Goal: Task Accomplishment & Management: Use online tool/utility

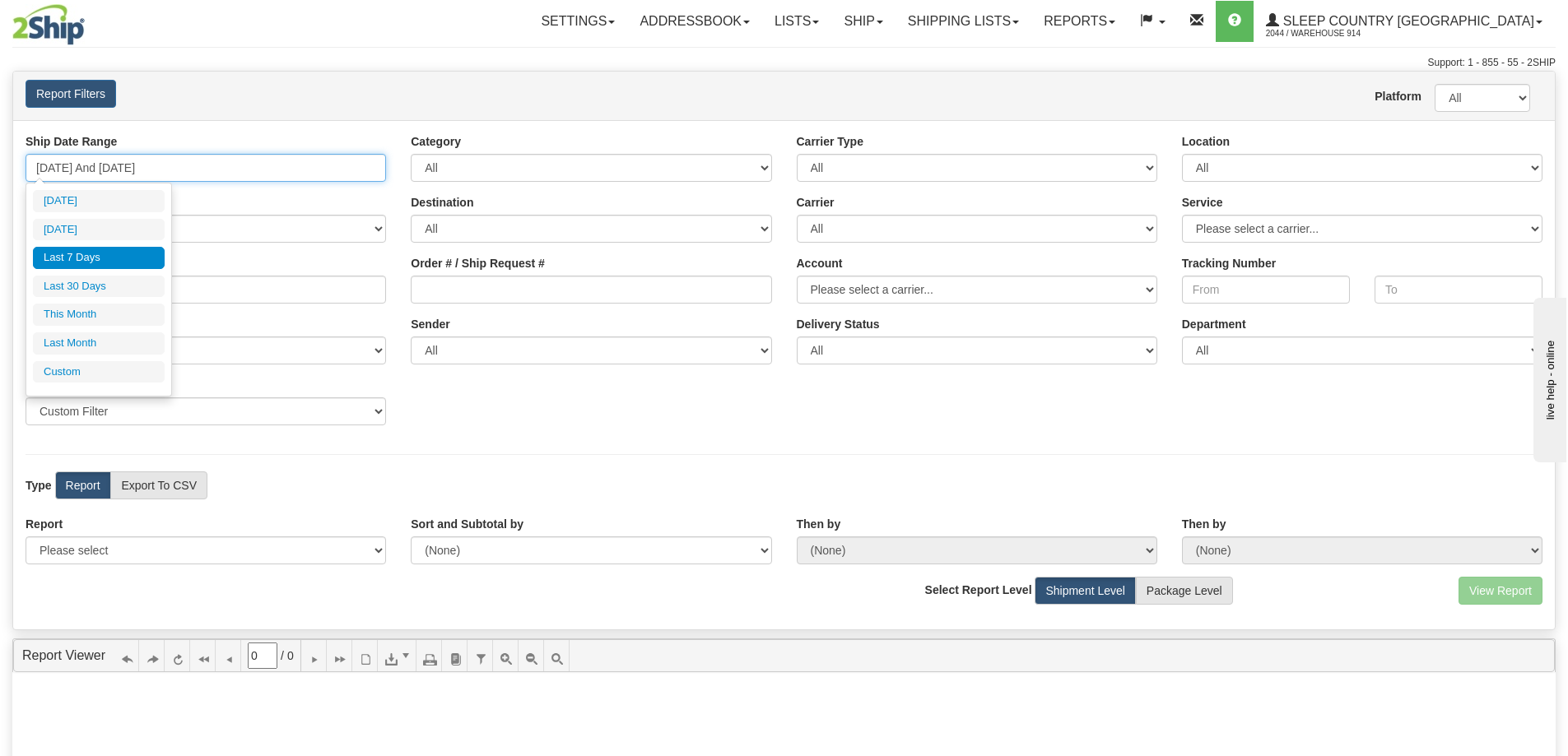
click at [185, 163] on input "[DATE] And [DATE]" at bounding box center [206, 168] width 361 height 28
type input "[DATE]"
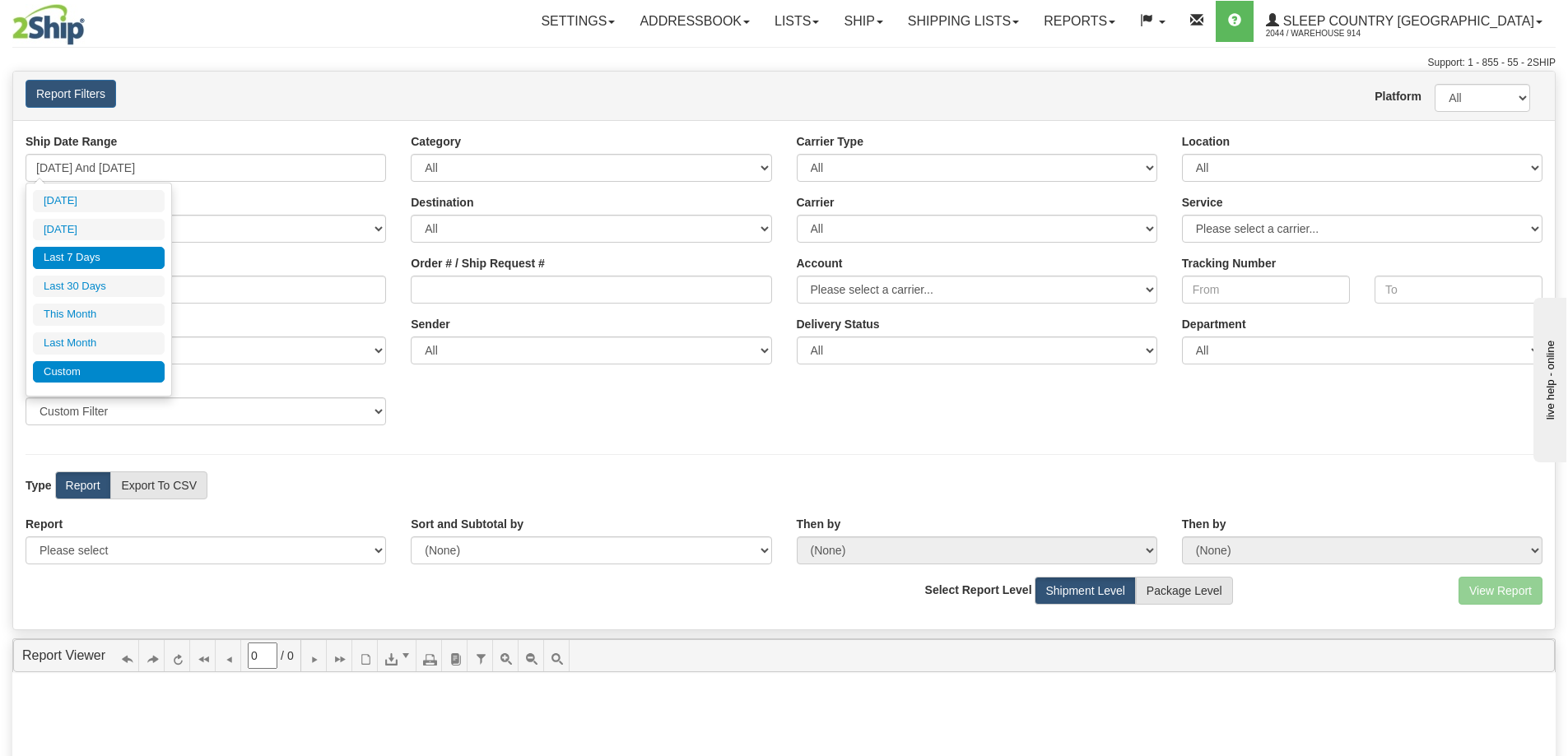
click at [83, 362] on li "Custom" at bounding box center [98, 372] width 131 height 22
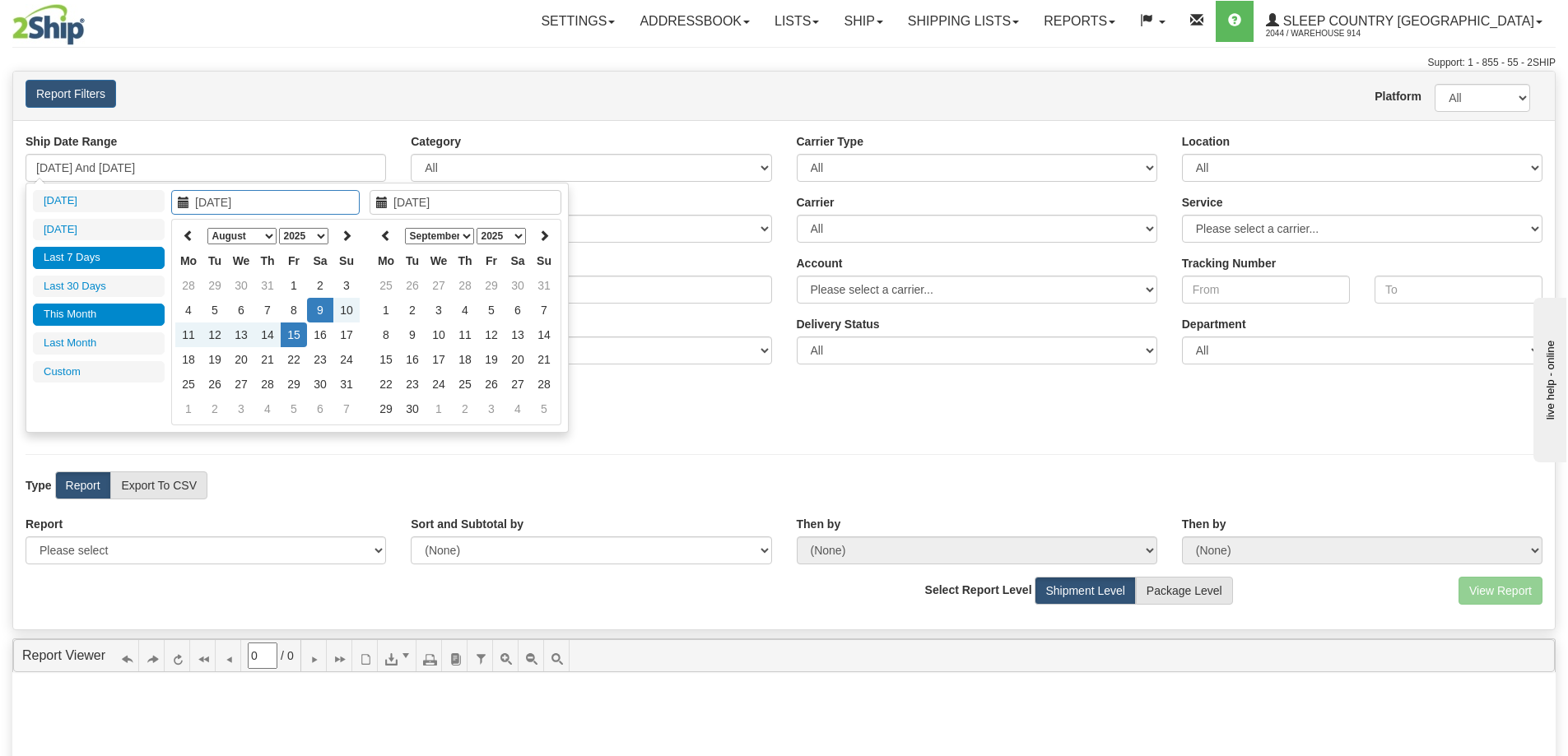
type input "[DATE]"
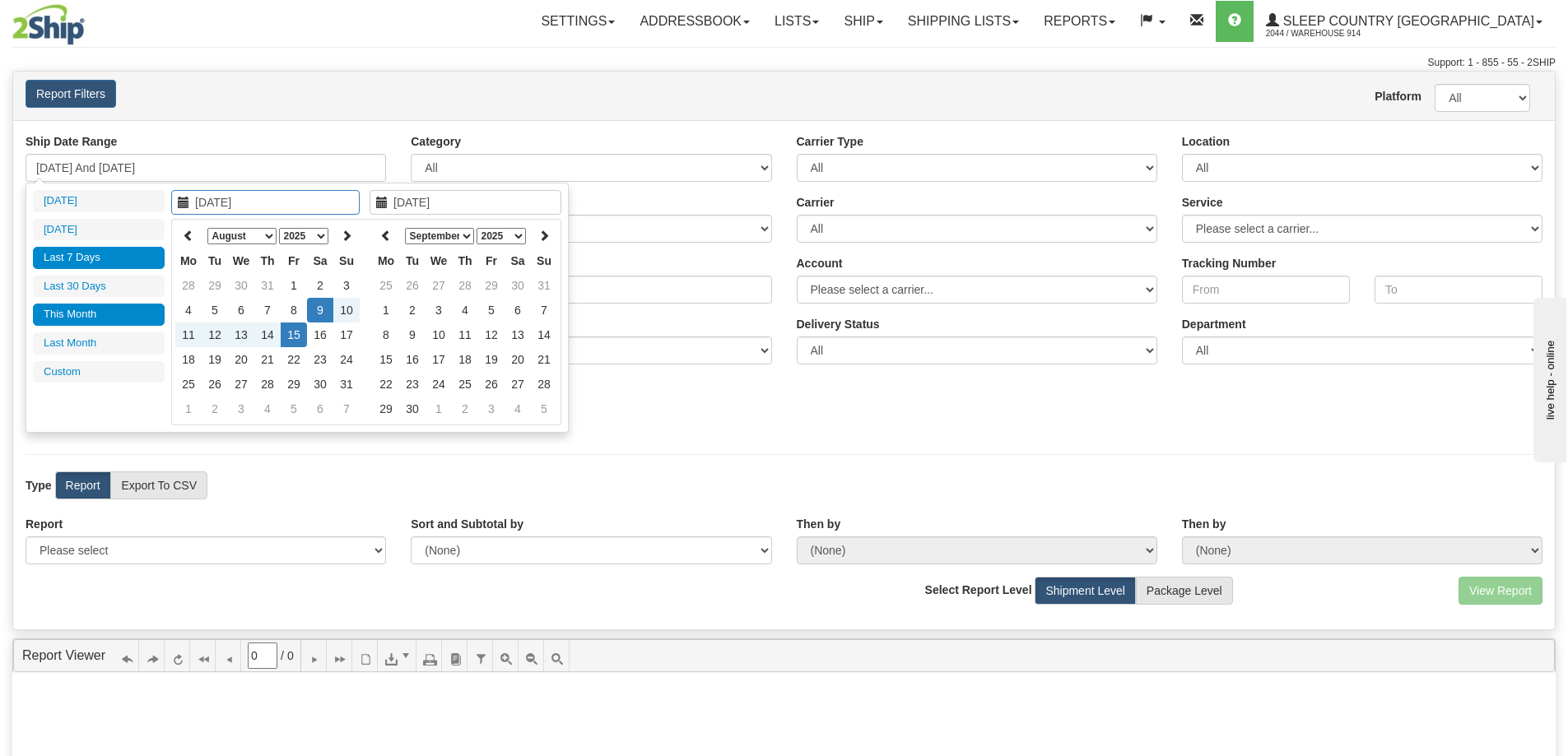
type input "[DATE]"
click at [274, 205] on input "[DATE]" at bounding box center [264, 202] width 188 height 25
click at [193, 236] on icon at bounding box center [188, 235] width 12 height 12
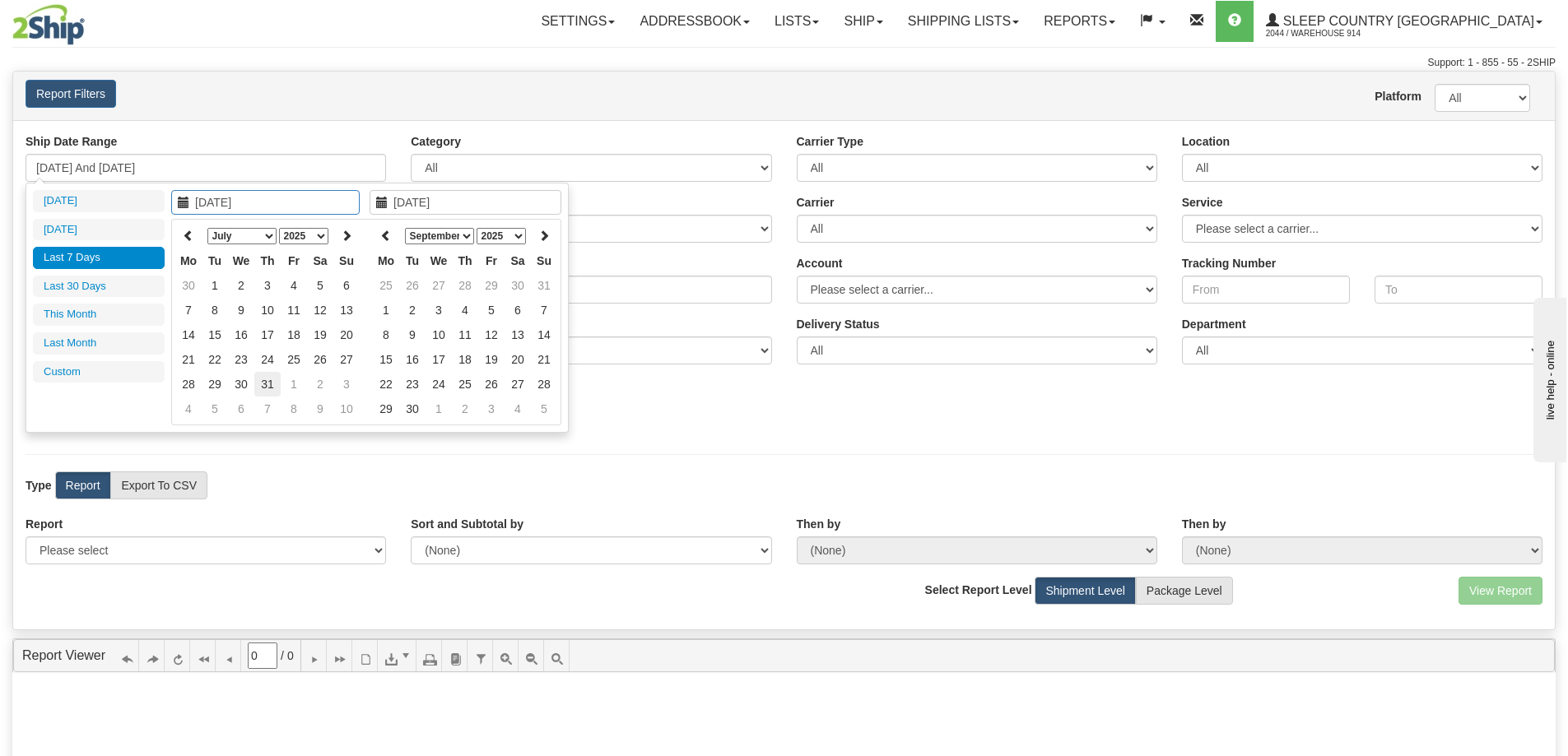
type input "[DATE]"
click at [280, 388] on td "31" at bounding box center [267, 384] width 27 height 25
type input "[DATE]"
click at [538, 282] on td "31" at bounding box center [543, 285] width 27 height 25
type input "07/31/2025 And 08/31/2025"
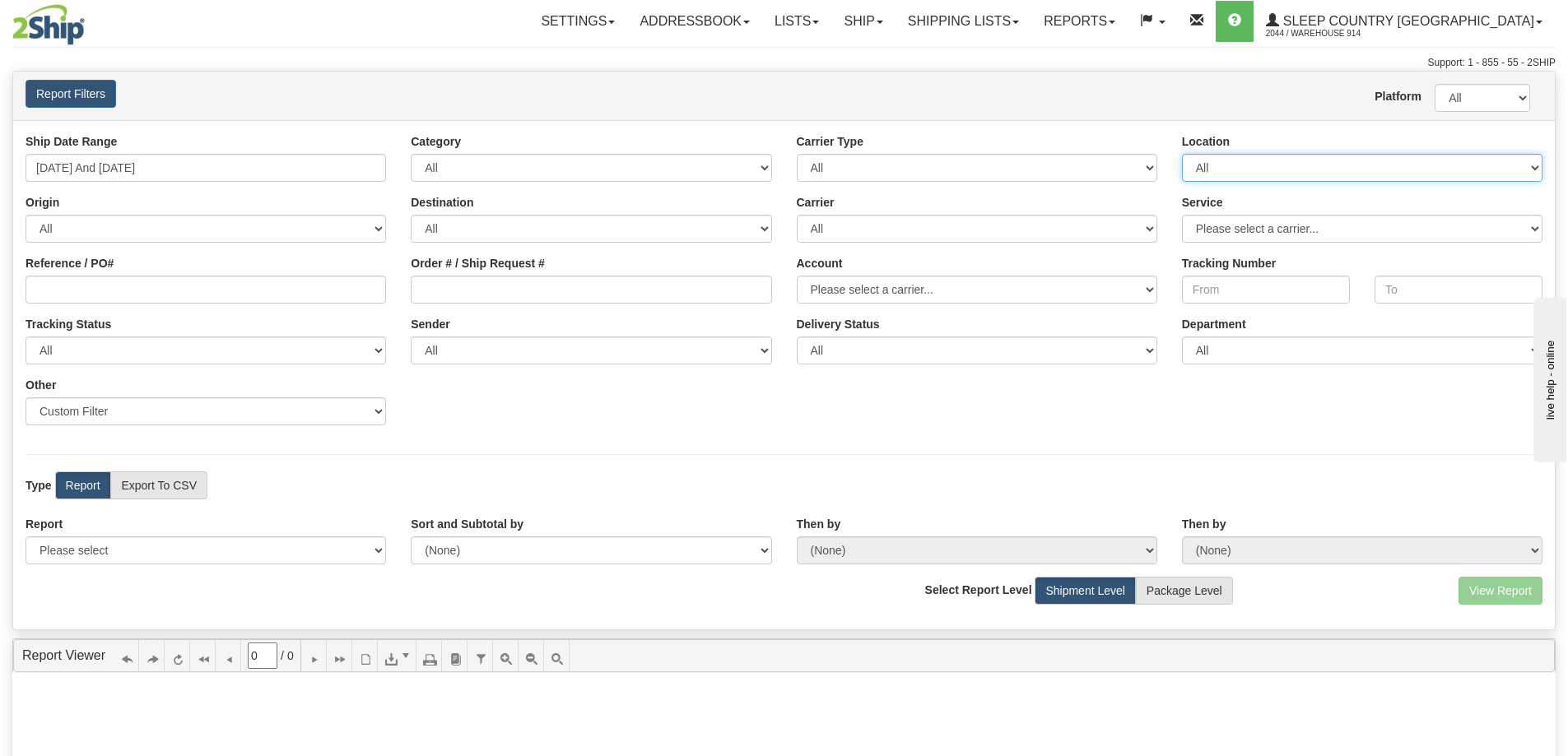
click at [1223, 177] on select "All 9009 914 BEDDN CASPC END SLE ZINUC" at bounding box center [1361, 168] width 361 height 28
select select "7603"
click at [1182, 154] on select "All 9009 914 BEDDN CASPC END SLE ZINUC" at bounding box center [1361, 168] width 361 height 28
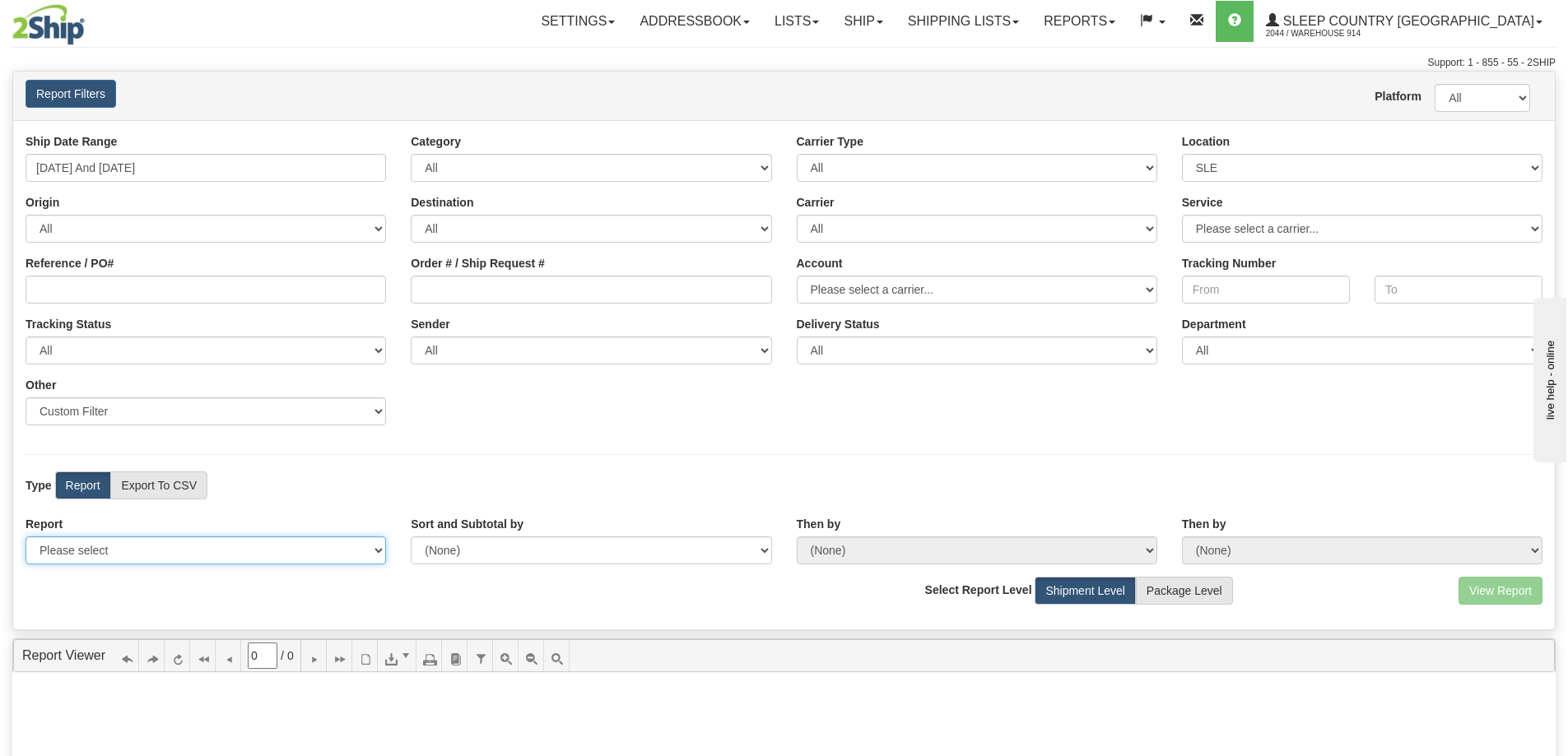
drag, startPoint x: 147, startPoint y: 538, endPoint x: 147, endPoint y: 550, distance: 12.0
click at [147, 539] on select "Please select 1 Line Shipment Report Address Detail Basic Shipment Overview Can…" at bounding box center [206, 550] width 361 height 28
select select "Users\Contents Detail.trdx"
click at [26, 536] on select "Please select 1 Line Shipment Report Address Detail Basic Shipment Overview Can…" at bounding box center [206, 550] width 361 height 28
click at [1513, 585] on button "View Report" at bounding box center [1499, 590] width 84 height 28
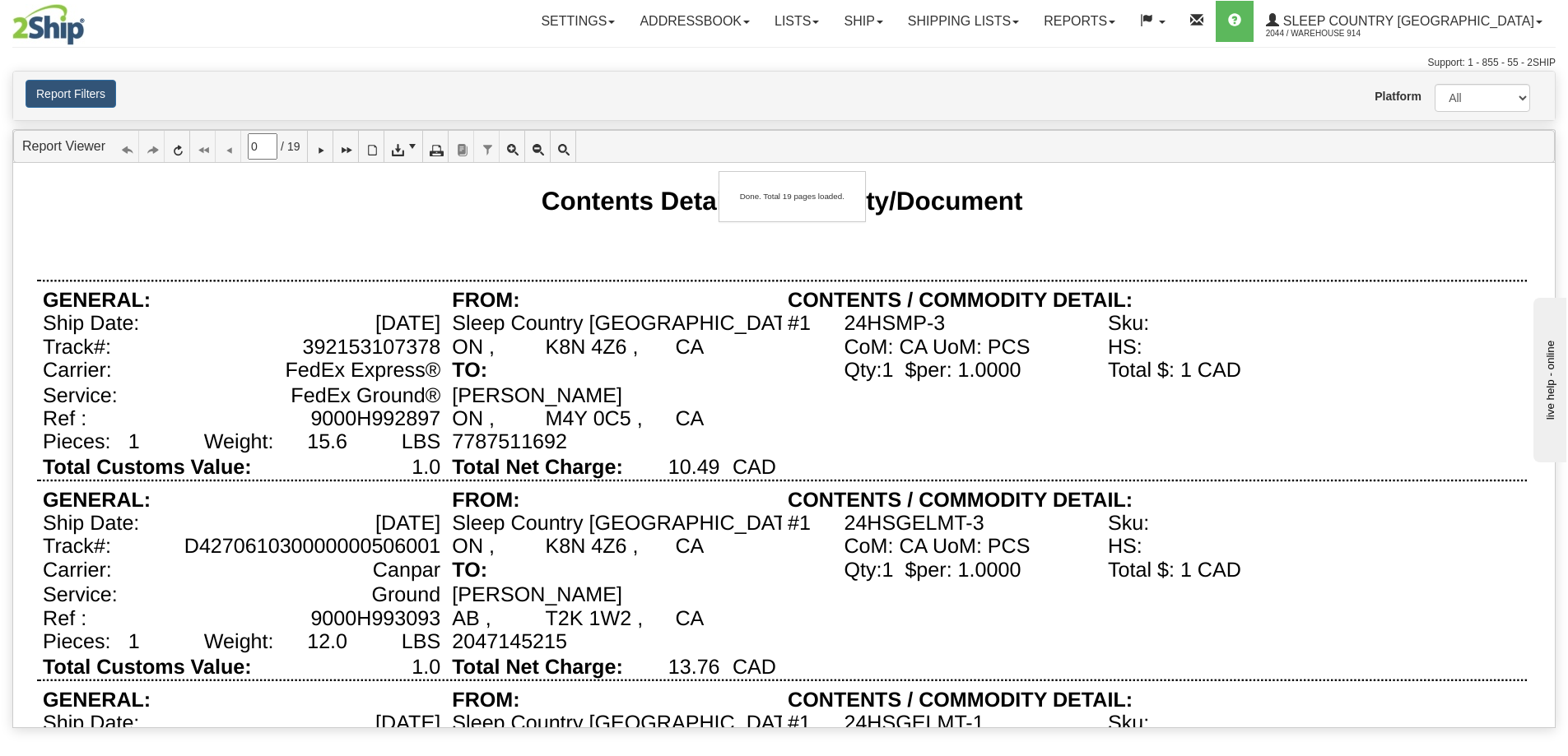
type input "1"
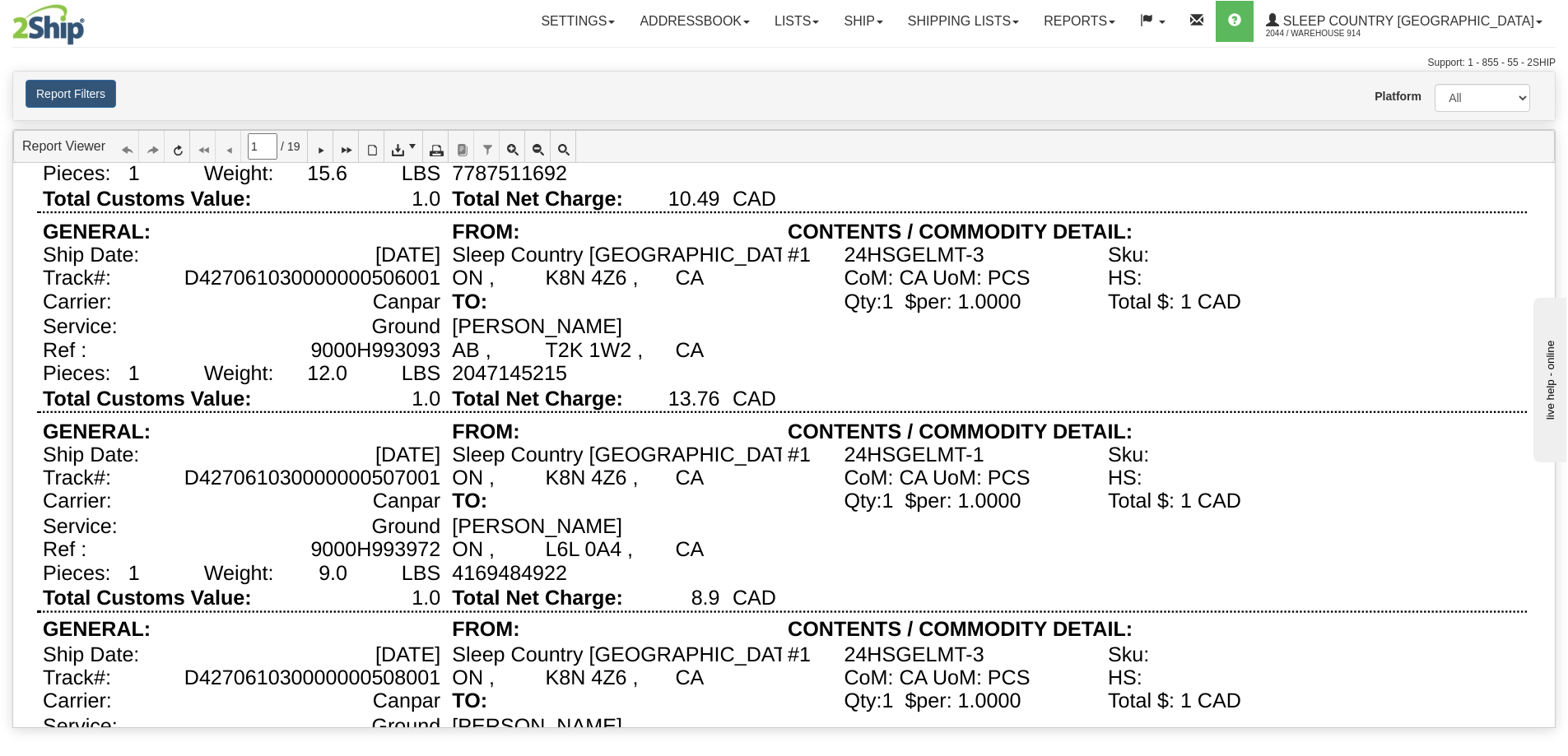
scroll to position [329, 0]
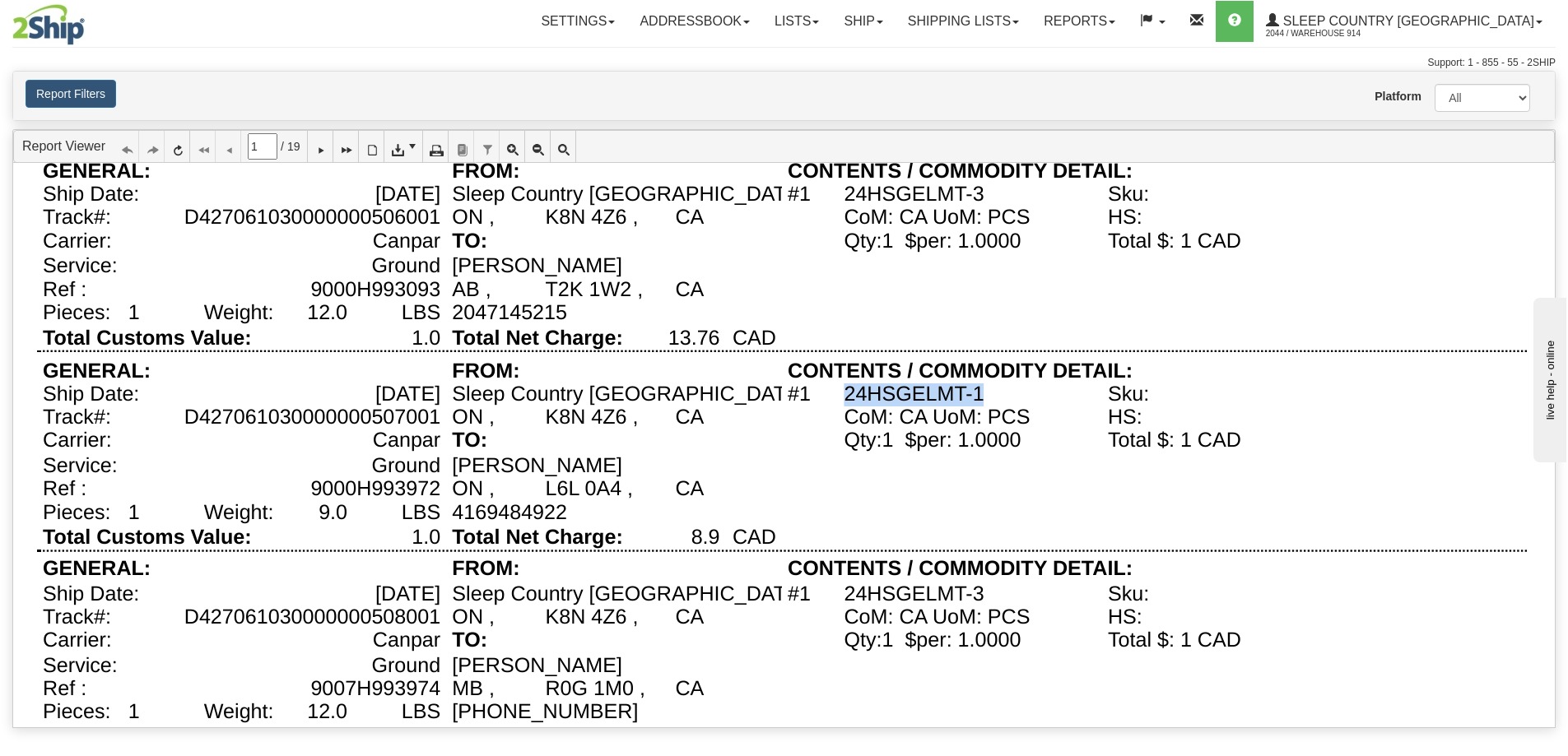
drag, startPoint x: 964, startPoint y: 395, endPoint x: 980, endPoint y: 393, distance: 16.1
click at [980, 393] on div "24HSGELMT-1" at bounding box center [969, 394] width 264 height 23
copy div "24HSGELMT-1"
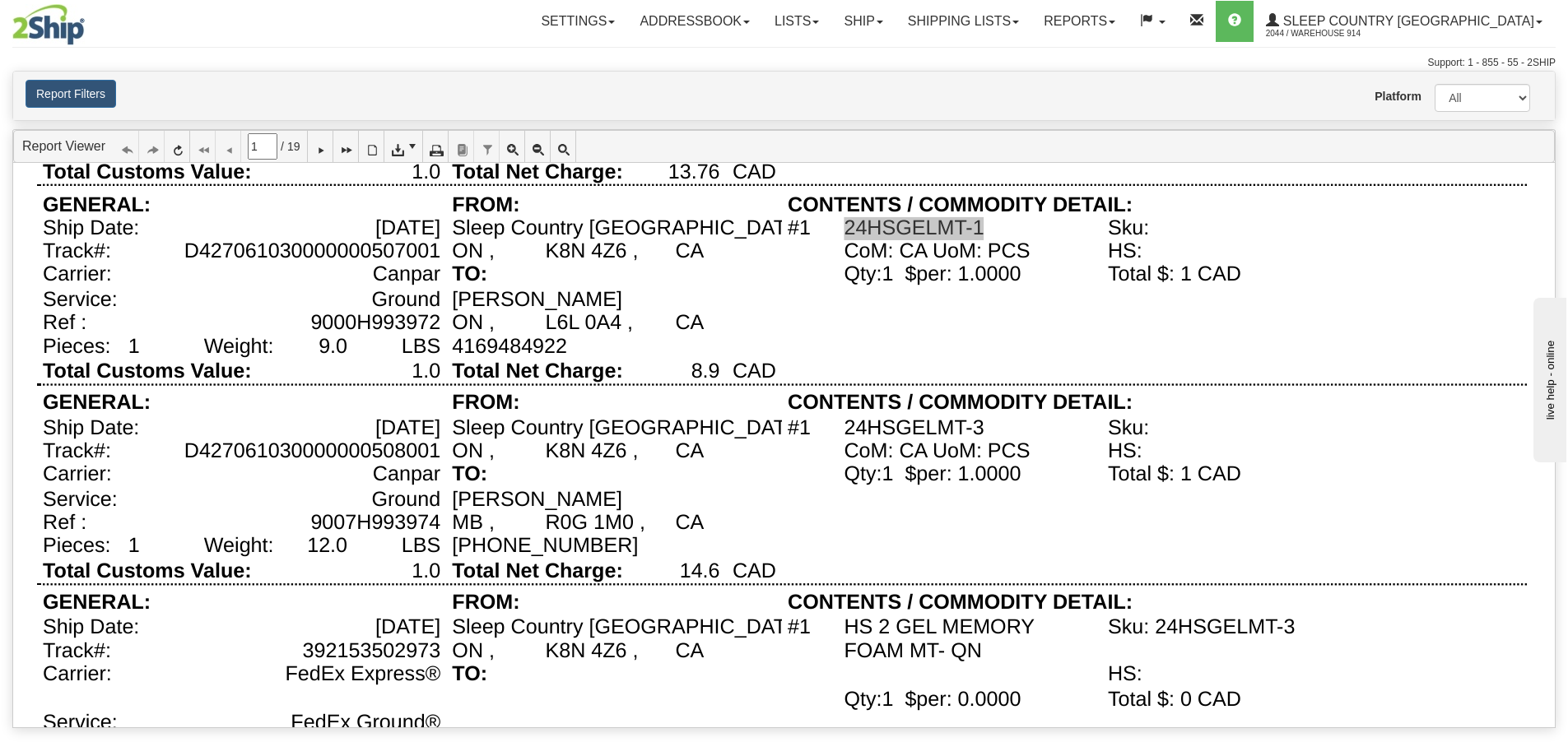
scroll to position [575, 0]
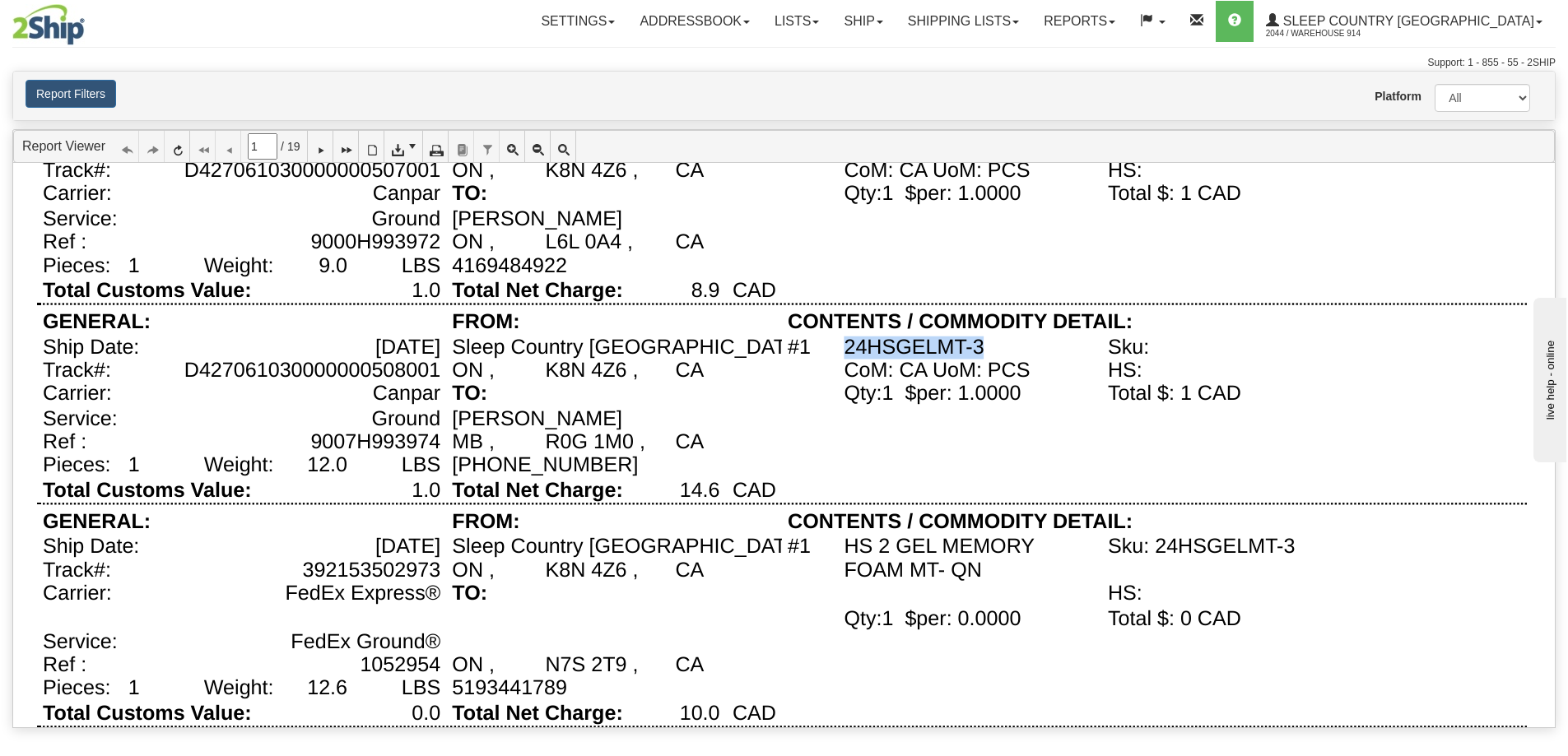
drag, startPoint x: 847, startPoint y: 346, endPoint x: 981, endPoint y: 339, distance: 134.2
click at [981, 339] on div "24HSGELMT-3" at bounding box center [913, 347] width 140 height 23
copy div "24HSGELMT-3"
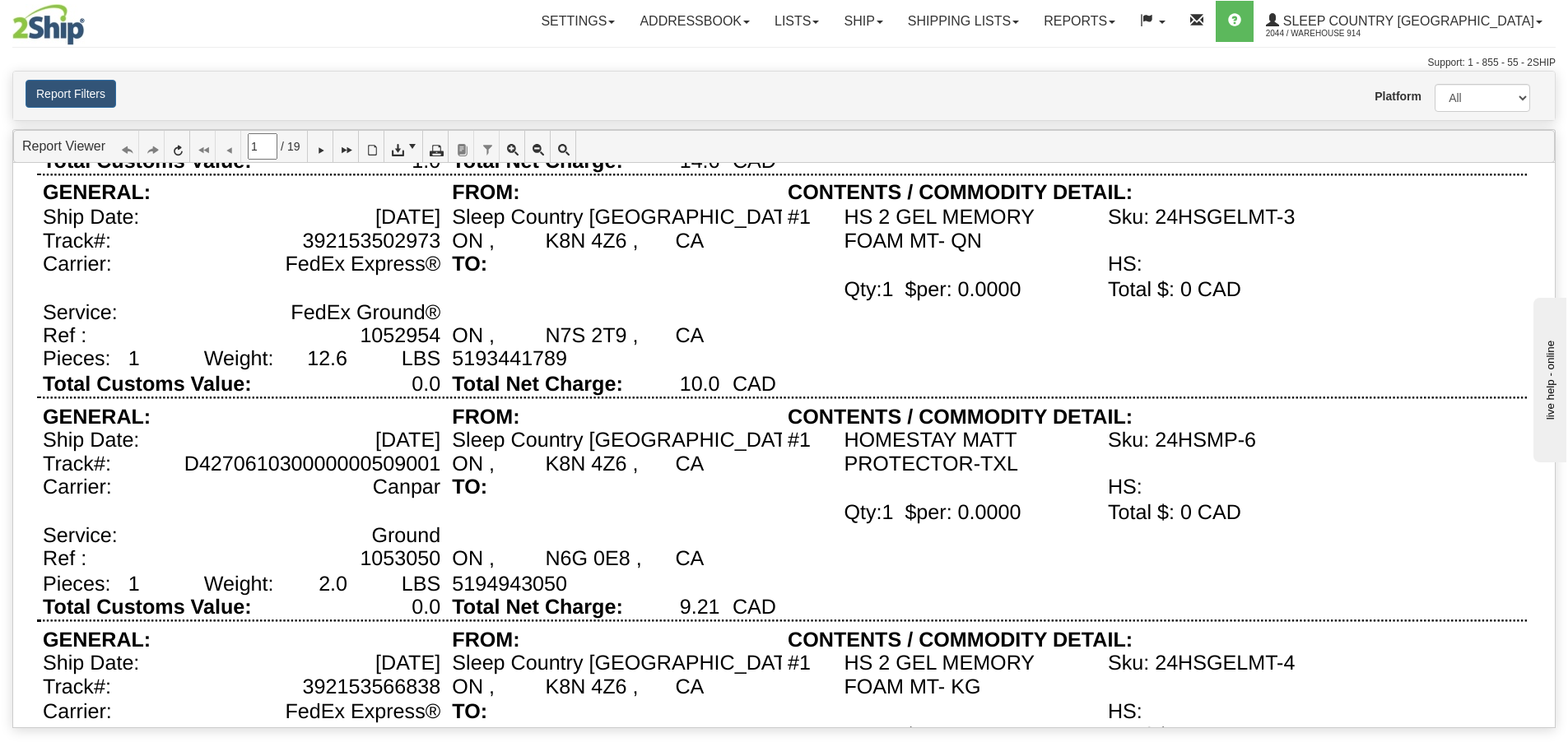
scroll to position [987, 0]
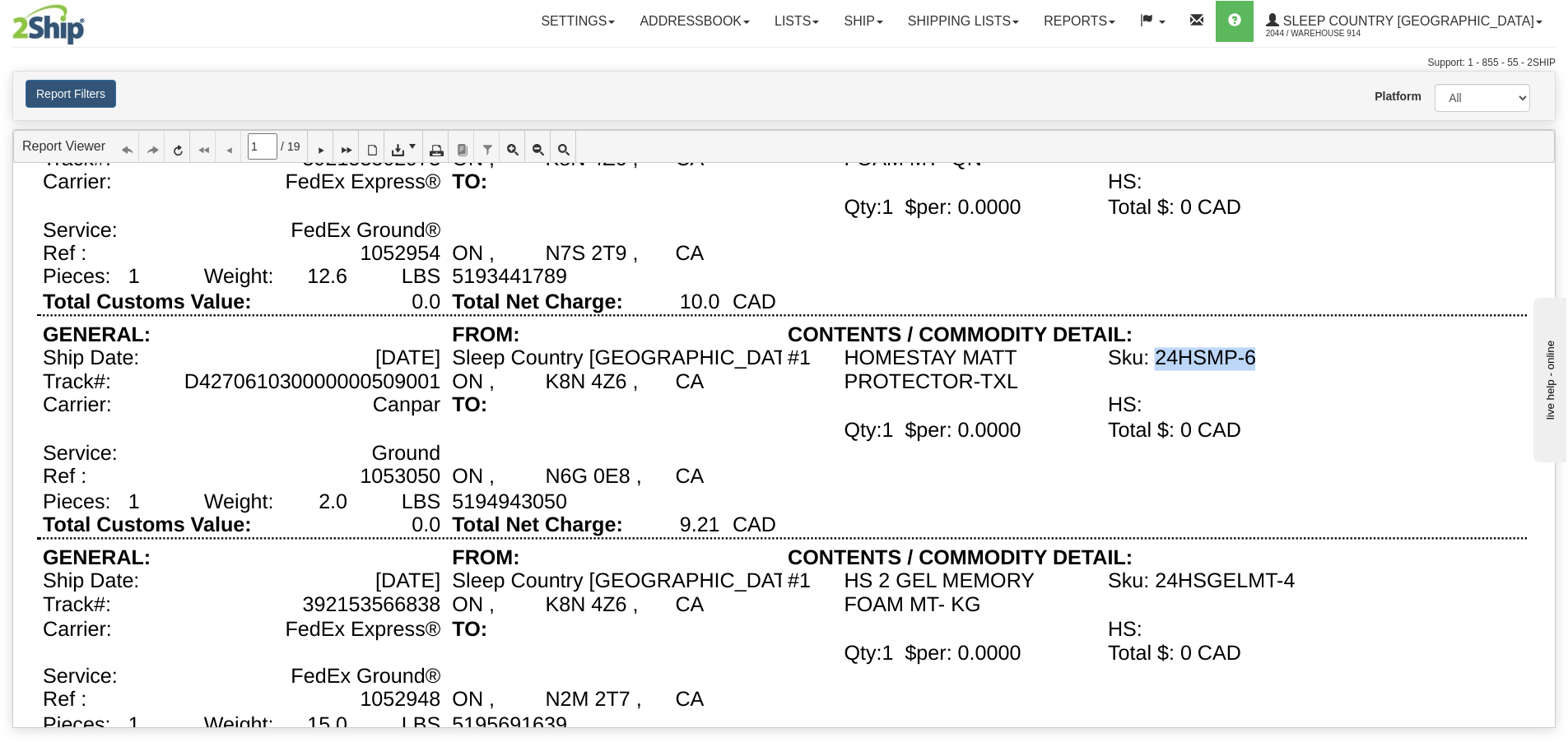
drag, startPoint x: 1159, startPoint y: 358, endPoint x: 1252, endPoint y: 353, distance: 93.1
click at [1252, 353] on div "Sku: 24HSMP-6" at bounding box center [1181, 358] width 148 height 23
copy div "24HSMP-6"
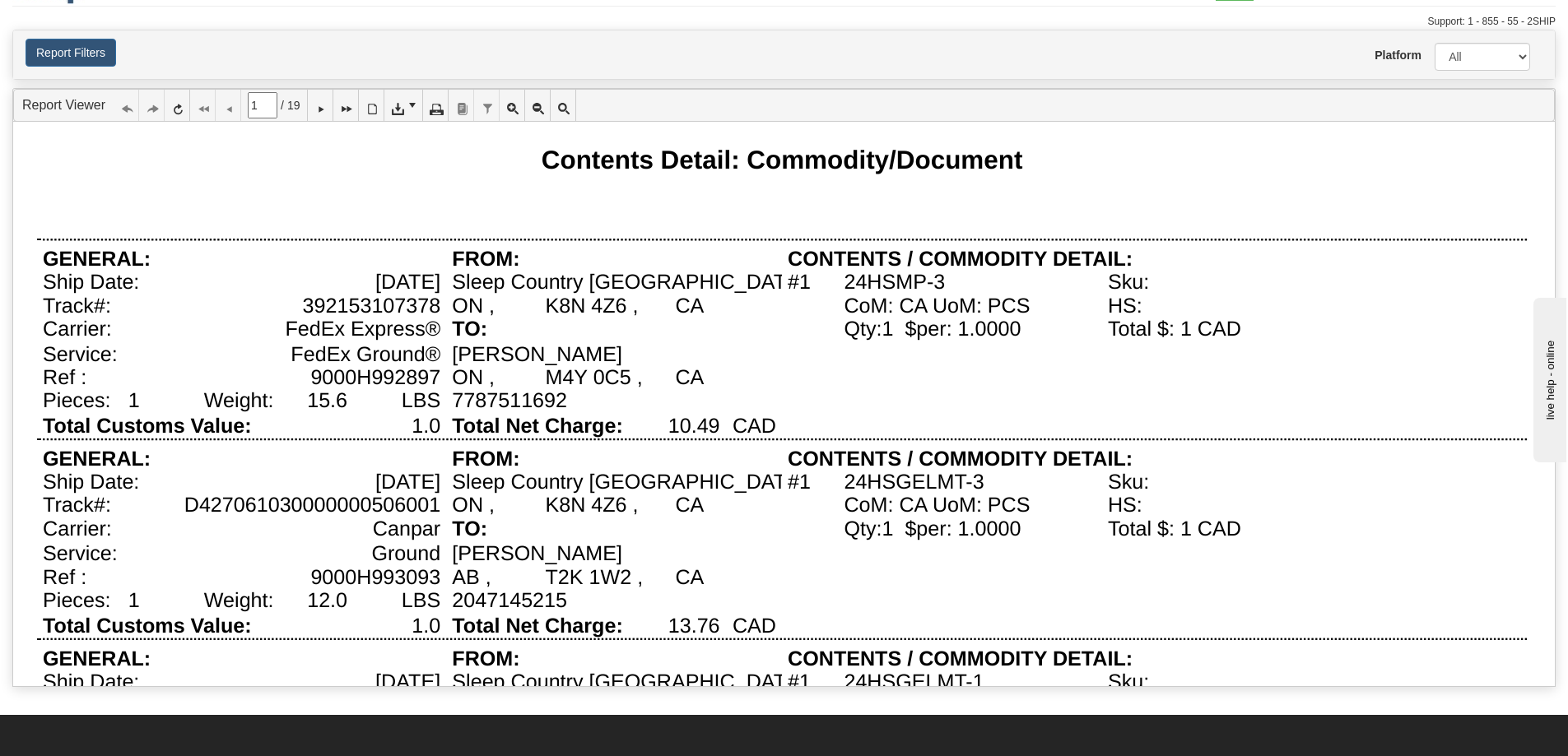
scroll to position [0, 0]
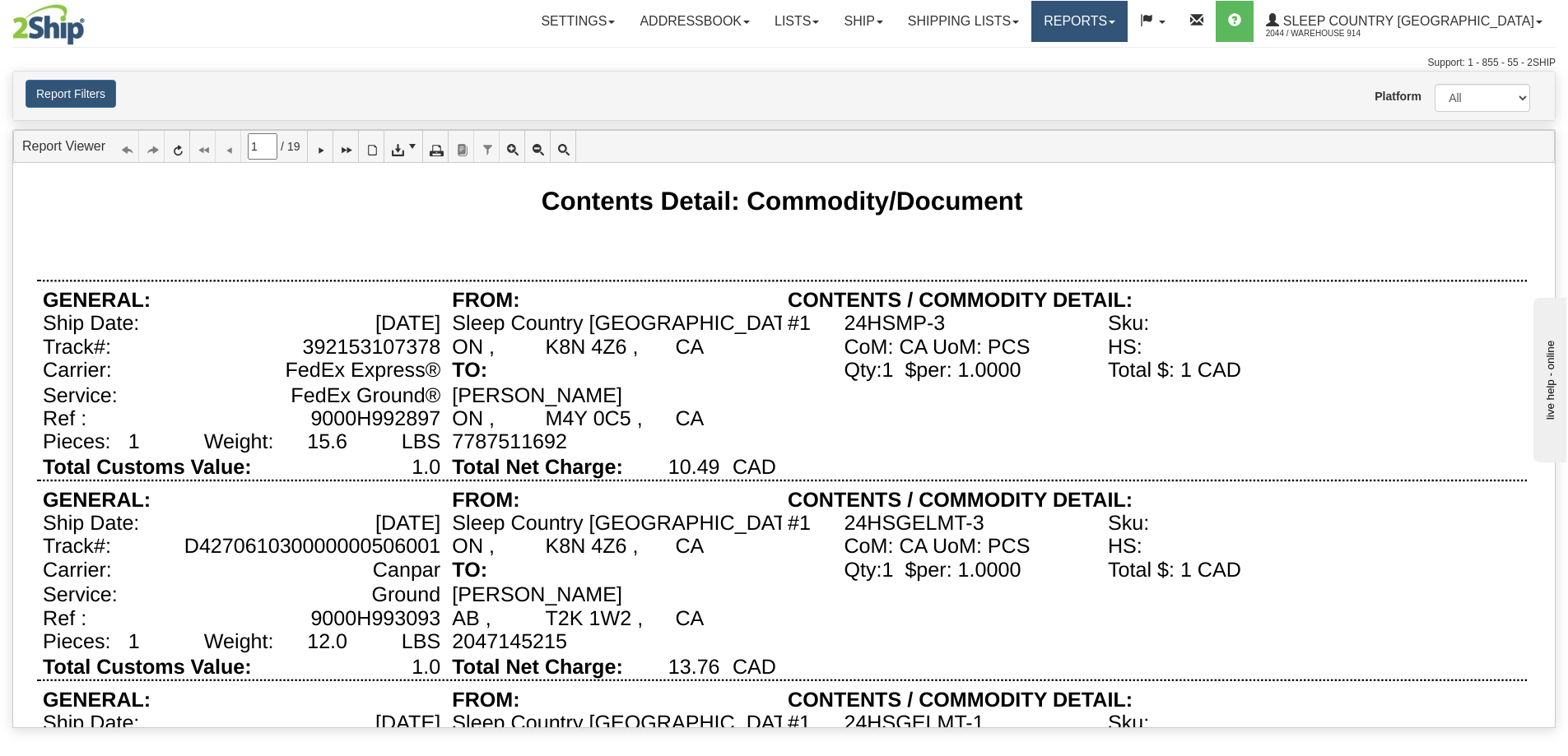
click at [1127, 9] on link "Reports" at bounding box center [1079, 21] width 96 height 41
click at [1039, 52] on span "Standard" at bounding box center [1015, 58] width 47 height 13
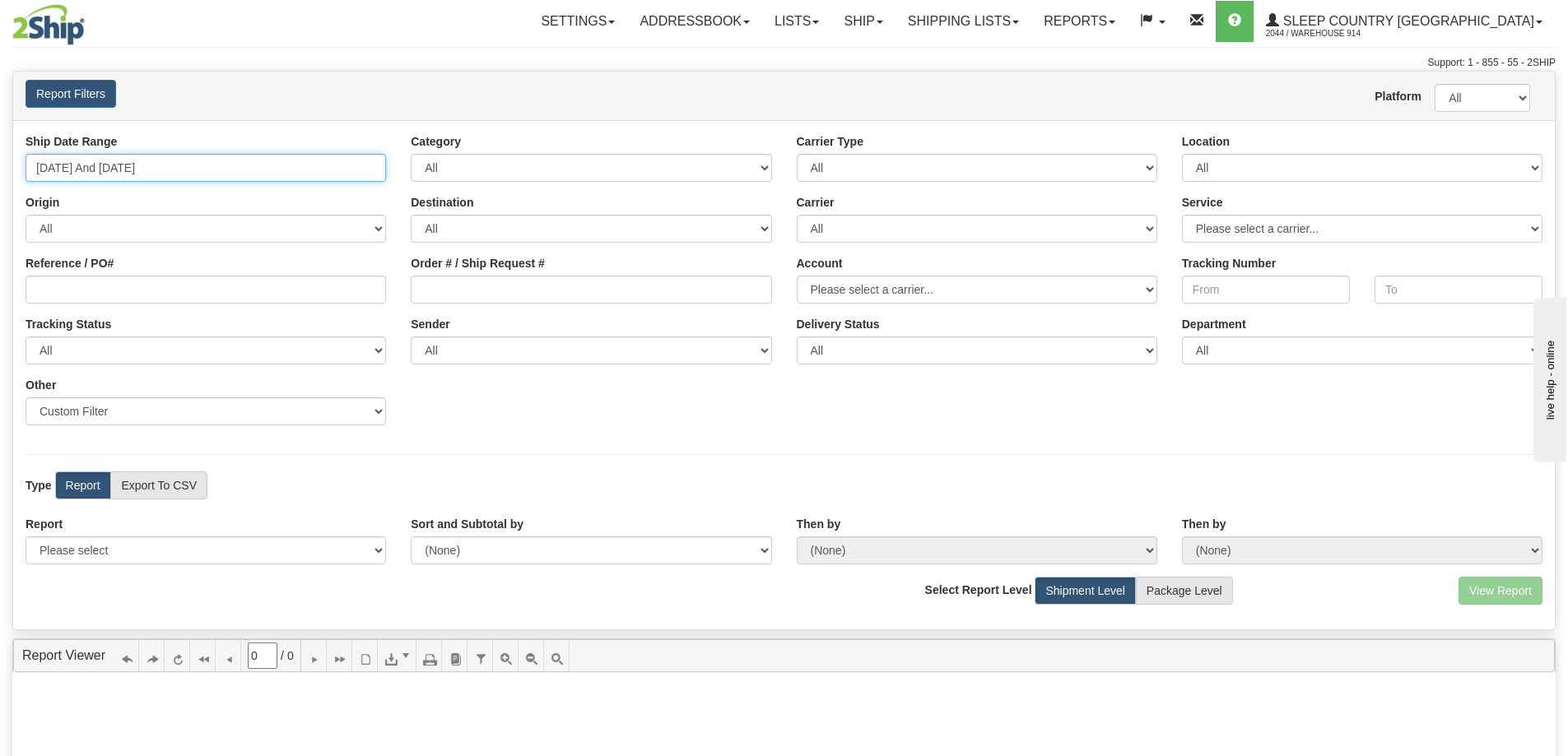
type input "[DATE]"
click at [215, 166] on input "[DATE] And [DATE]" at bounding box center [206, 168] width 361 height 28
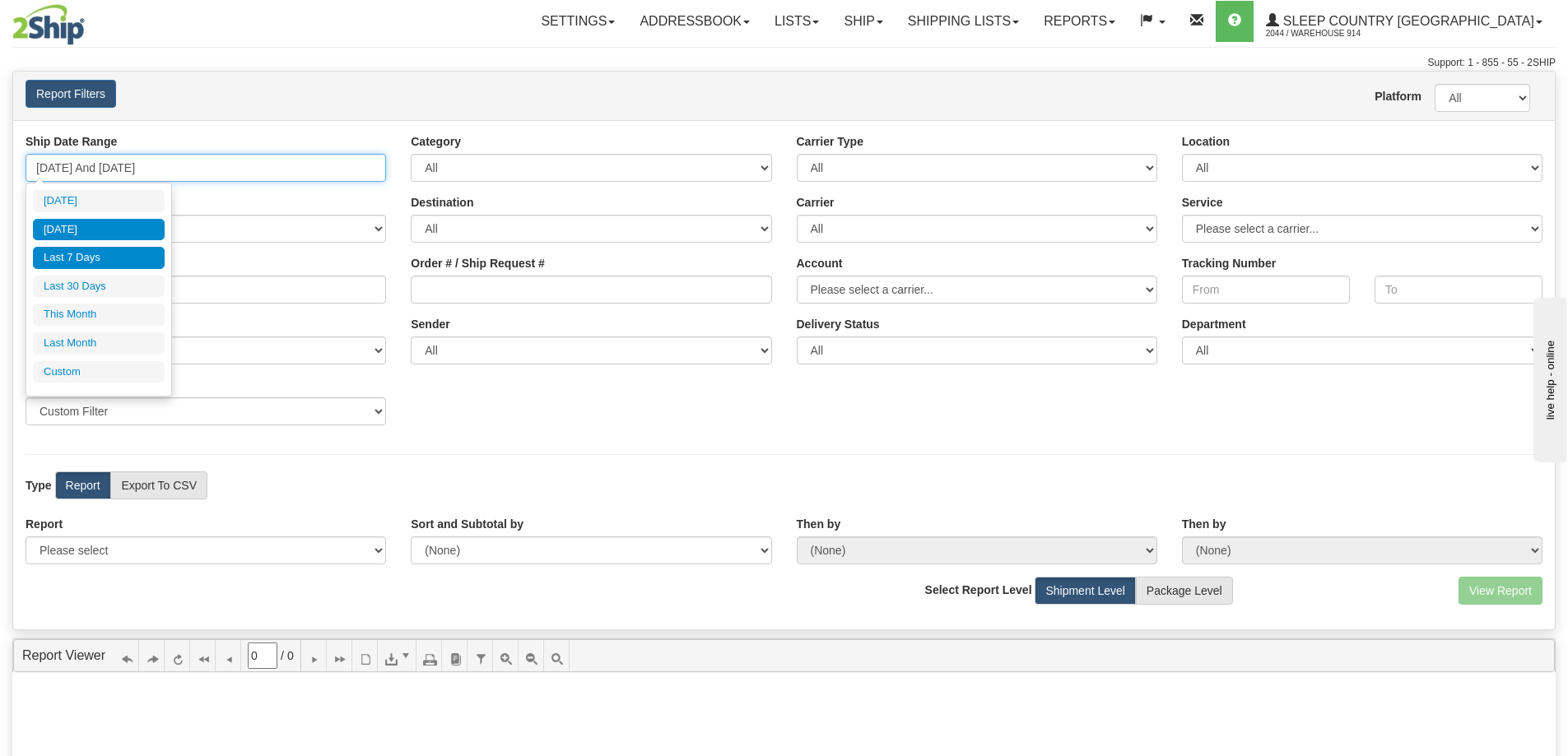
type input "[DATE]"
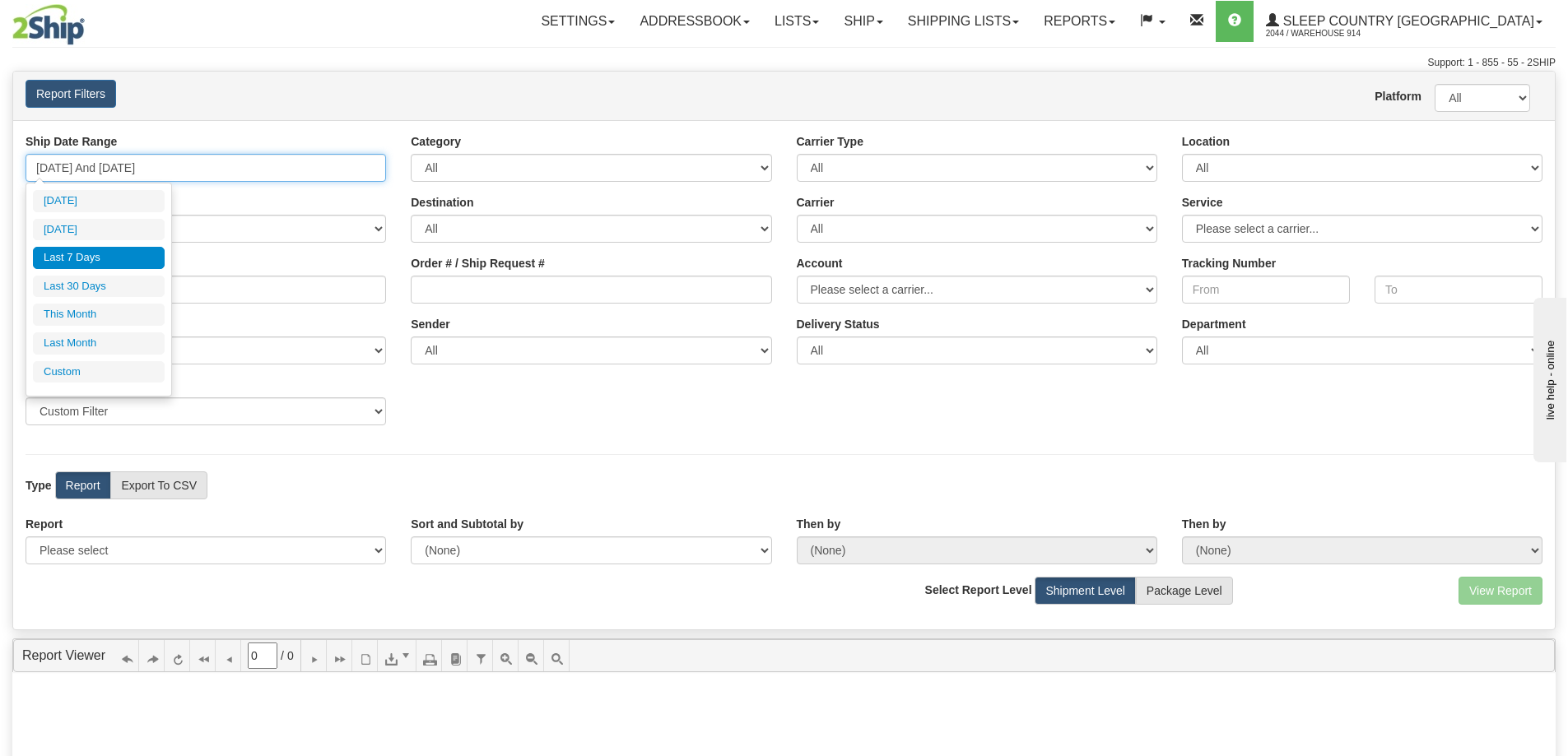
type input "[DATE]"
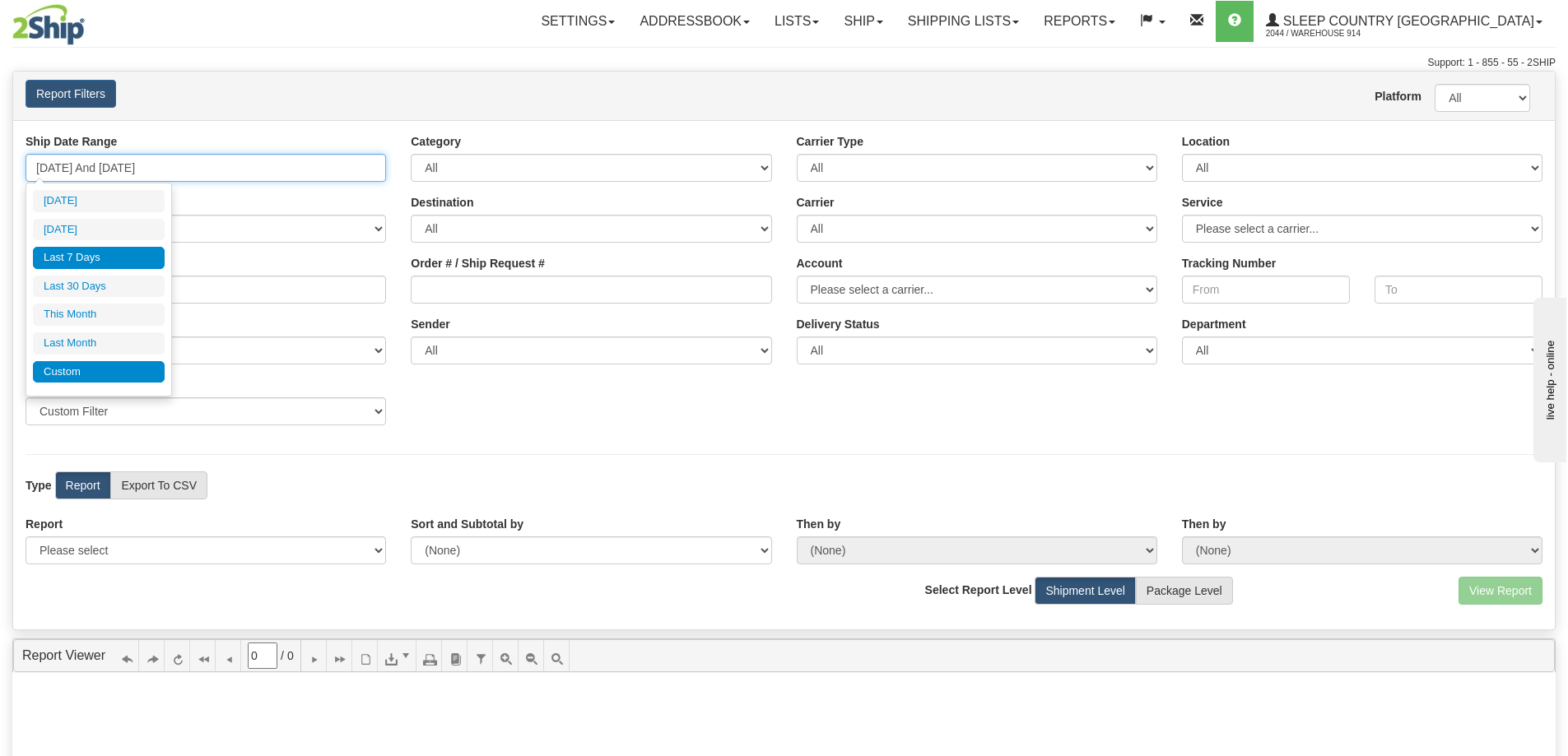
type input "[DATE]"
click at [76, 367] on li "Custom" at bounding box center [98, 372] width 131 height 22
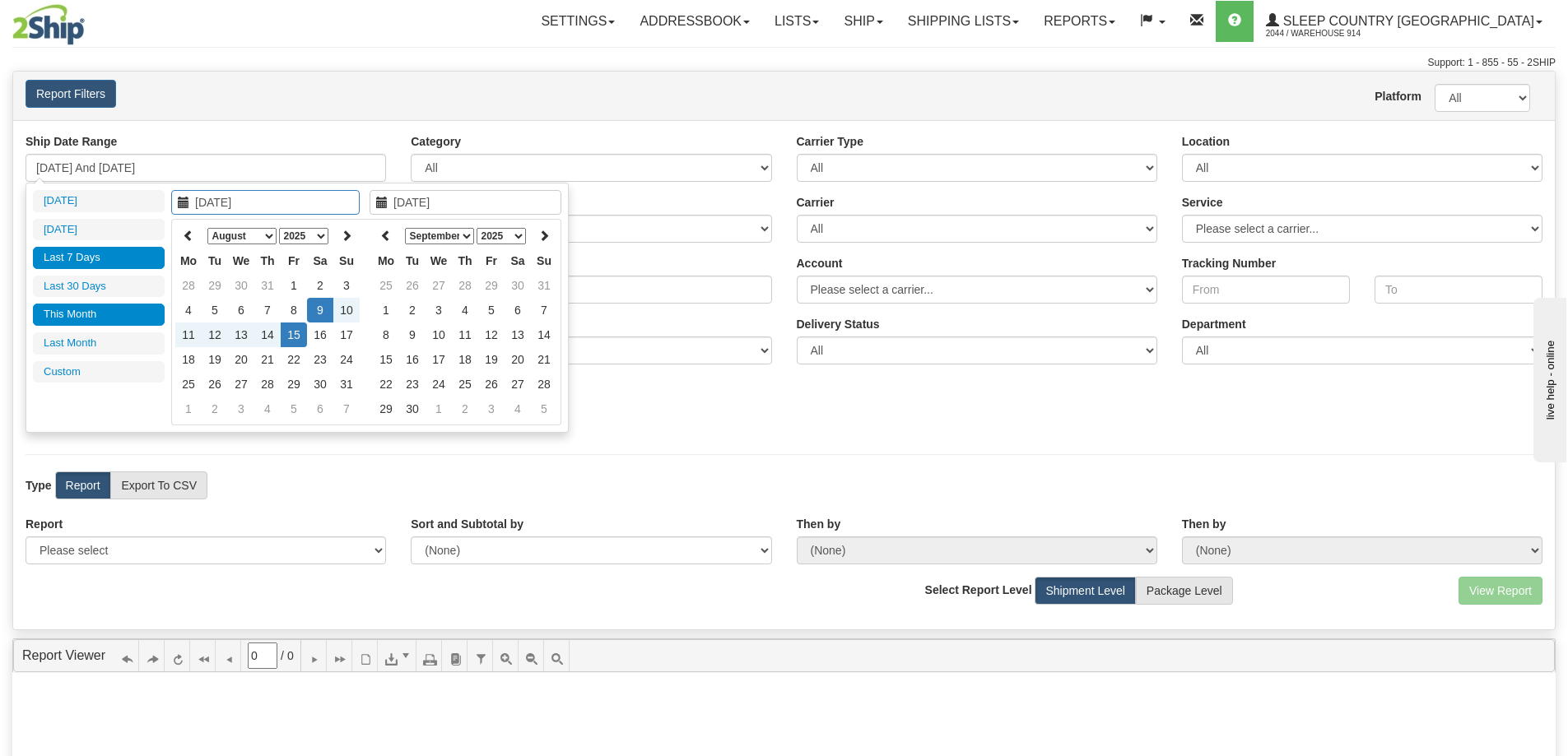
type input "[DATE]"
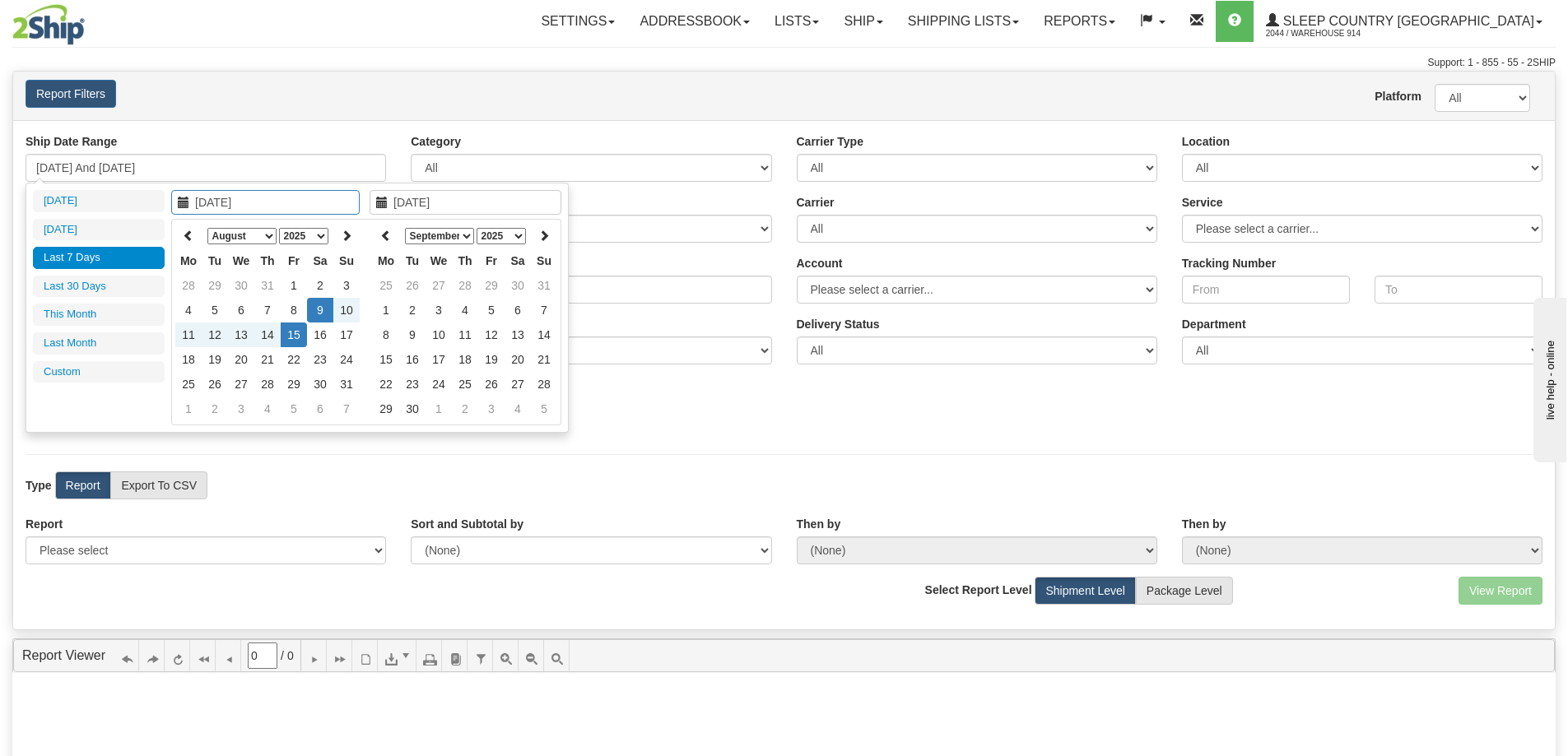
type input "[DATE]"
click at [193, 242] on th at bounding box center [188, 236] width 27 height 26
type input "[DATE]"
click at [266, 383] on td "31" at bounding box center [267, 384] width 27 height 25
click at [387, 234] on icon at bounding box center [386, 235] width 12 height 12
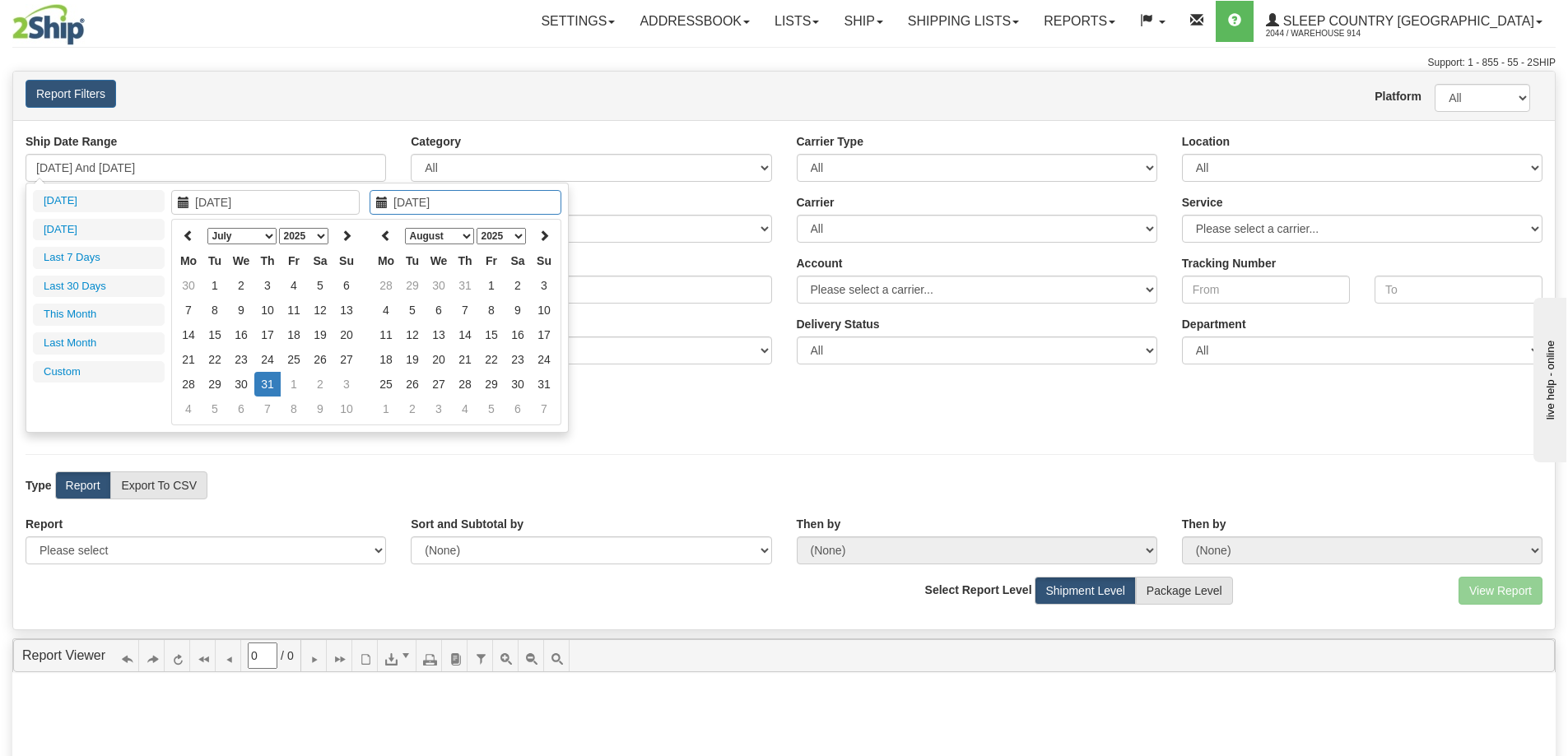
click at [387, 234] on icon at bounding box center [386, 235] width 12 height 12
type input "[DATE]"
click at [460, 385] on td "31" at bounding box center [465, 384] width 27 height 25
type input "[DATE] And [DATE]"
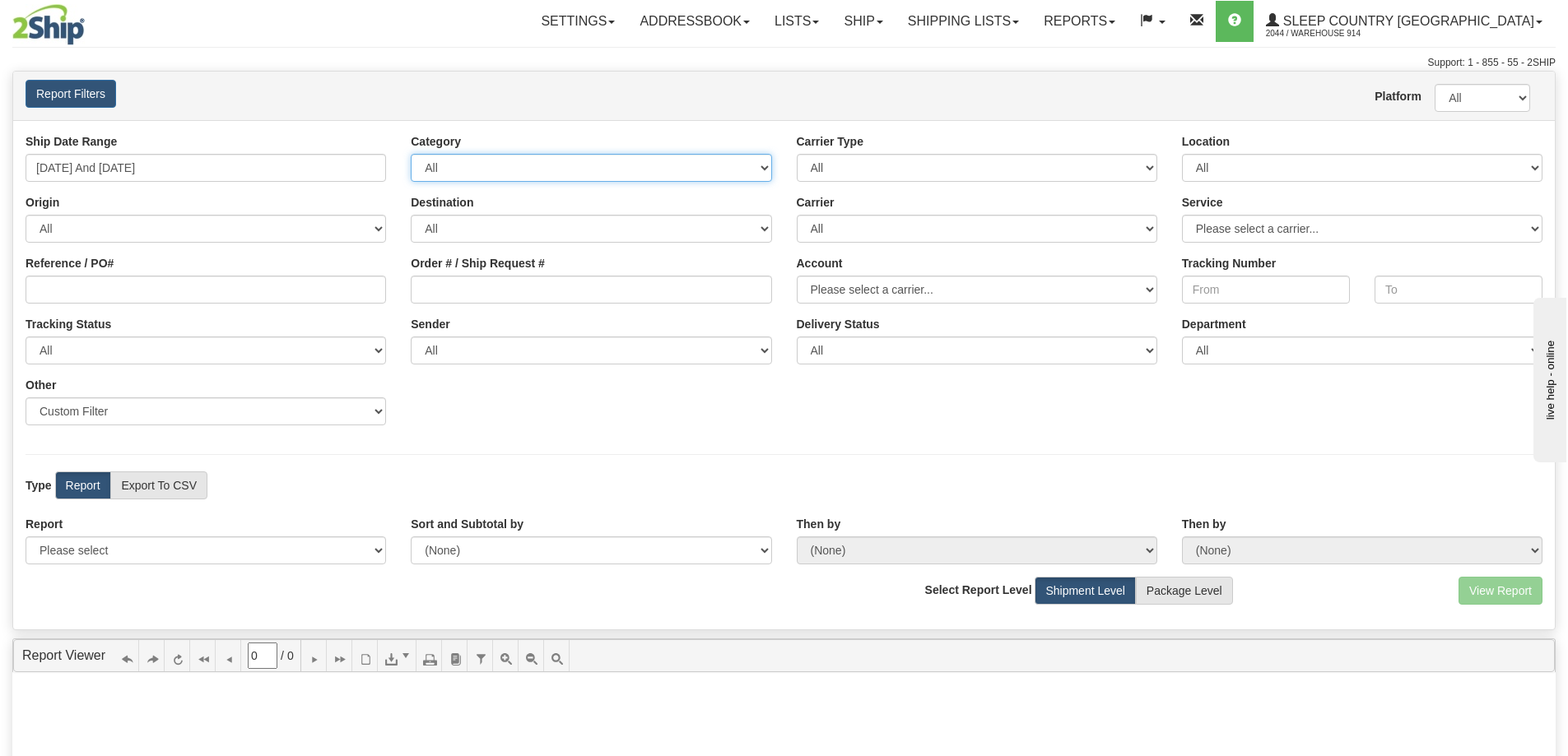
click at [501, 172] on select "All Inbound Outbound" at bounding box center [590, 168] width 361 height 28
click at [1203, 157] on select "All 9009 914 BEDDN CASPC END SLE ZINUC" at bounding box center [1361, 168] width 361 height 28
select select "7603"
click at [1182, 154] on select "All 9009 914 BEDDN CASPC END SLE ZINUC" at bounding box center [1361, 168] width 361 height 28
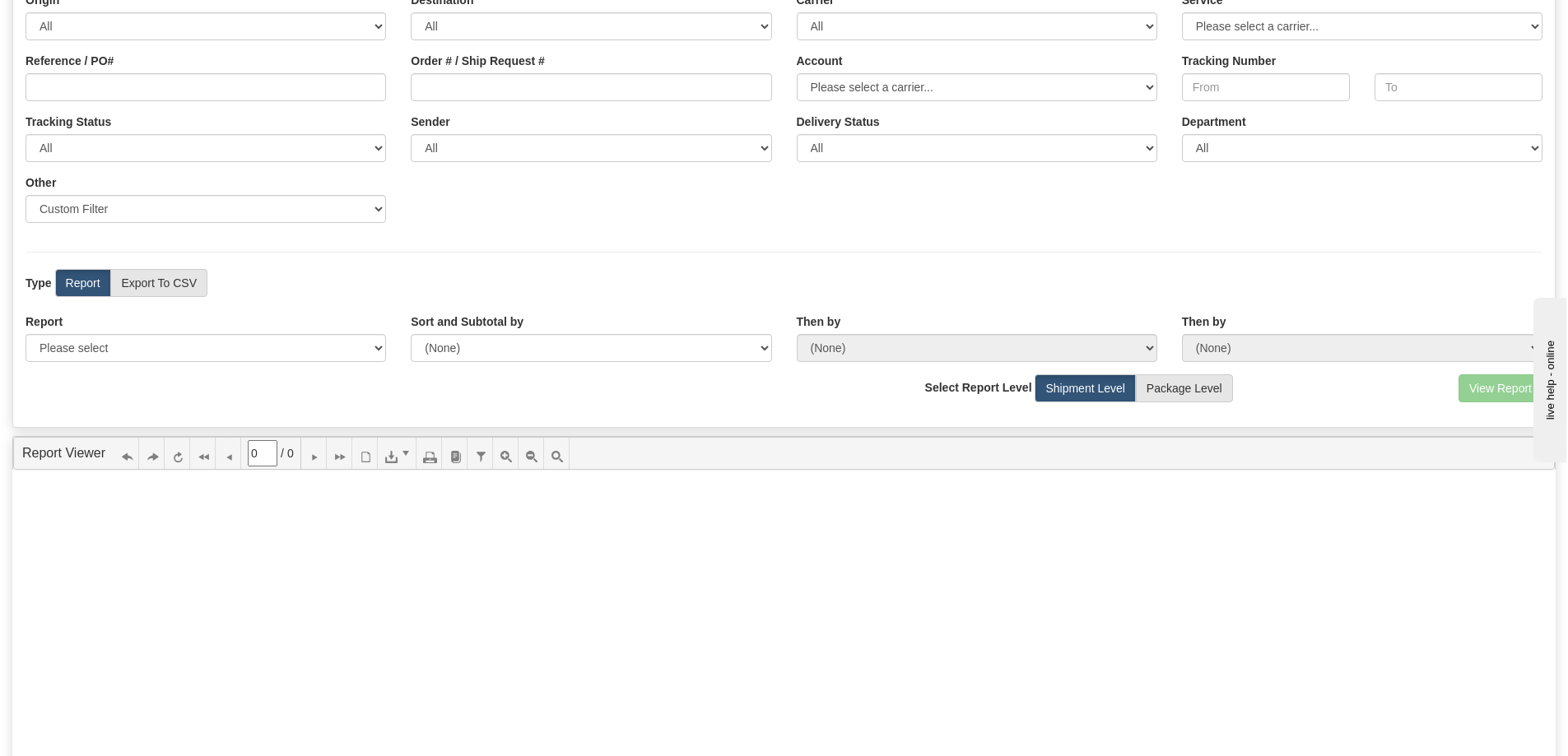
scroll to position [164, 0]
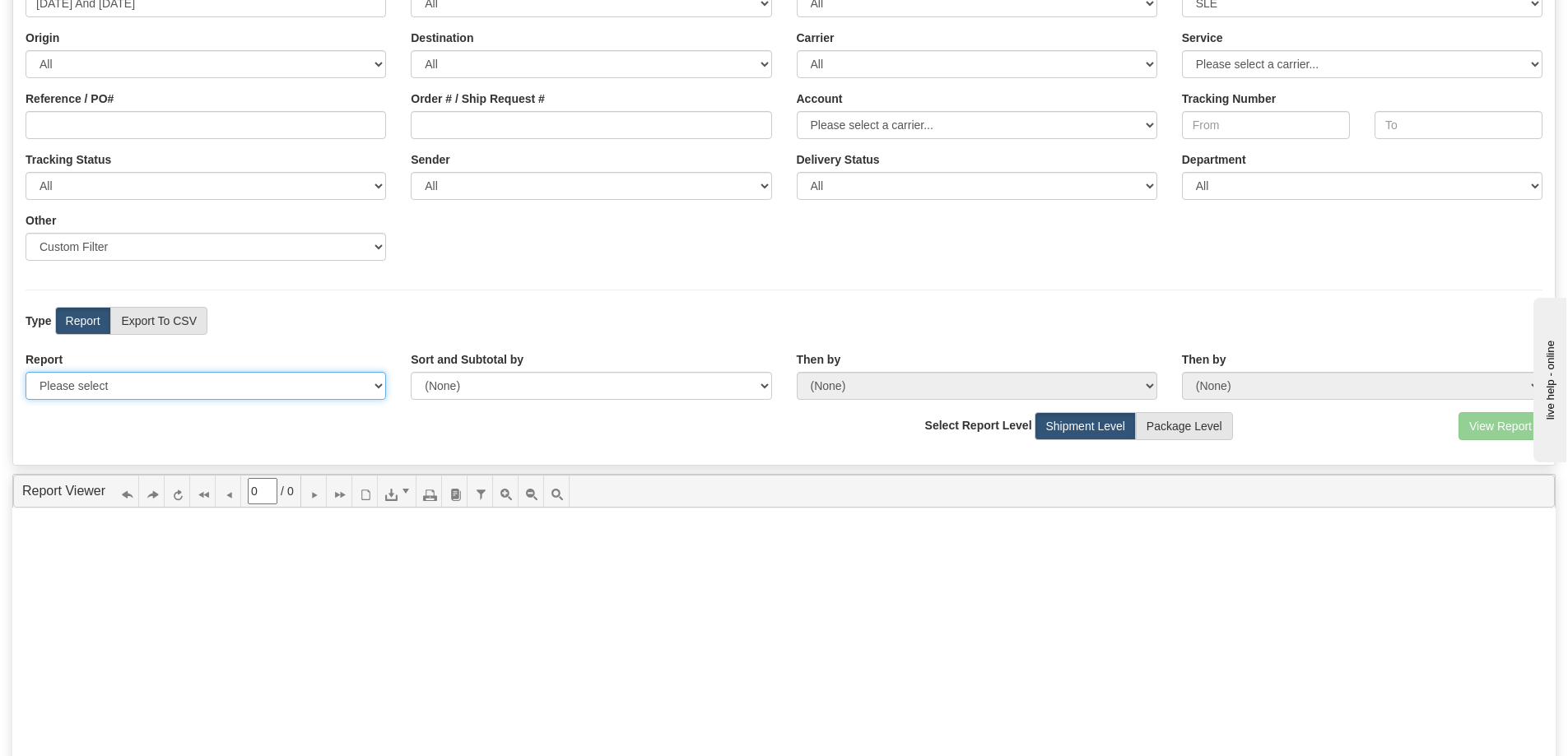
click at [151, 391] on select "Please select 1 Line Shipment Report Address Detail Basic Shipment Overview Can…" at bounding box center [206, 385] width 361 height 28
select select "Users\Contents Detail.trdx"
click at [26, 372] on select "Please select 1 Line Shipment Report Address Detail Basic Shipment Overview Can…" at bounding box center [206, 385] width 361 height 28
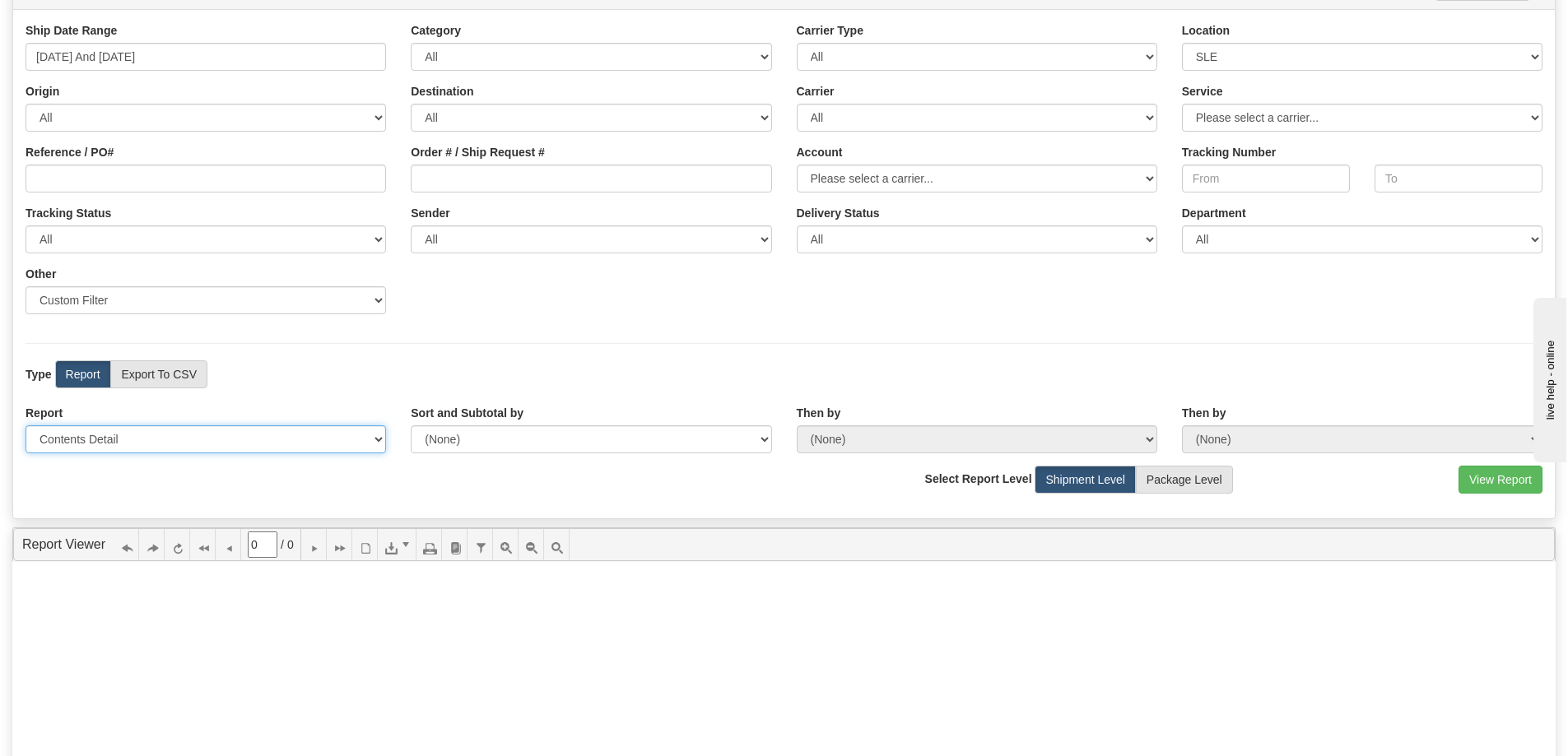
scroll to position [83, 0]
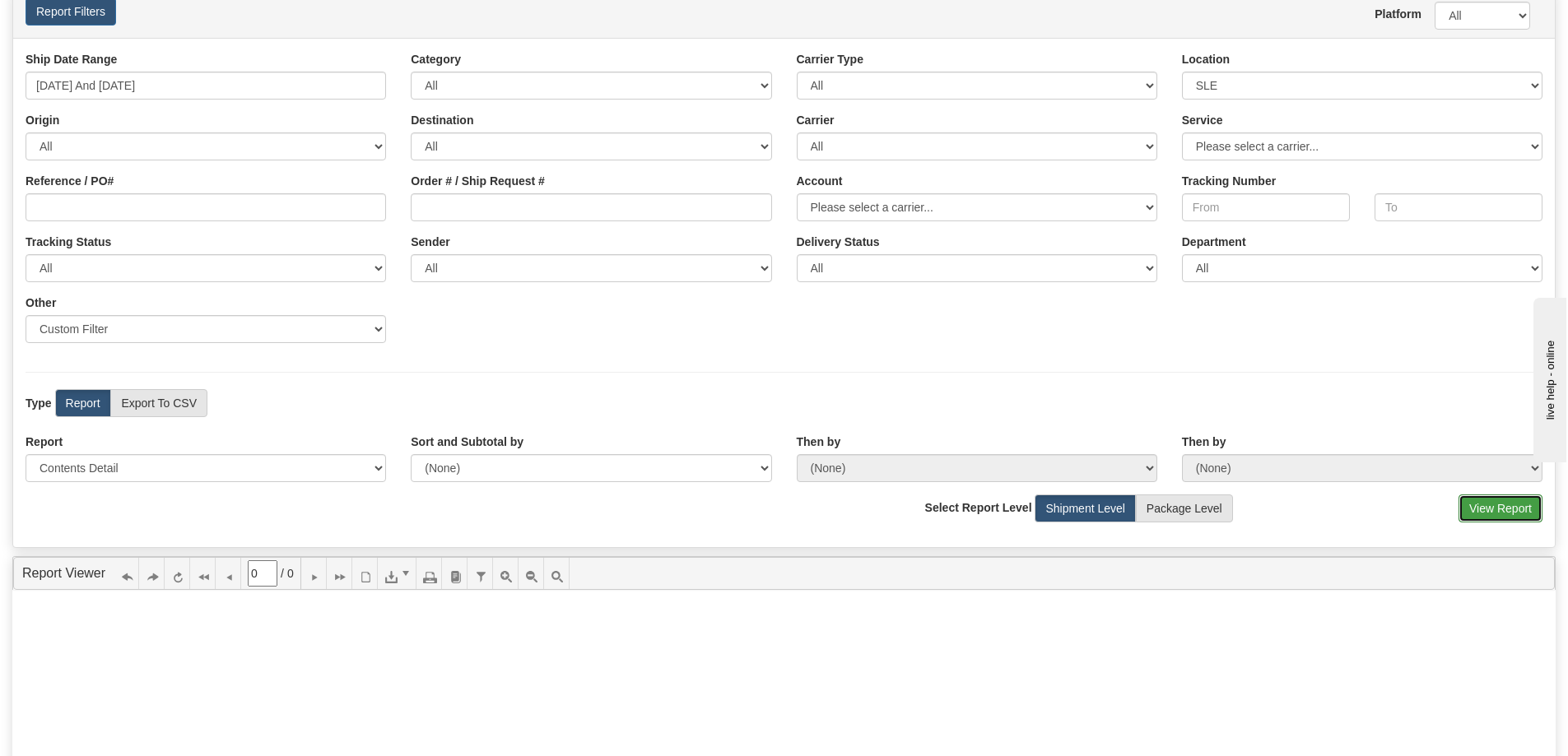
click at [1473, 513] on button "View Report" at bounding box center [1499, 508] width 84 height 28
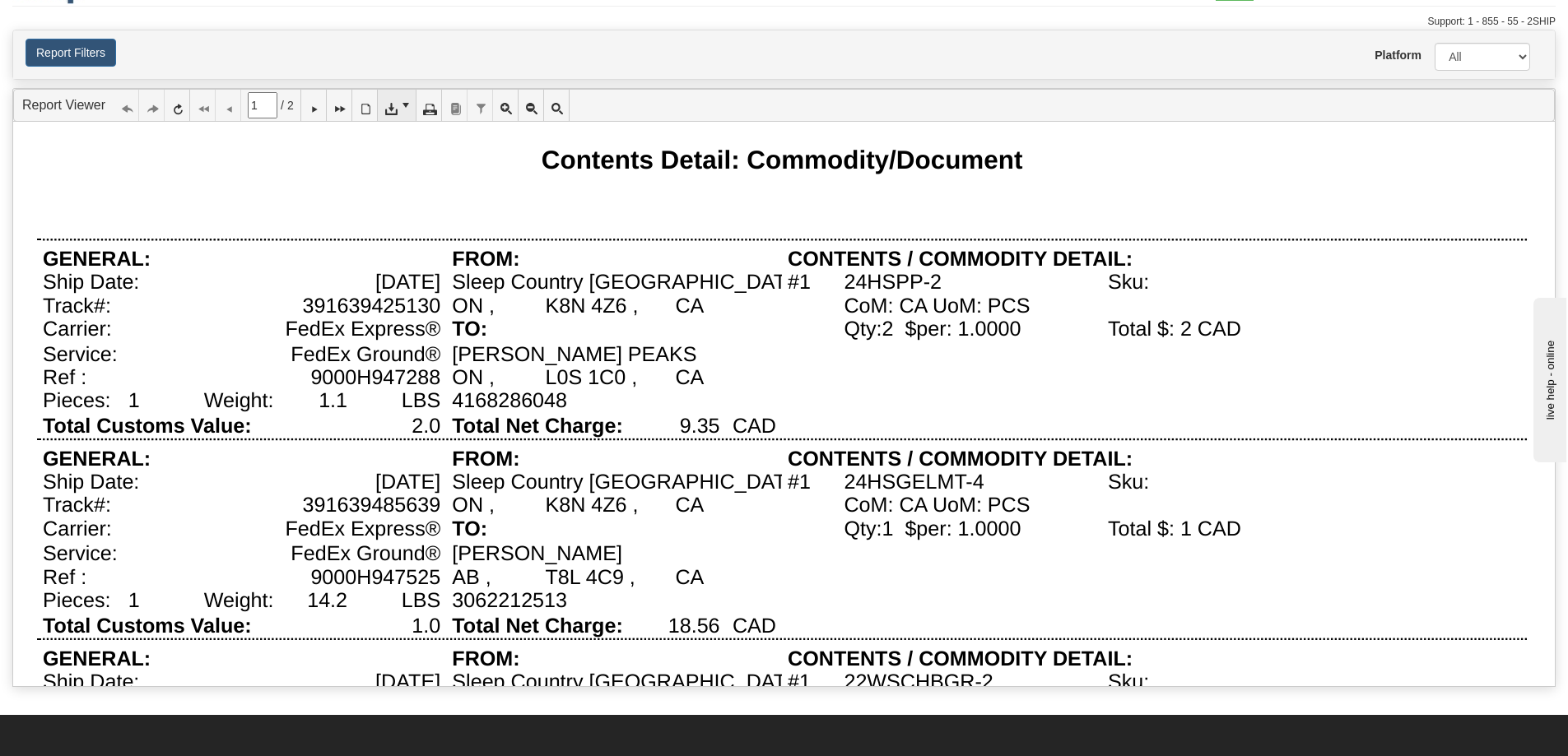
scroll to position [0, 0]
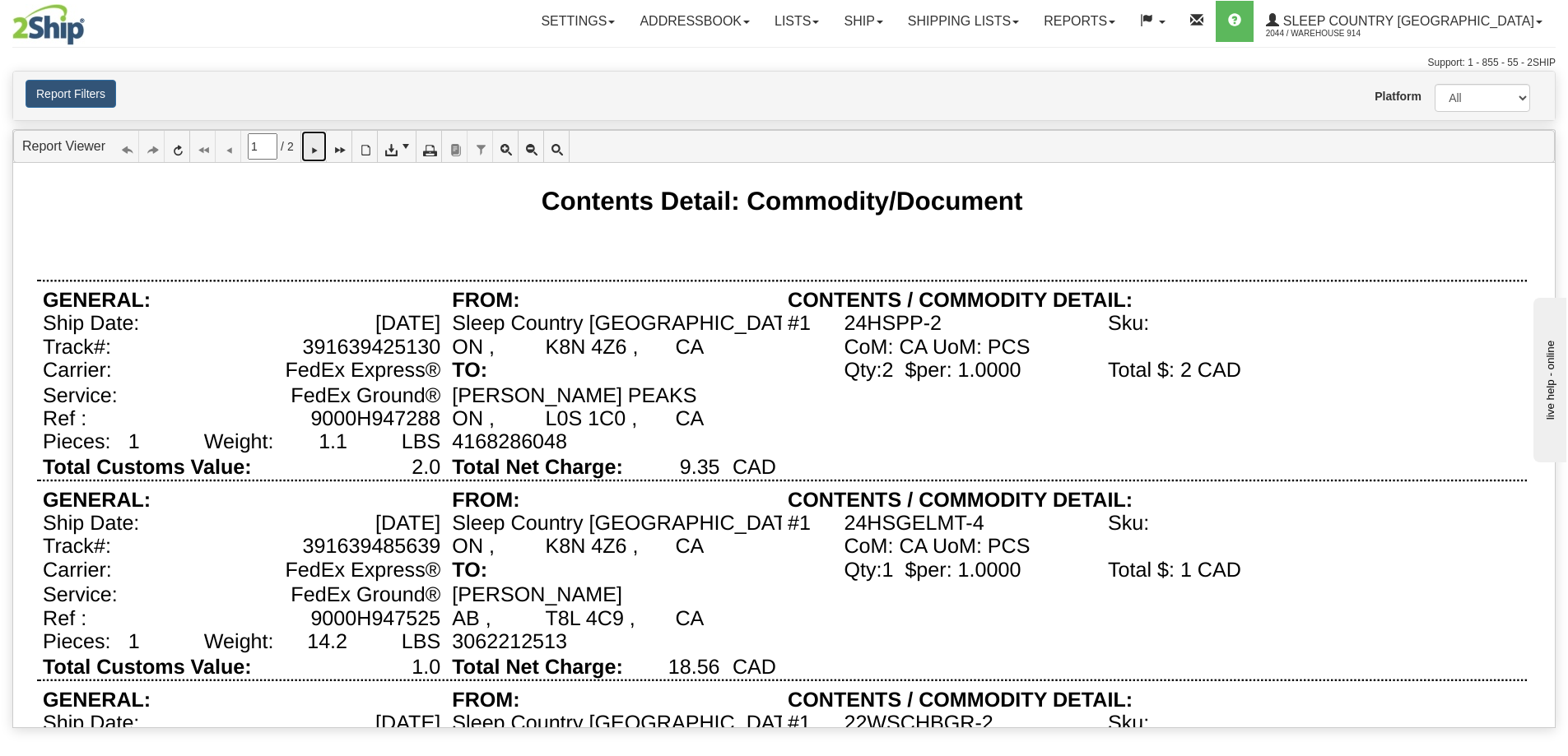
click at [314, 145] on icon at bounding box center [313, 146] width 12 height 12
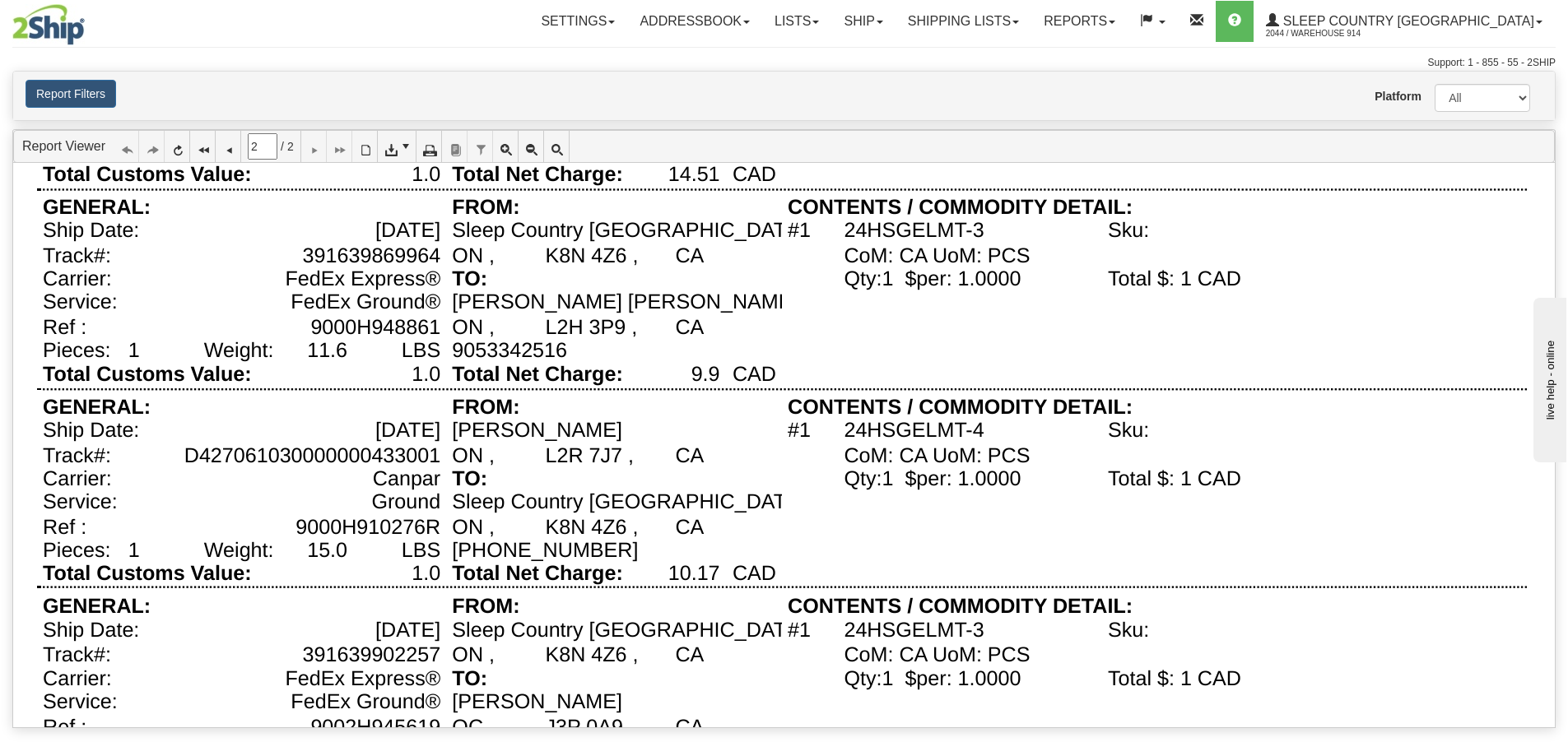
scroll to position [247, 0]
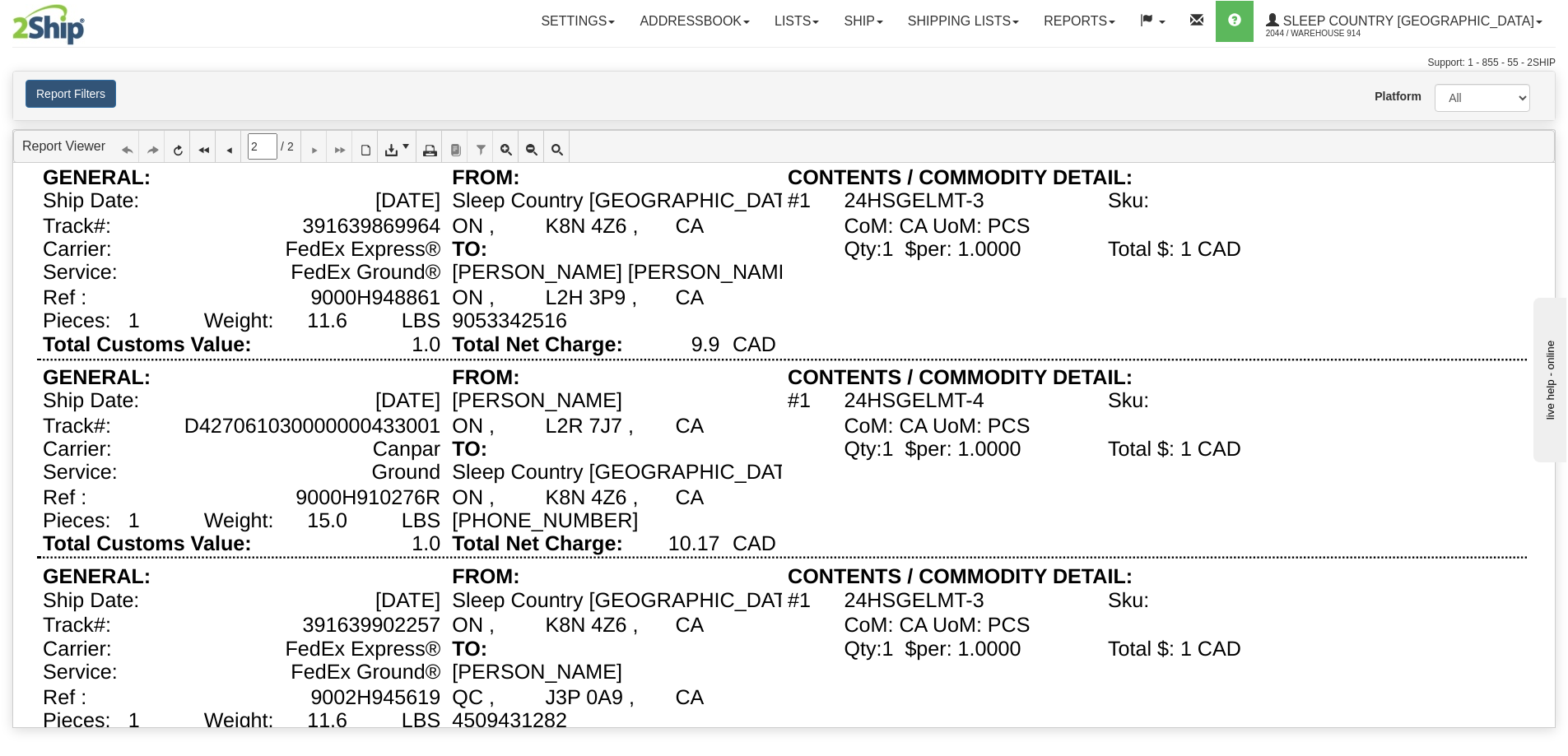
click at [986, 402] on div "24HSGELMT-4" at bounding box center [969, 403] width 264 height 26
click at [983, 396] on div "24HSGELMT-4" at bounding box center [969, 403] width 264 height 26
copy div "24HSGELMT-4"
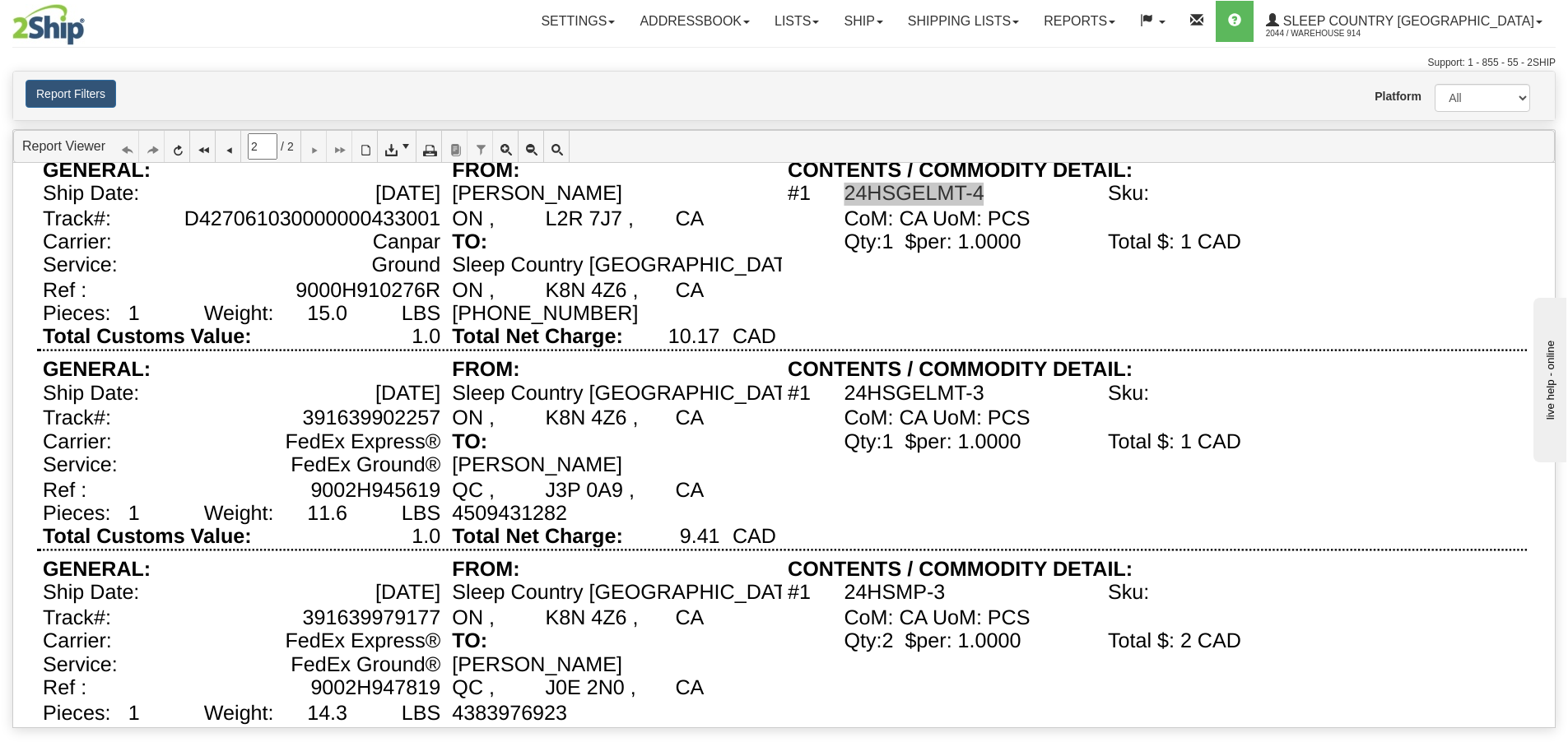
scroll to position [494, 0]
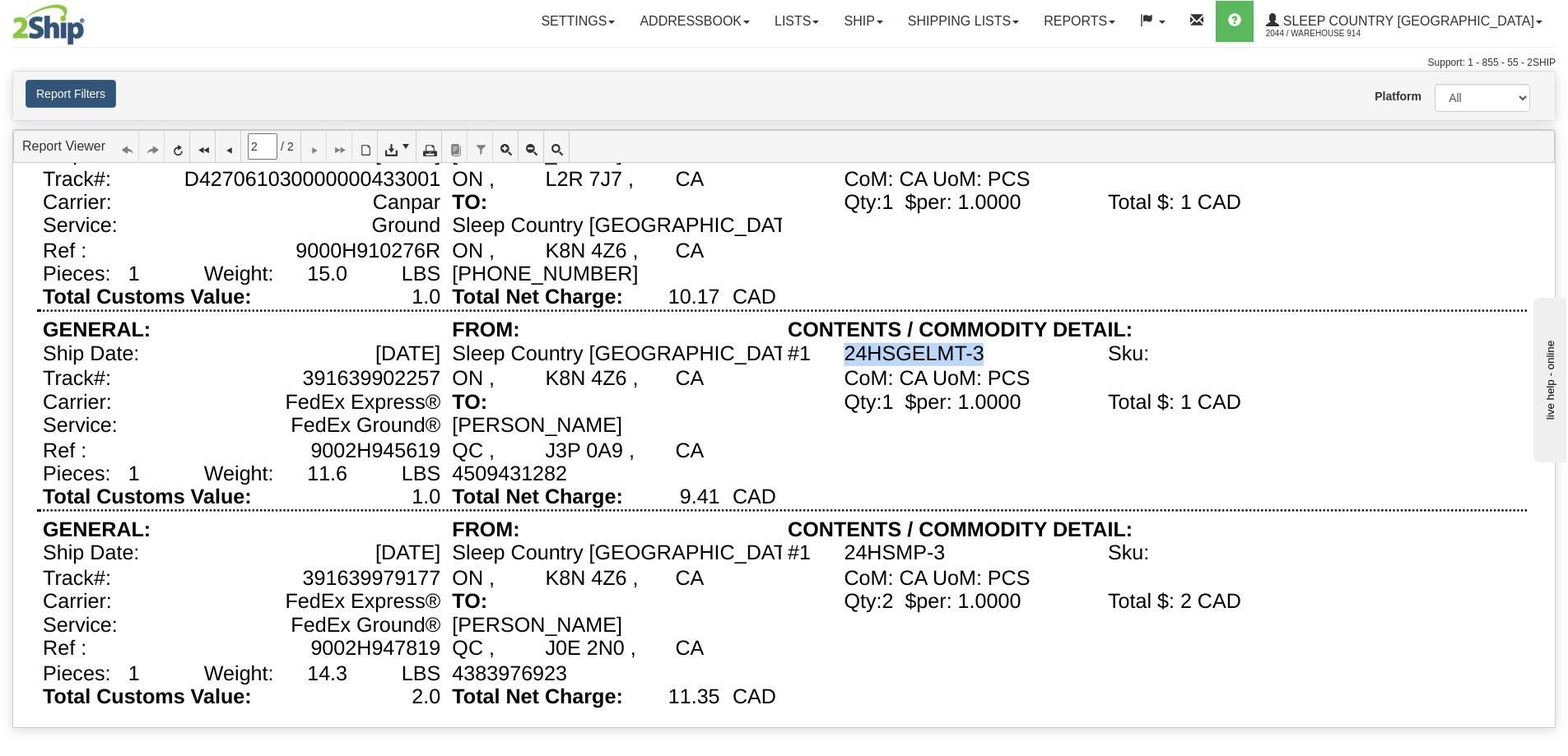
click at [980, 357] on div "24HSGELMT-3" at bounding box center [969, 355] width 264 height 26
copy div "24HSGELMT-3"
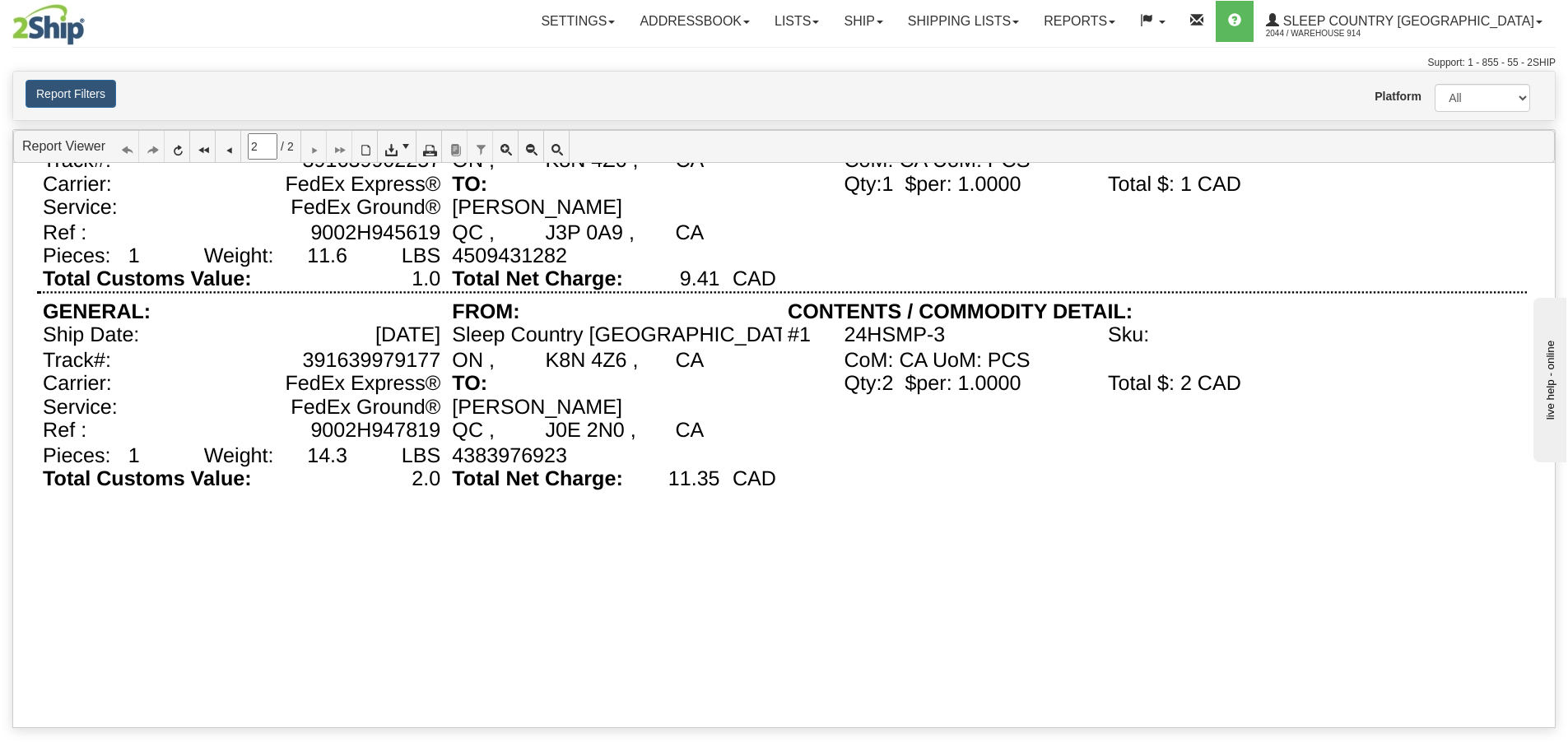
scroll to position [740, 0]
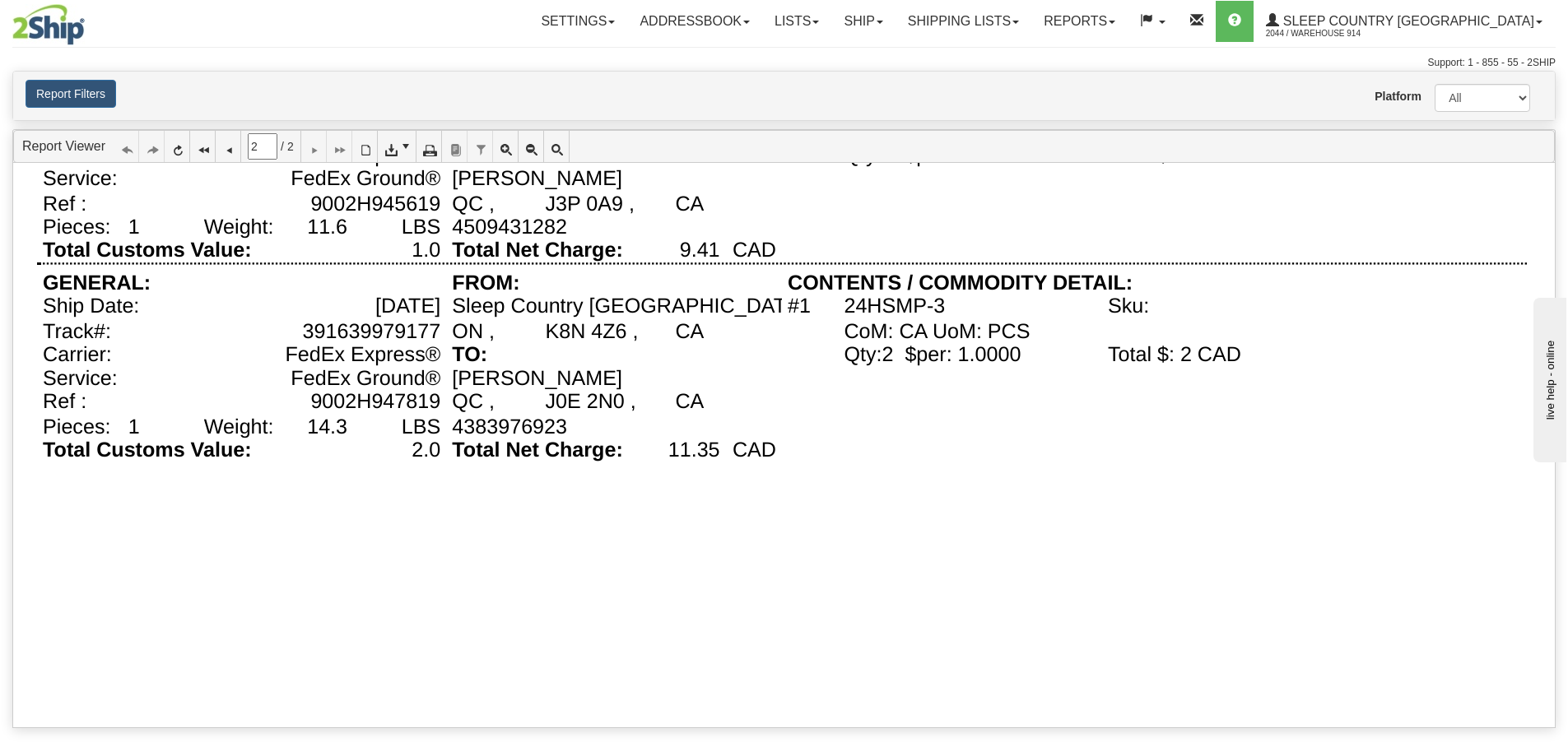
click at [891, 315] on div "24HSMP-3" at bounding box center [894, 306] width 101 height 23
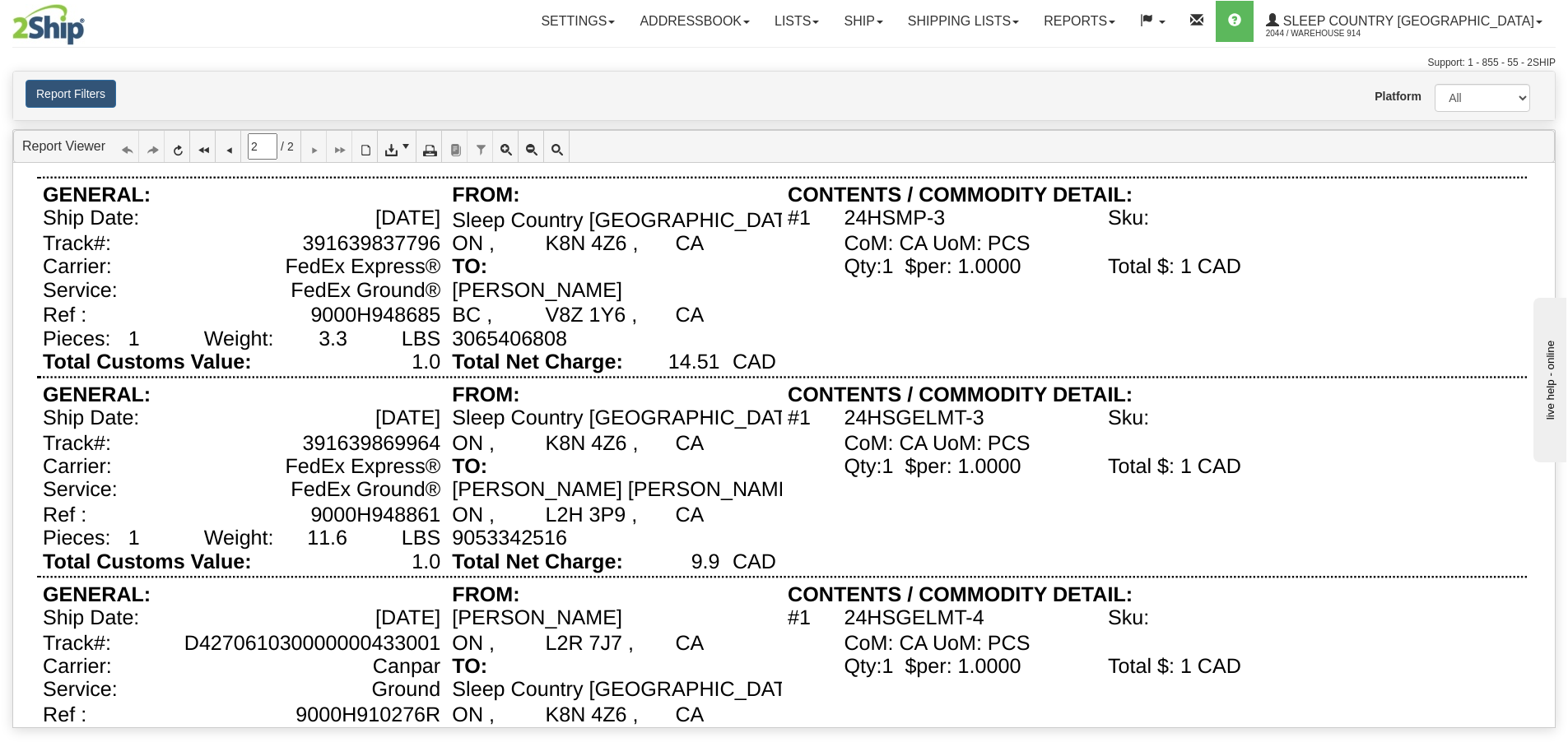
scroll to position [0, 0]
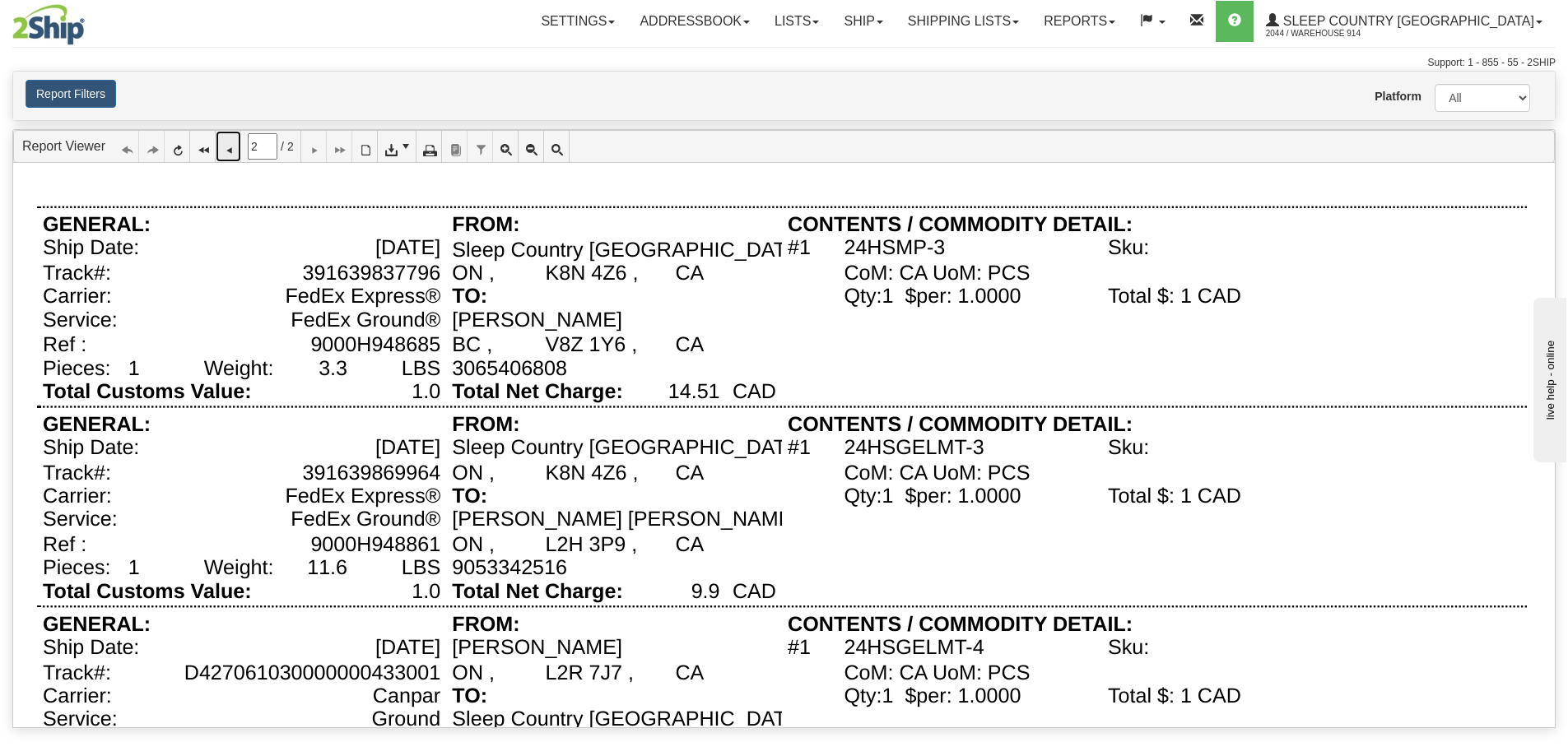
click at [235, 141] on link at bounding box center [229, 147] width 26 height 31
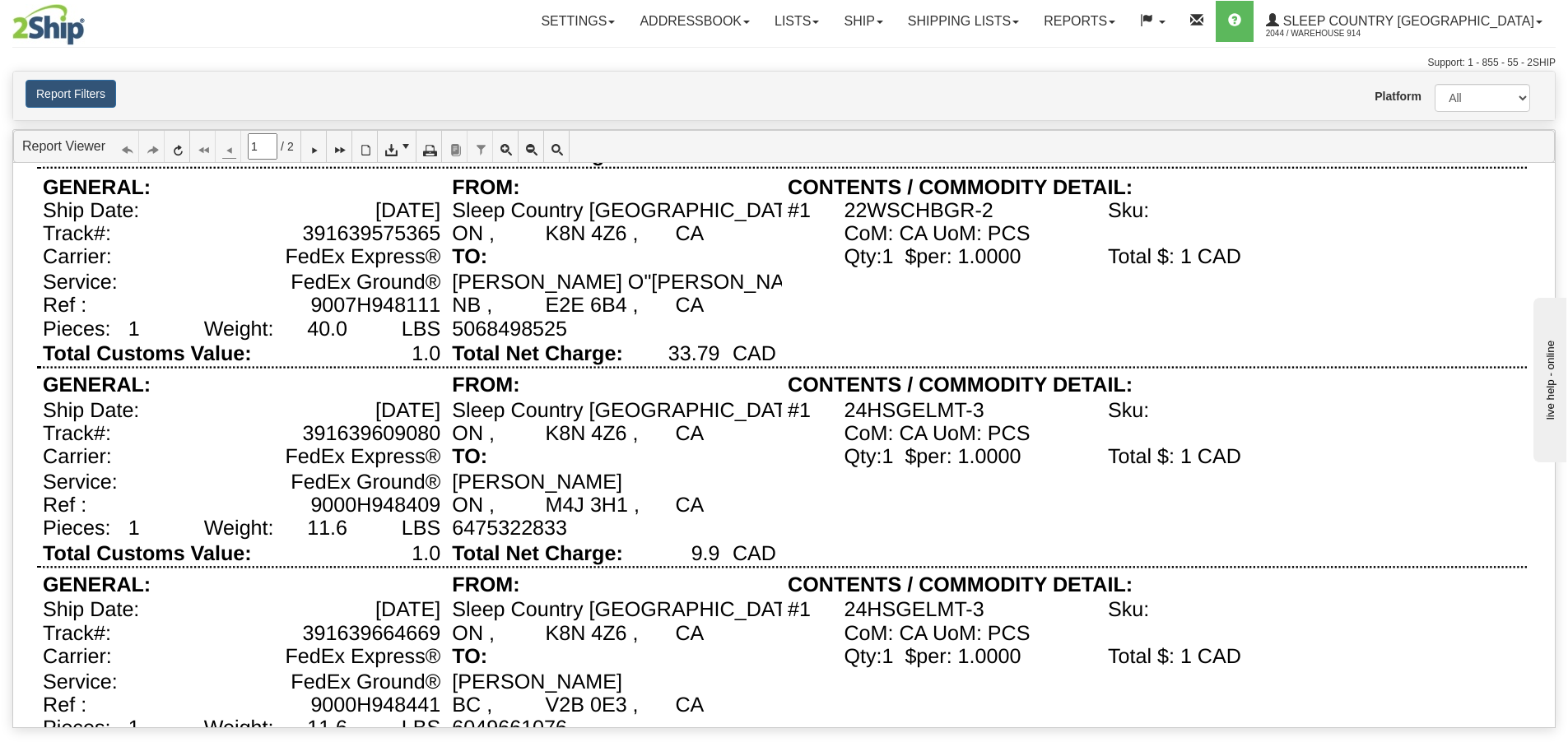
scroll to position [388, 0]
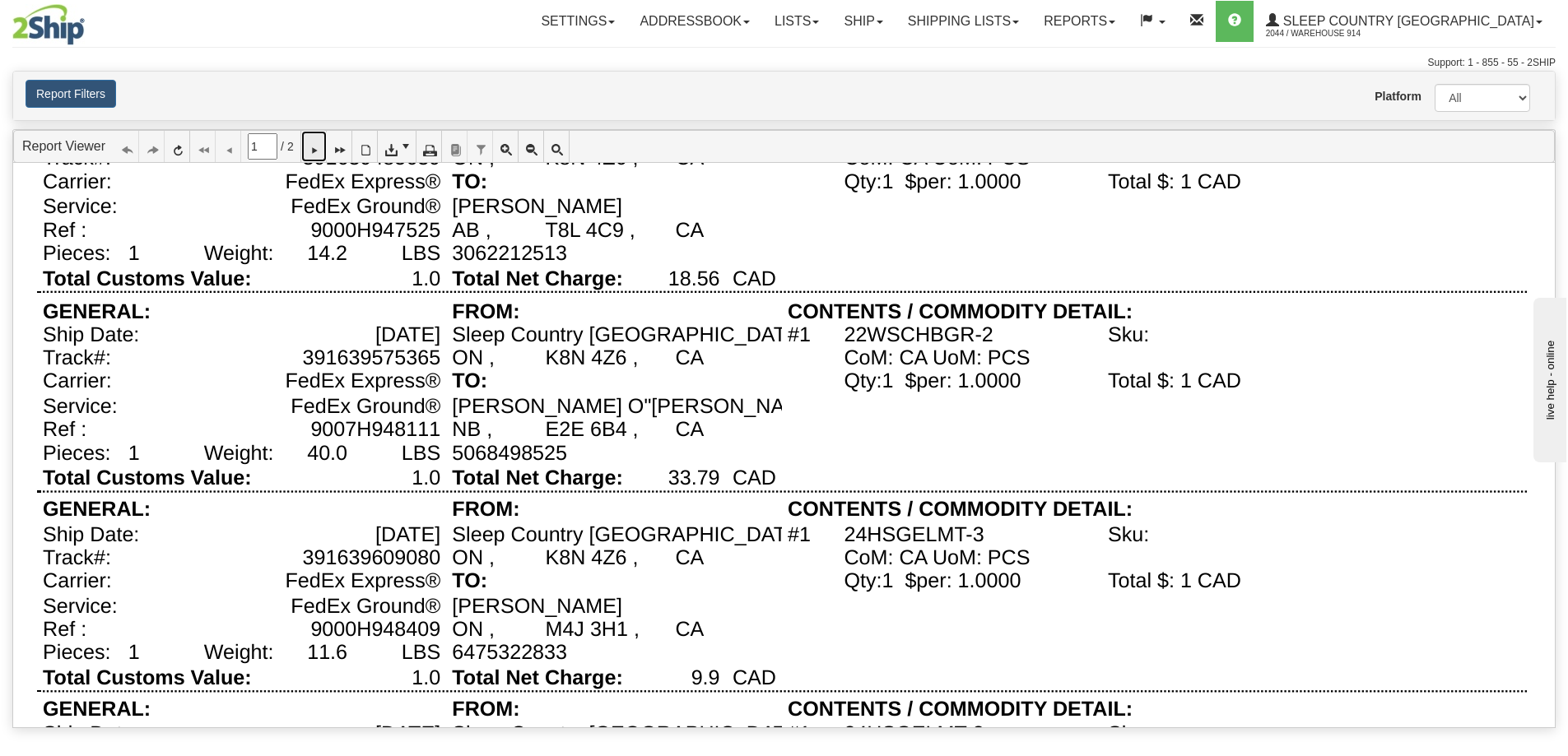
click at [310, 152] on link at bounding box center [314, 147] width 26 height 31
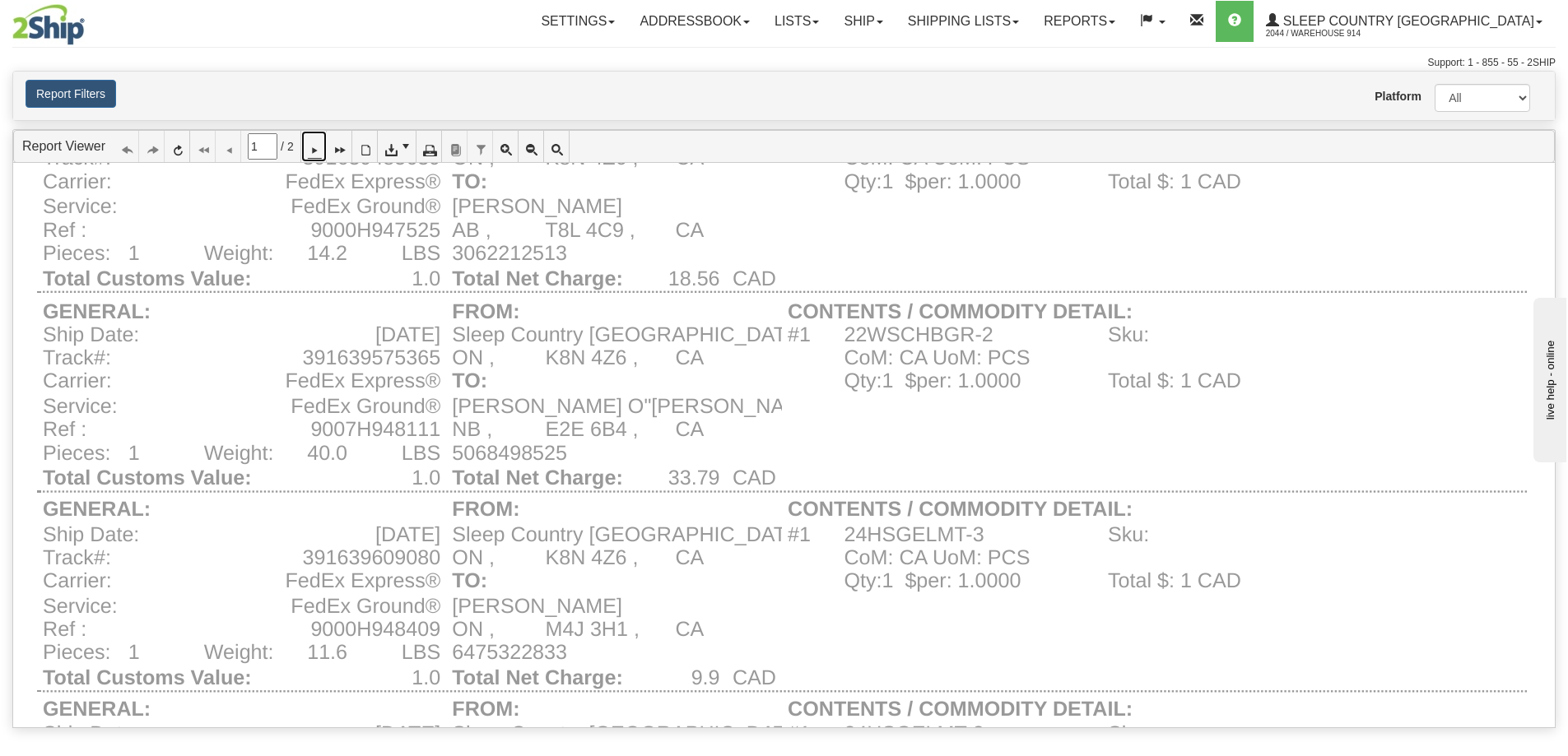
type input "2"
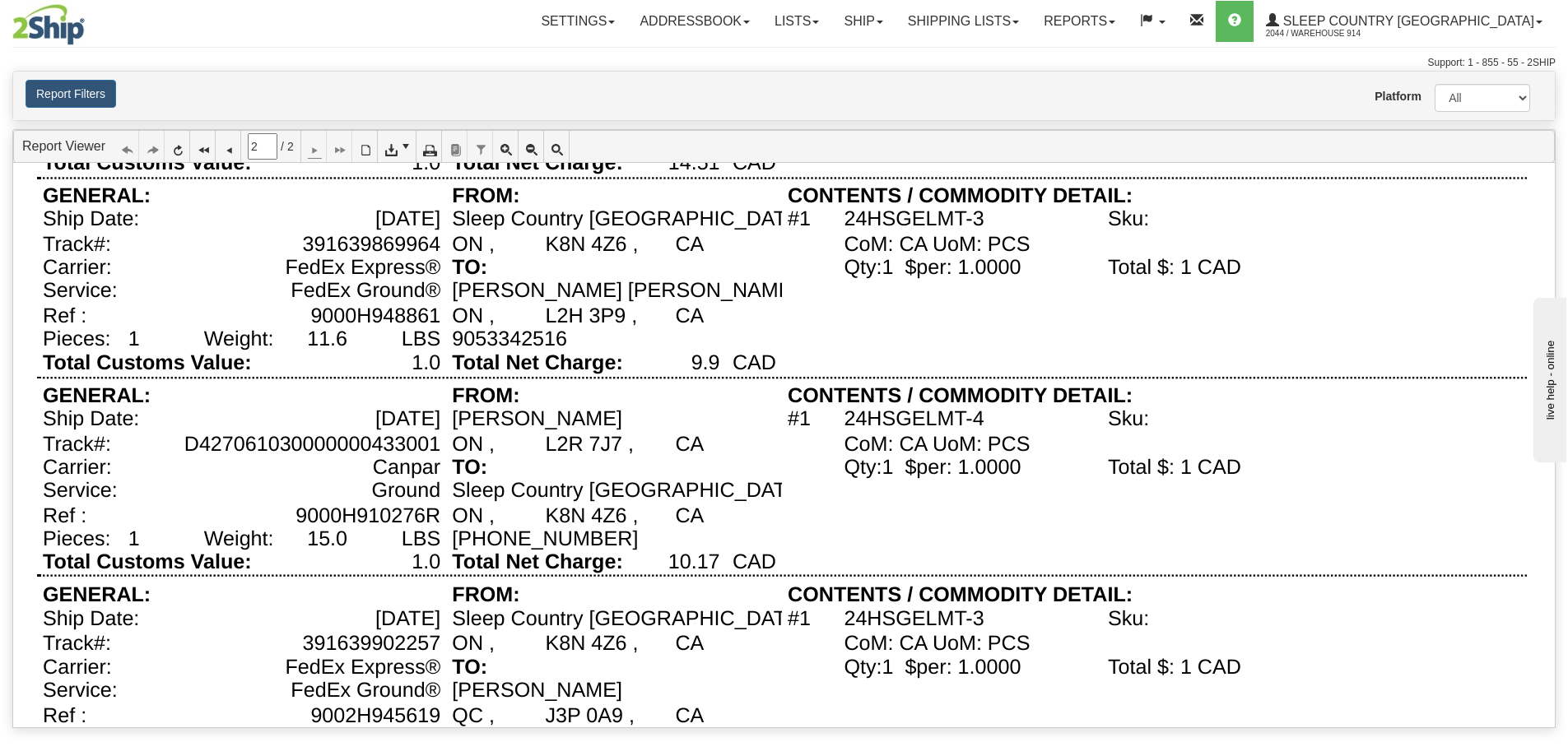
scroll to position [161, 0]
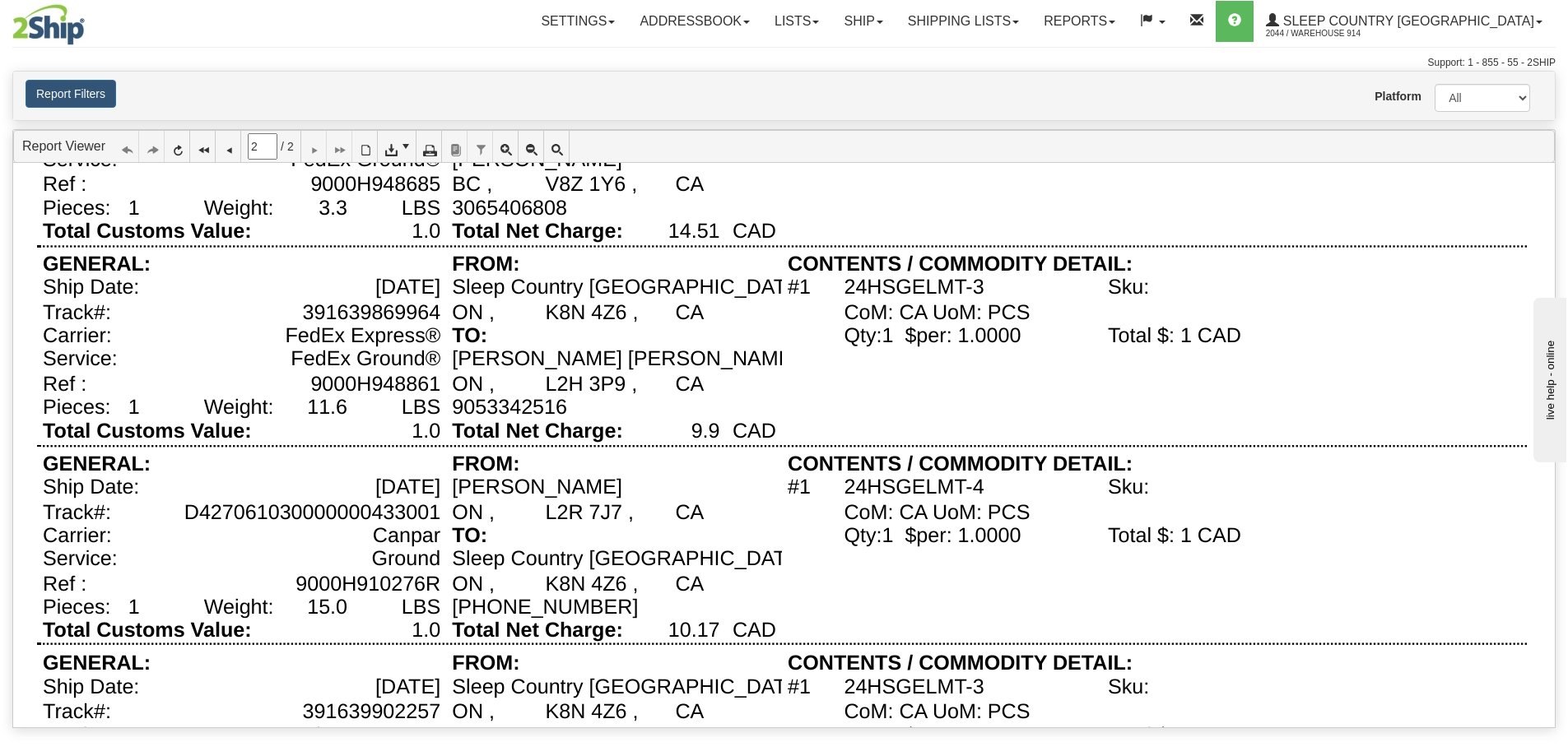
click at [1361, 259] on div at bounding box center [781, 346] width 1489 height 202
click at [769, 244] on div "CAD" at bounding box center [754, 232] width 56 height 26
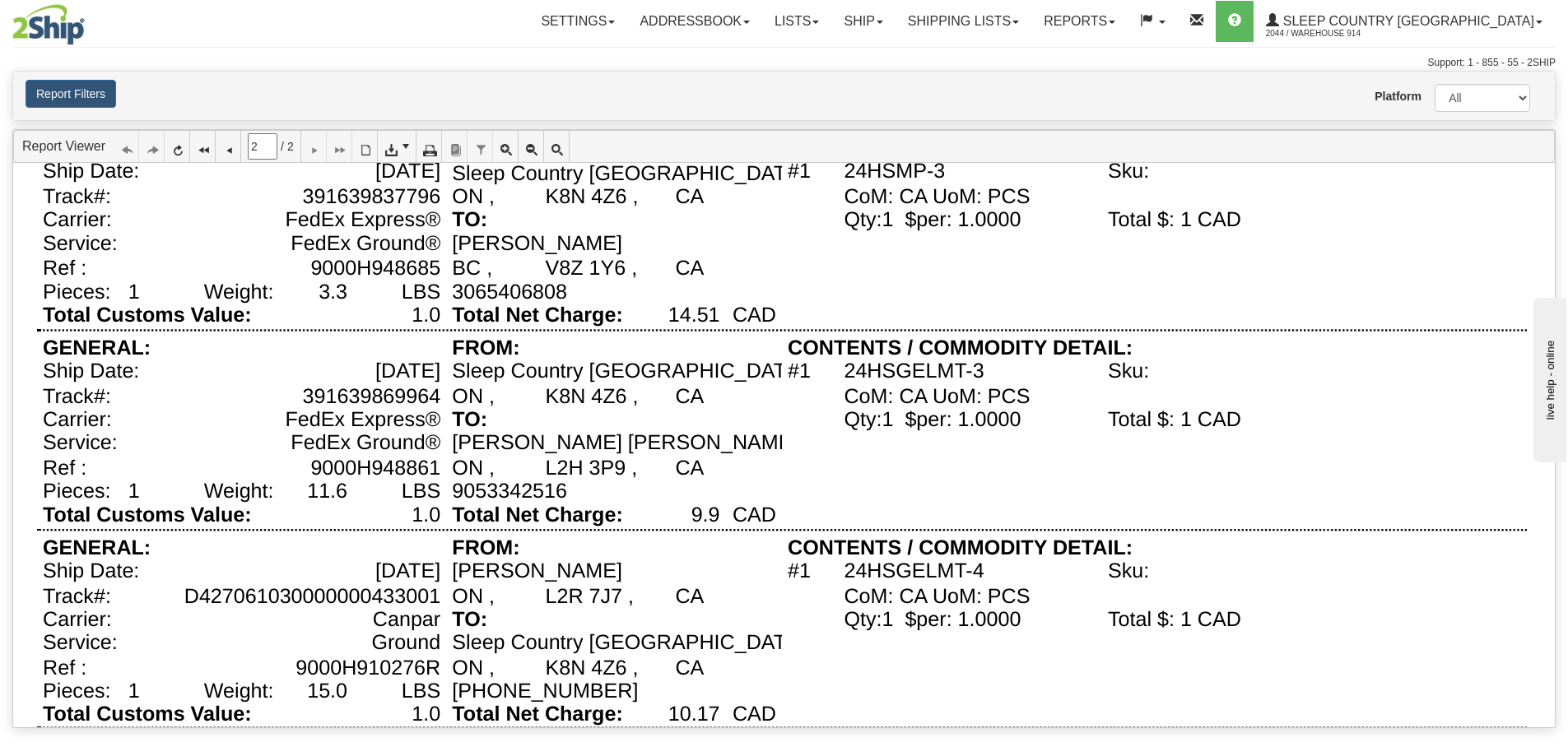
scroll to position [0, 0]
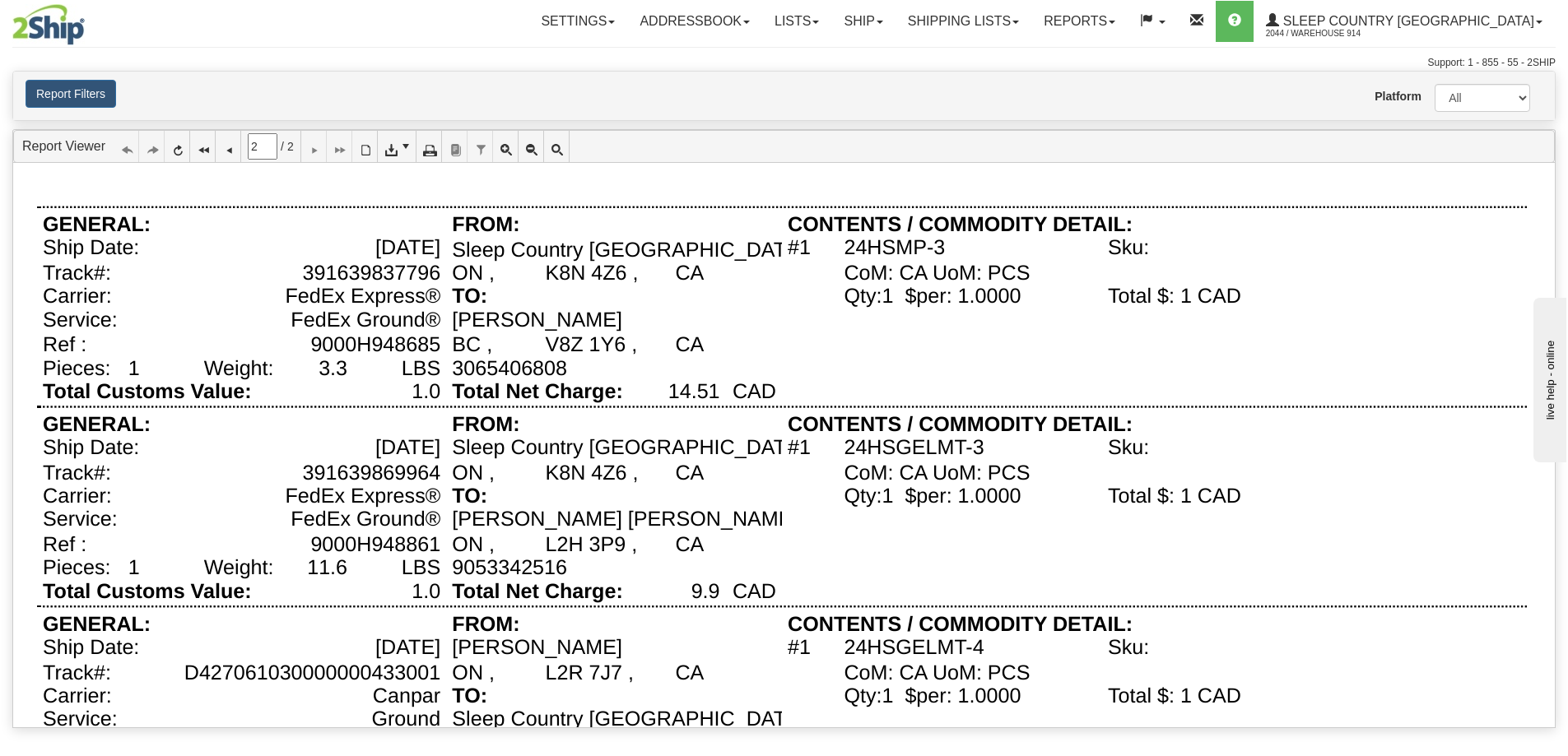
click at [37, 28] on img at bounding box center [48, 24] width 73 height 41
click at [1127, 7] on link "Reports" at bounding box center [1079, 21] width 96 height 41
click at [1126, 55] on link "Standard" at bounding box center [1051, 57] width 151 height 21
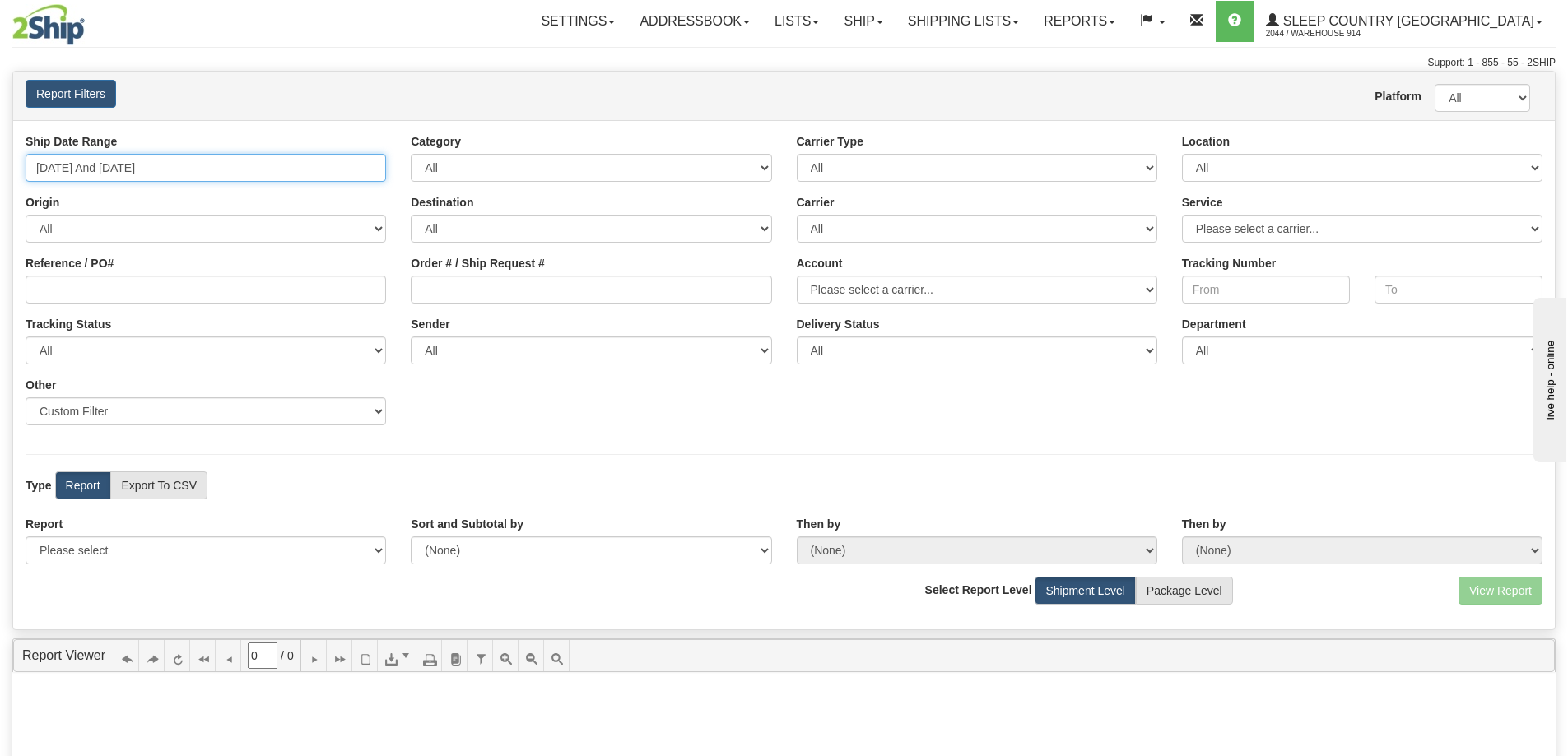
type input "[DATE]"
click at [234, 157] on input "[DATE] And [DATE]" at bounding box center [206, 168] width 361 height 28
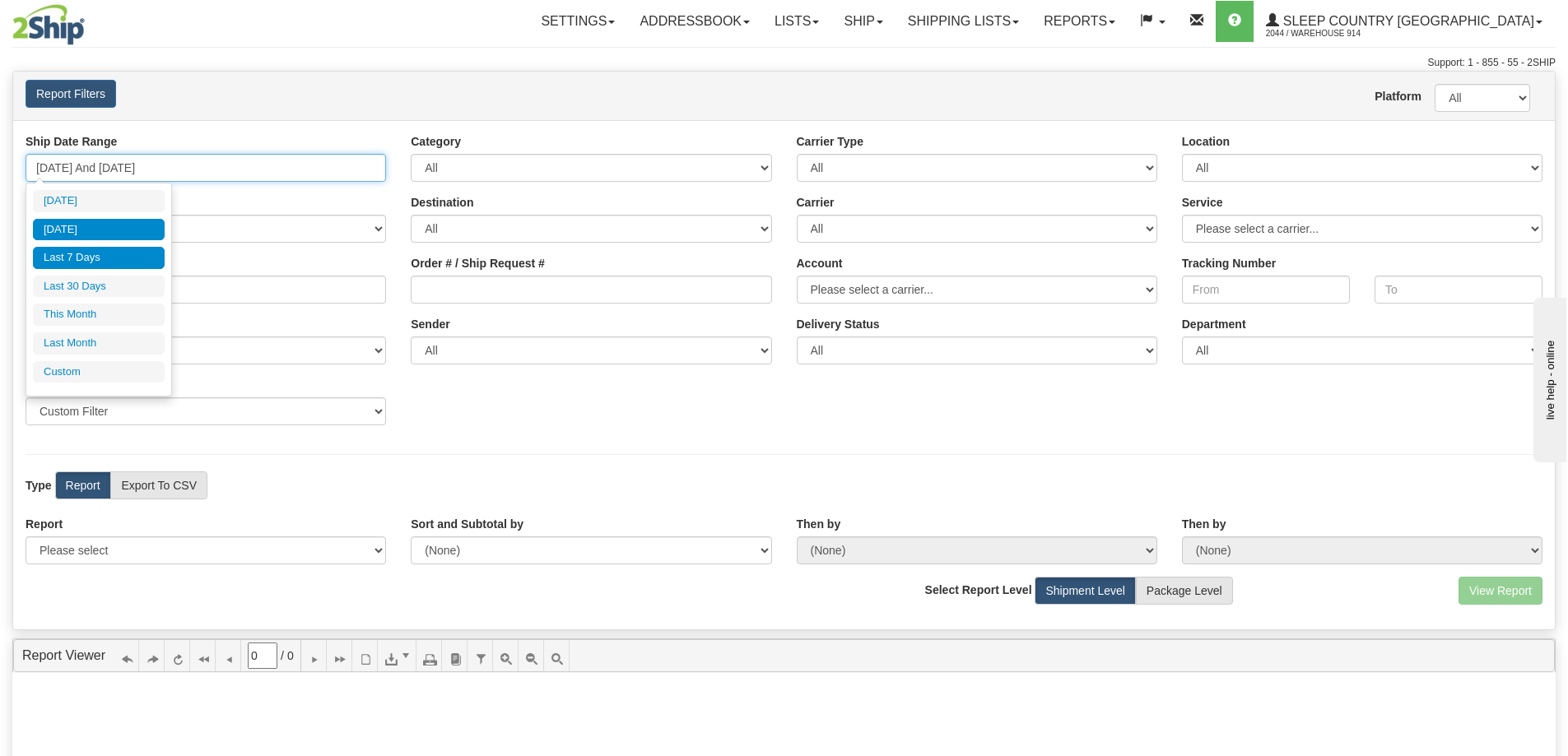
type input "[DATE]"
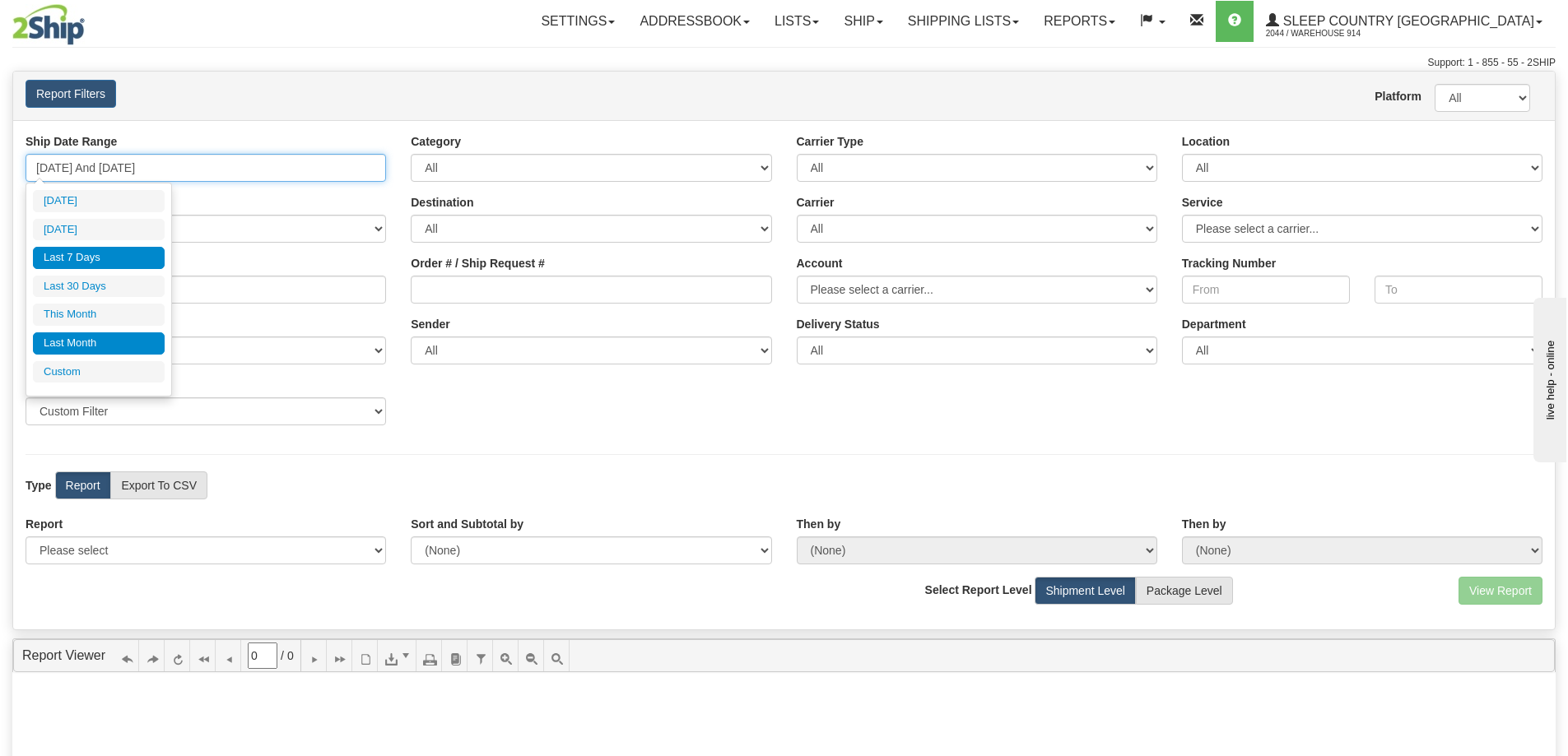
type input "[DATE]"
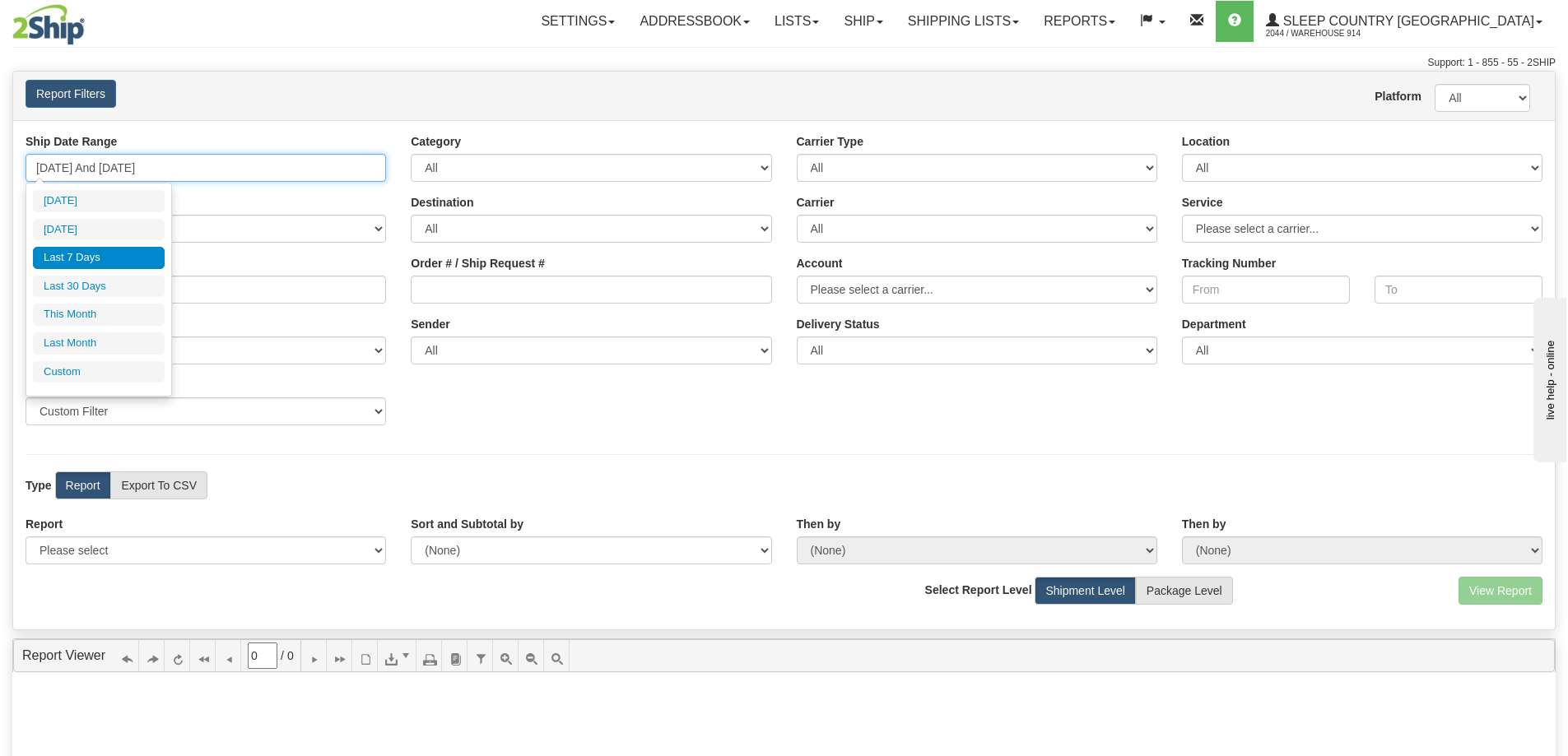
type input "[DATE]"
click at [87, 363] on li "Custom" at bounding box center [98, 372] width 131 height 22
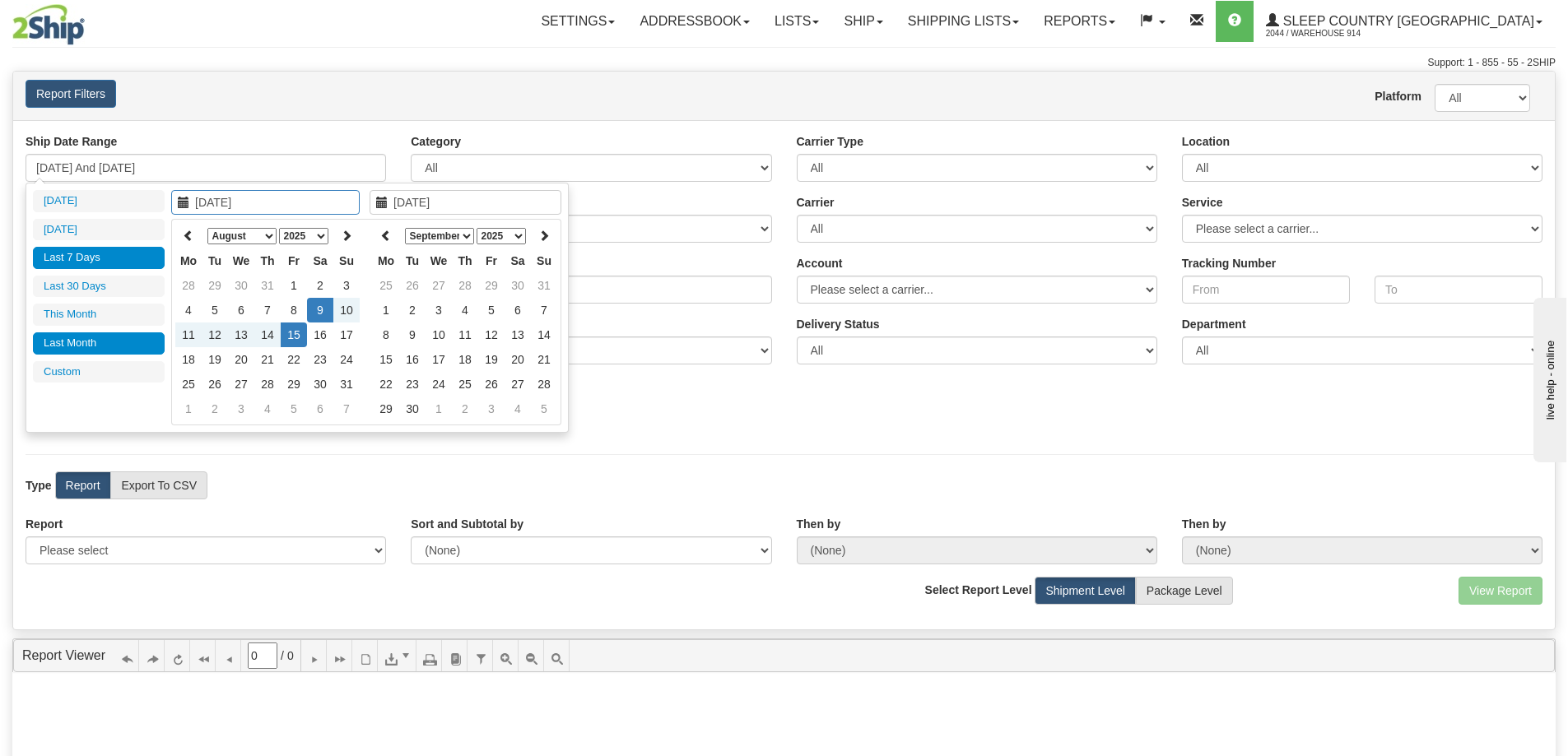
type input "[DATE]"
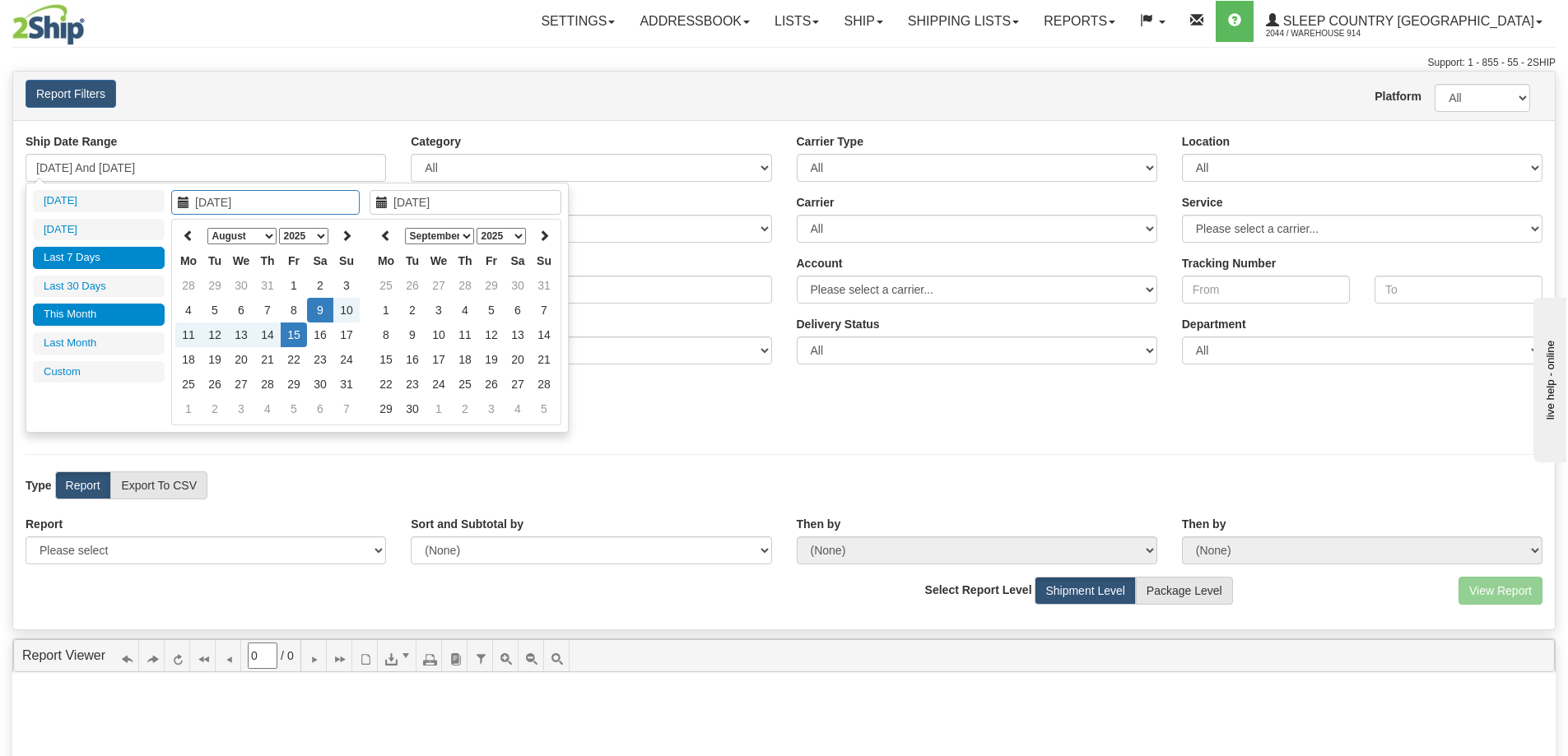
type input "[DATE]"
click at [219, 307] on td "5" at bounding box center [215, 309] width 27 height 25
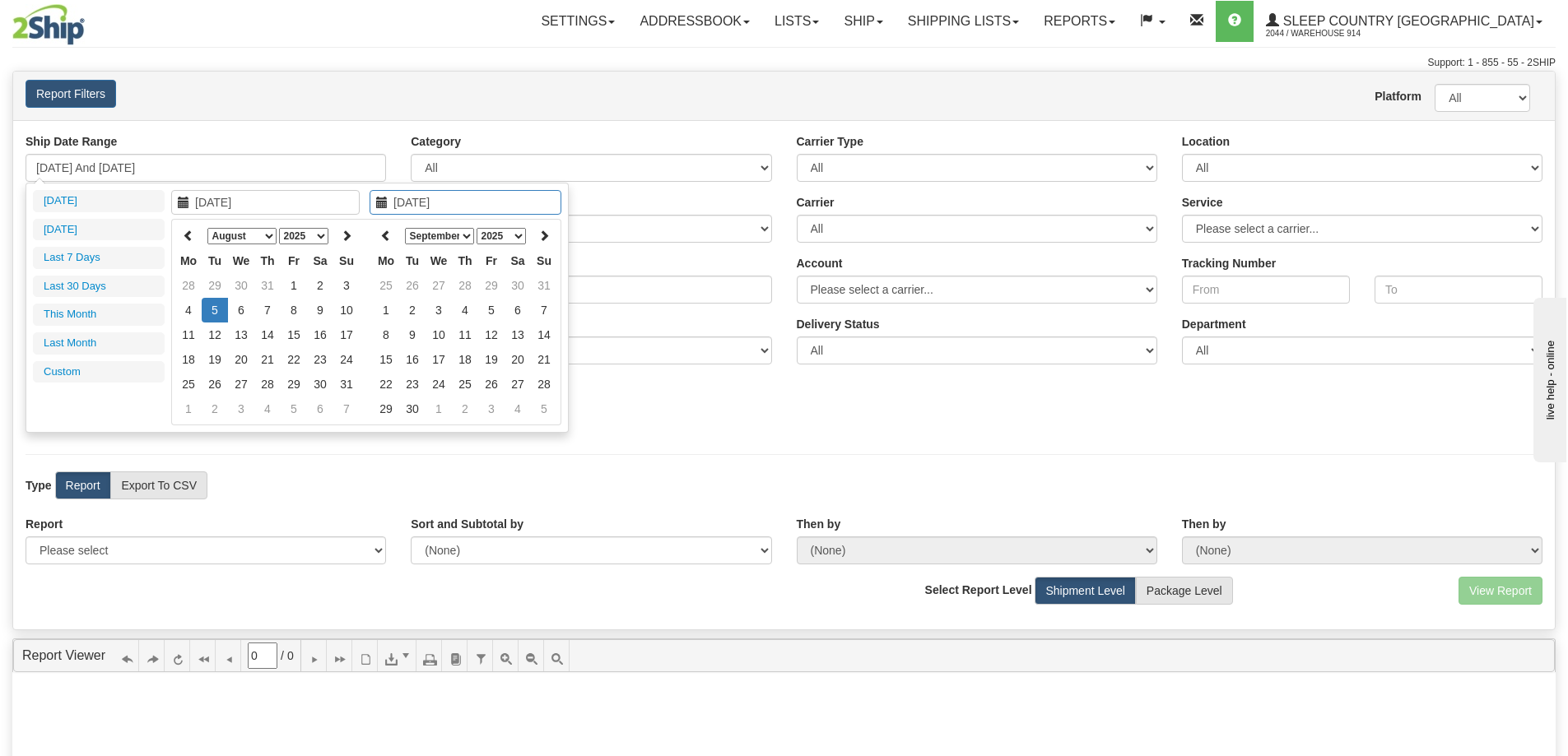
type input "[DATE]"
click at [217, 306] on td "5" at bounding box center [215, 309] width 27 height 25
type input "08/05/2025 And 08/05/2025"
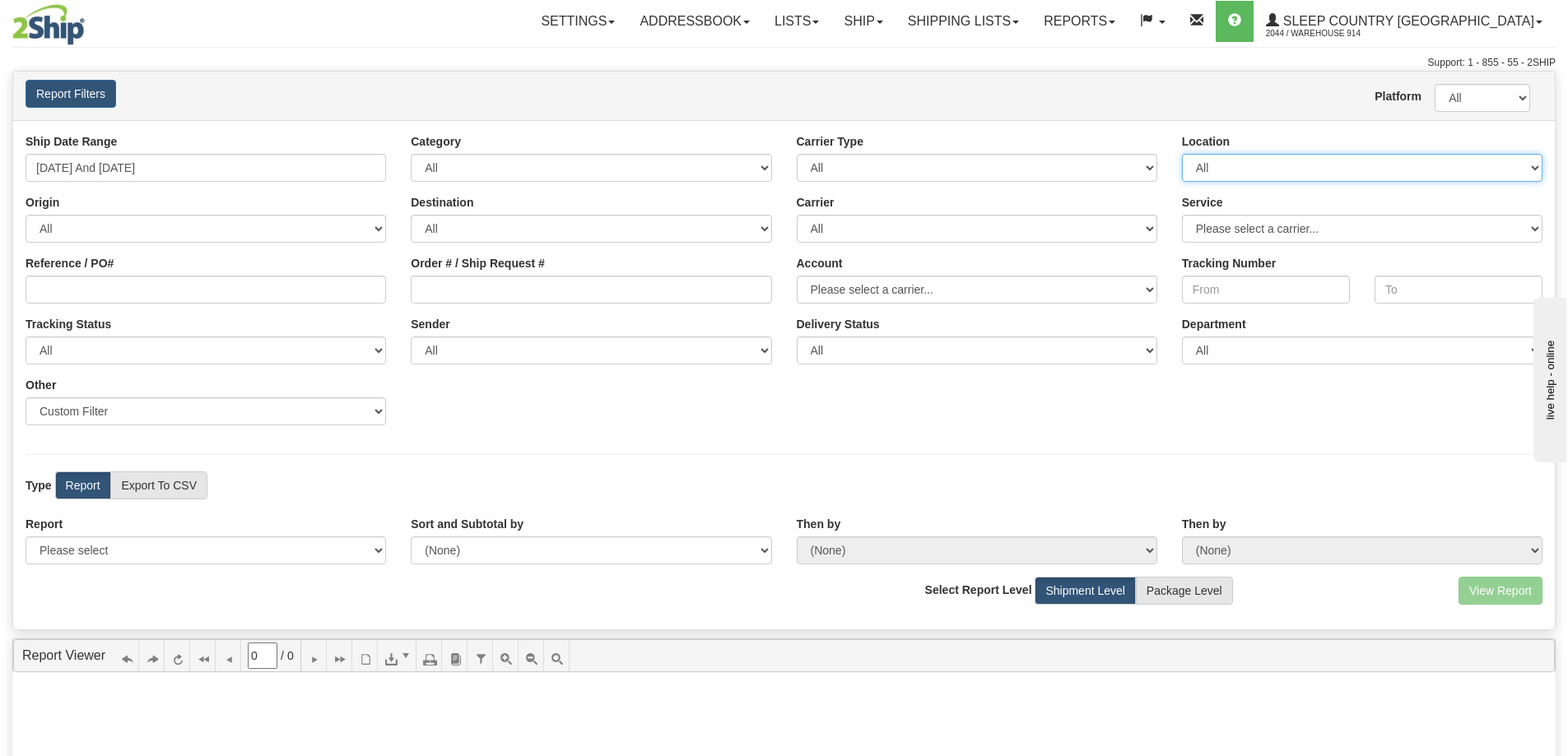
click at [1235, 163] on select "All 9009 914 BEDDN CASPC END SLE ZINUC" at bounding box center [1361, 168] width 361 height 28
select select "7603"
click at [1182, 154] on select "All 9009 914 BEDDN CASPC END SLE ZINUC" at bounding box center [1361, 168] width 361 height 28
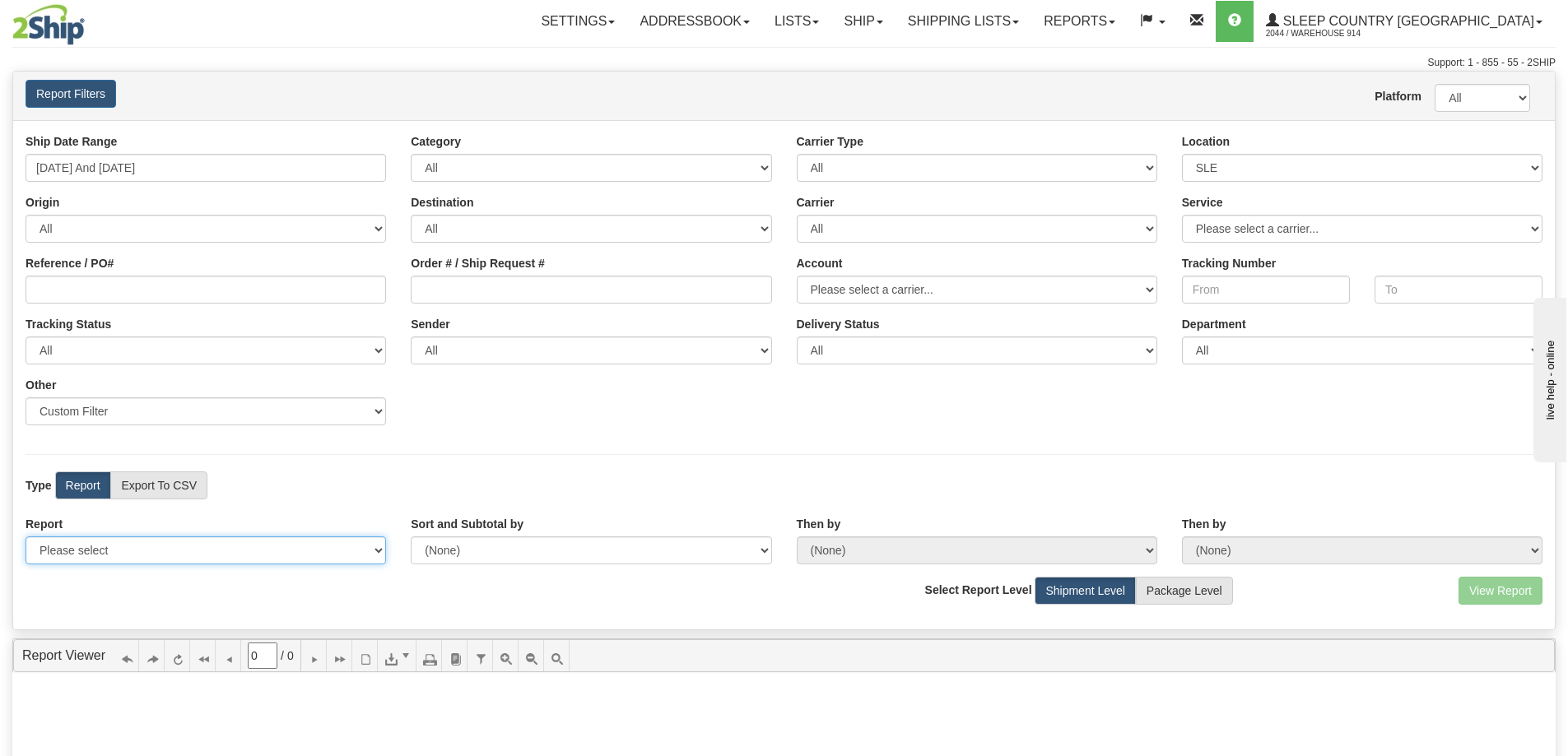
click at [116, 541] on select "Please select 1 Line Shipment Report Address Detail Basic Shipment Overview Can…" at bounding box center [206, 550] width 361 height 28
select select "Users\Contents Detail.trdx"
click at [26, 536] on select "Please select 1 Line Shipment Report Address Detail Basic Shipment Overview Can…" at bounding box center [206, 550] width 361 height 28
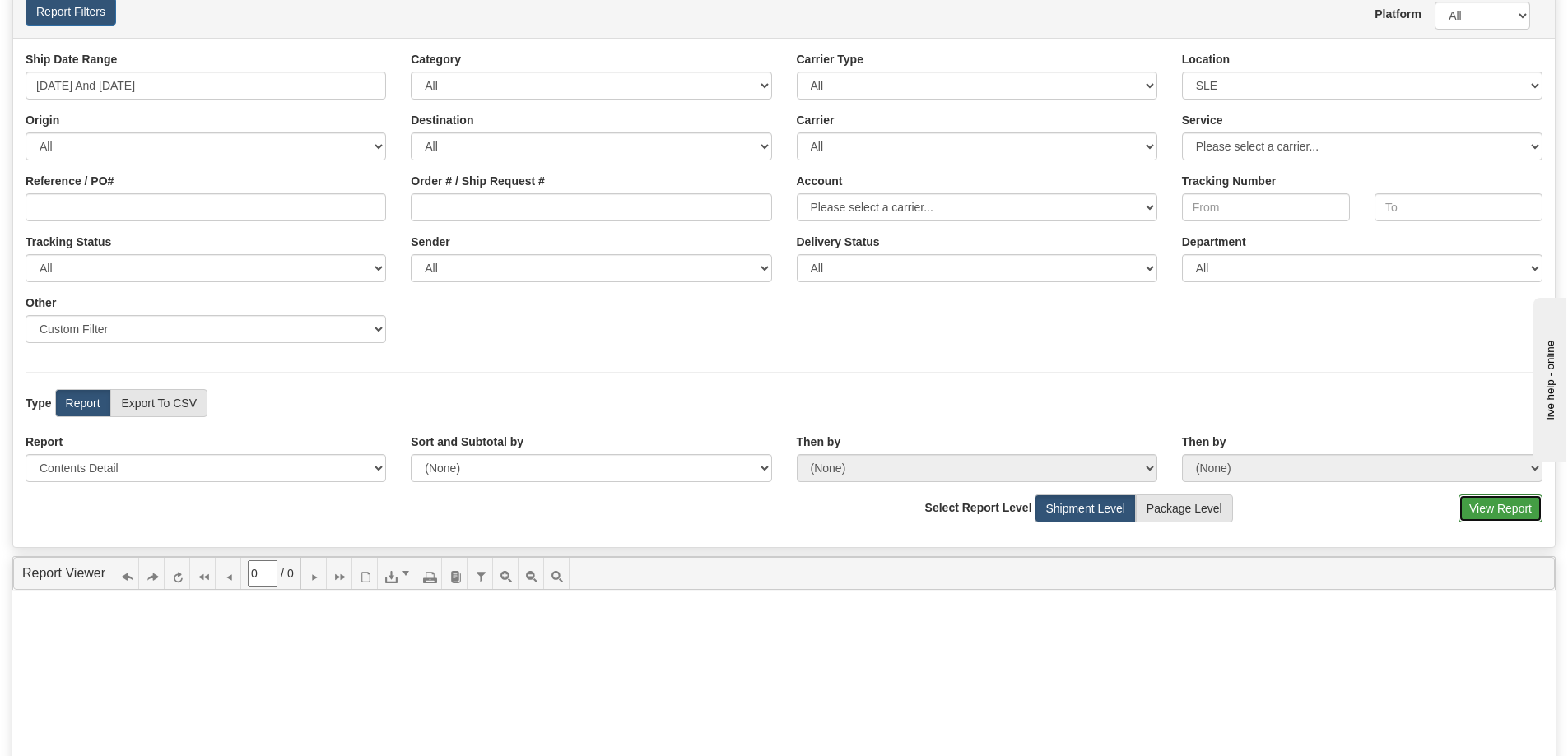
click at [1474, 506] on button "View Report" at bounding box center [1499, 508] width 84 height 28
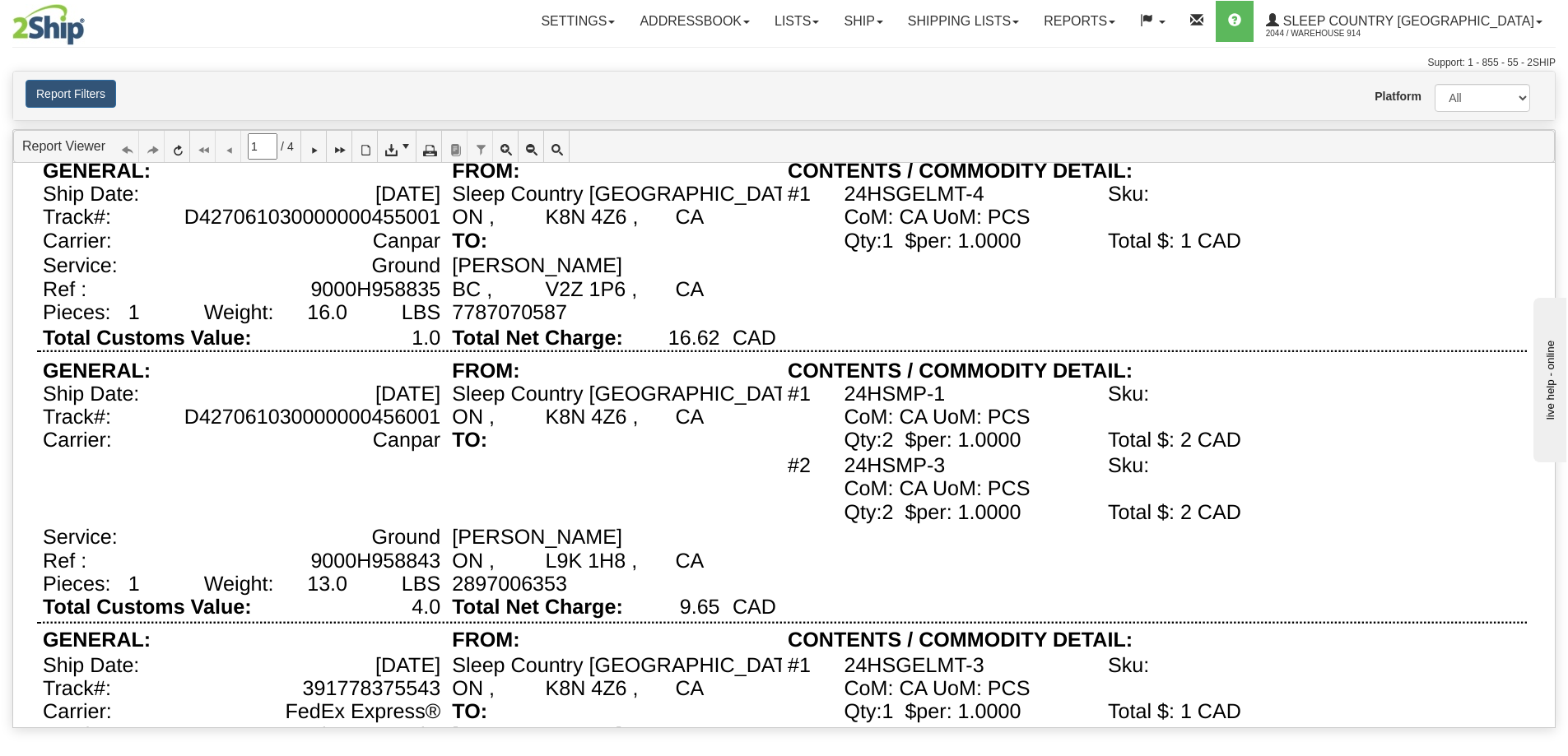
scroll to position [411, 0]
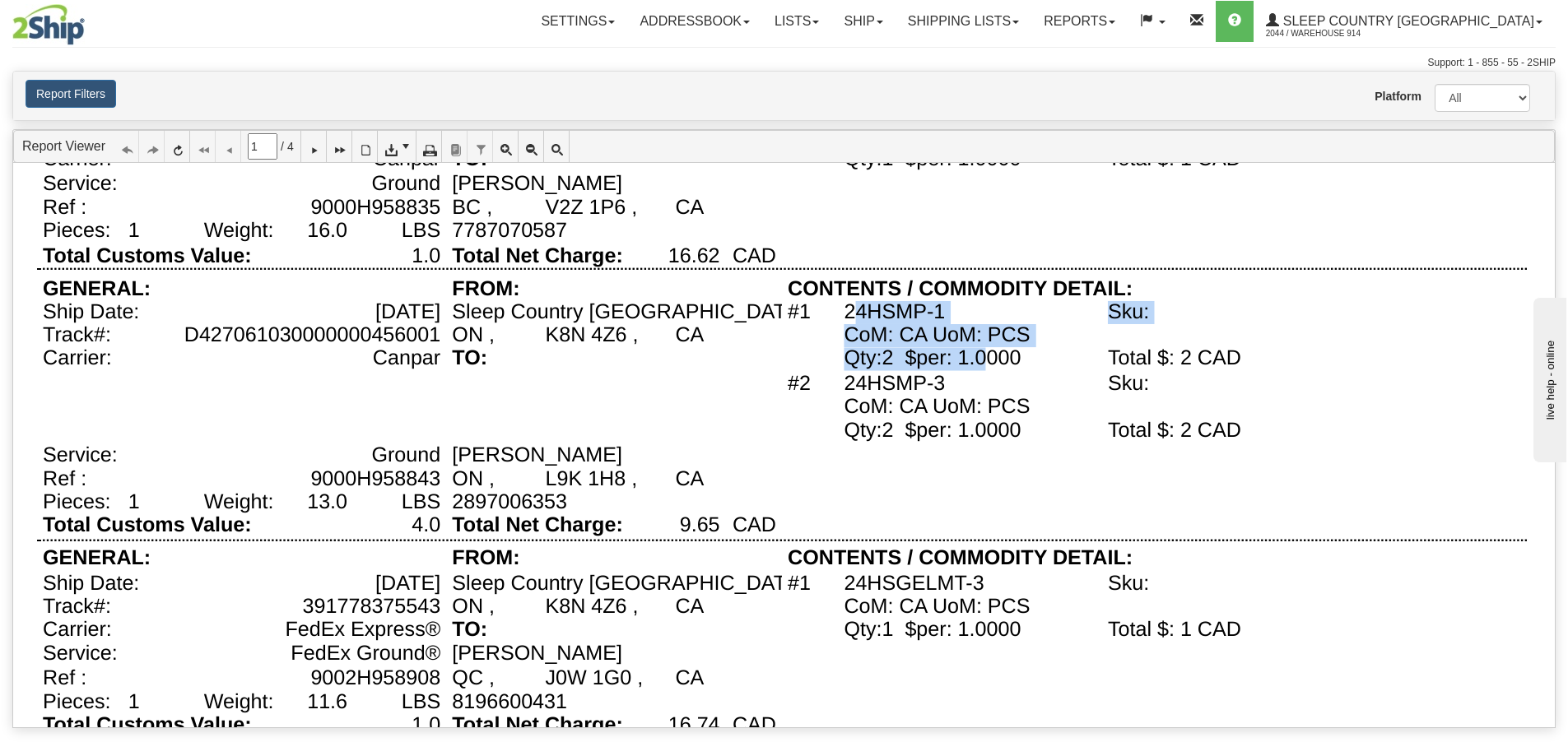
drag, startPoint x: 854, startPoint y: 314, endPoint x: 990, endPoint y: 350, distance: 140.7
click at [990, 350] on div "Contents Detail: Commodity/Document Canpar 2365913845 Pieces: Ref : Service: Ca…" at bounding box center [781, 574] width 1489 height 1598
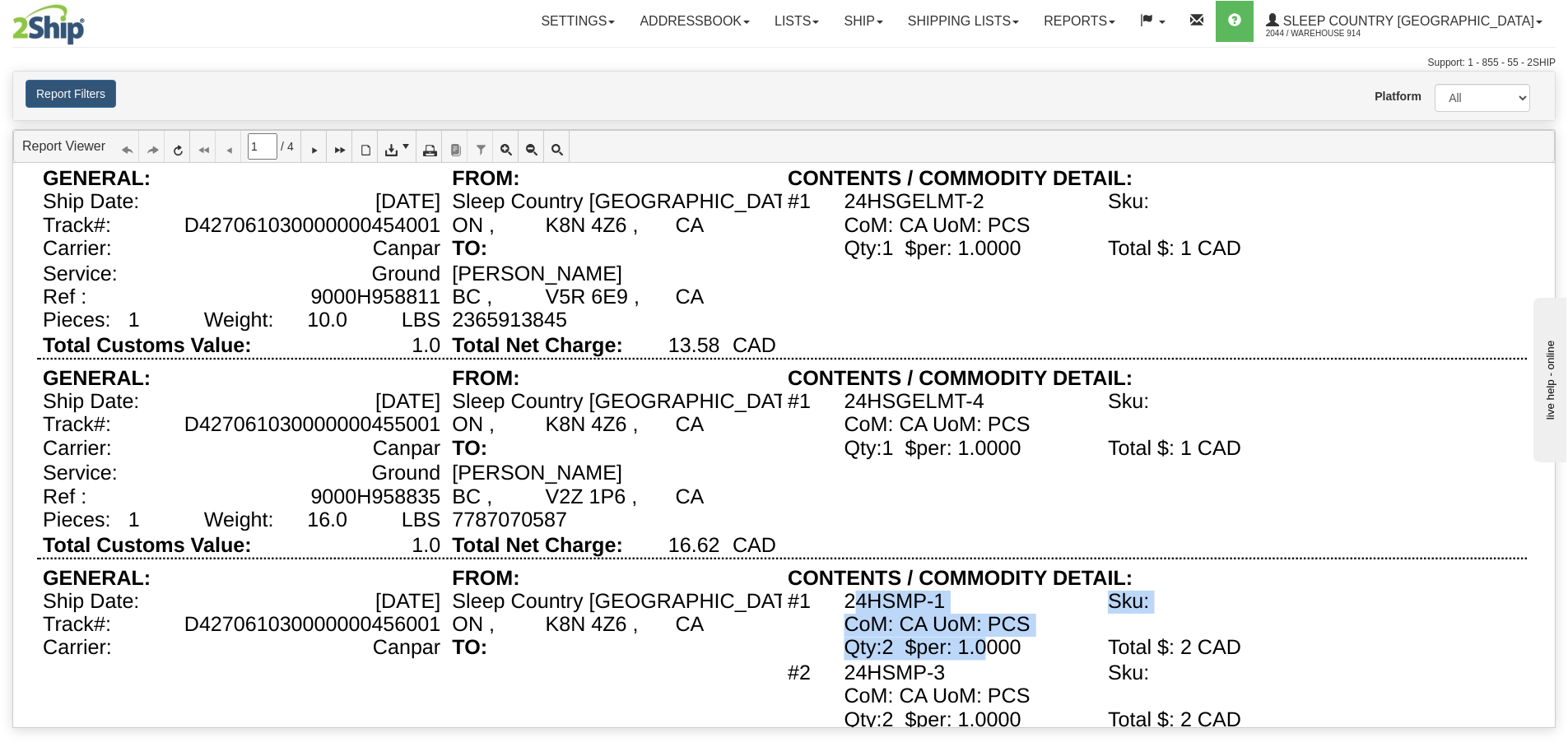
scroll to position [0, 0]
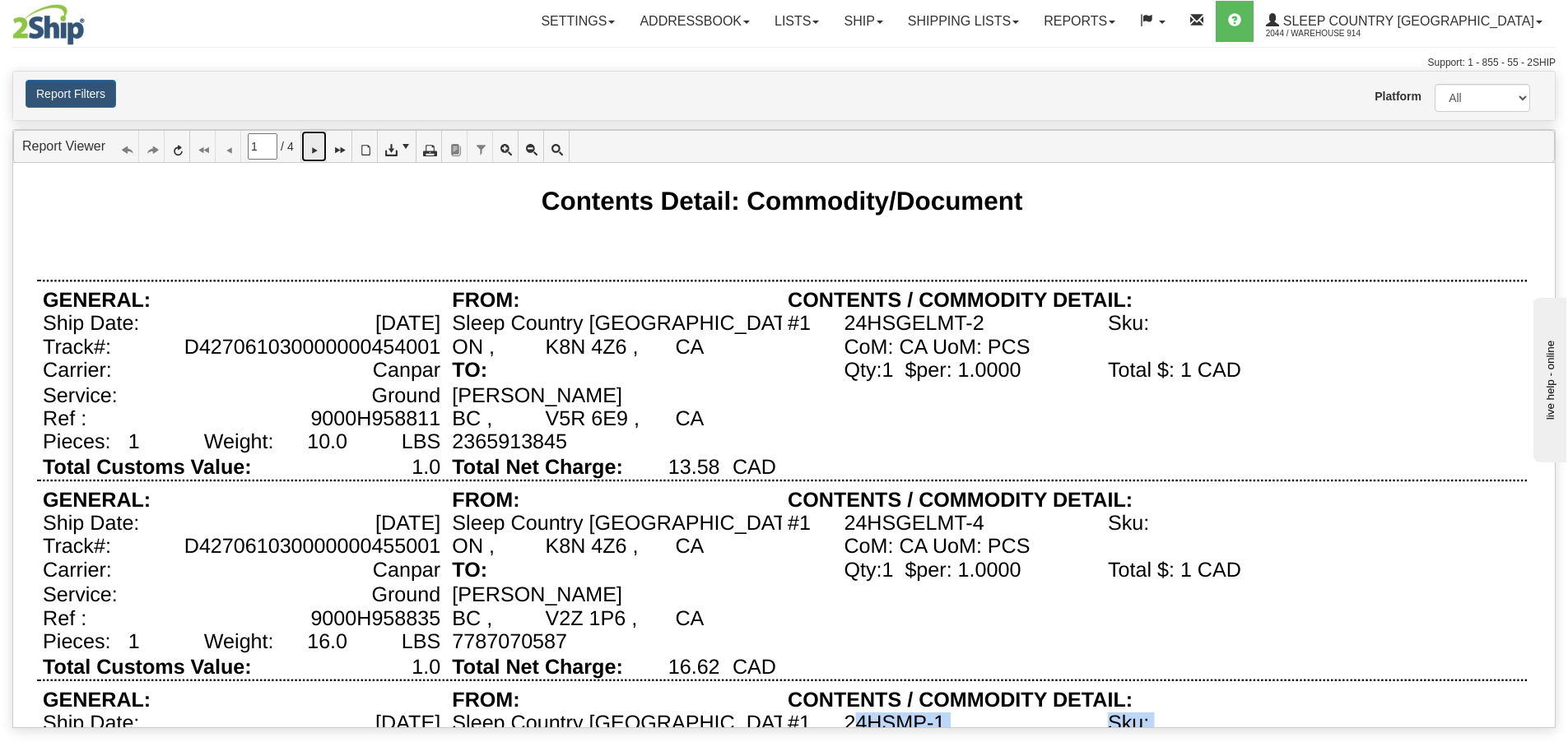
click at [319, 141] on icon at bounding box center [313, 146] width 12 height 12
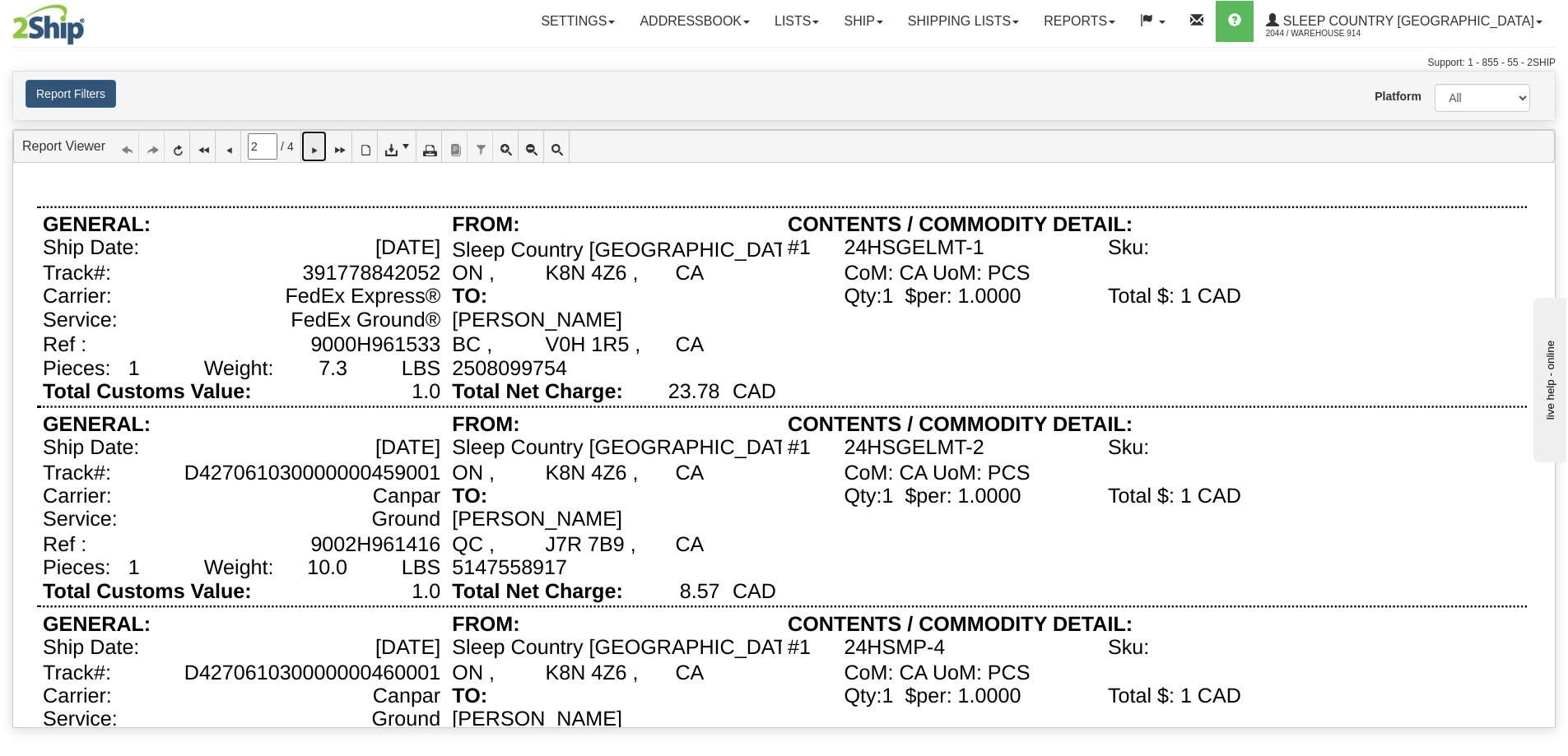
click at [319, 147] on icon at bounding box center [313, 146] width 12 height 12
click at [316, 145] on icon at bounding box center [313, 146] width 12 height 12
type input "4"
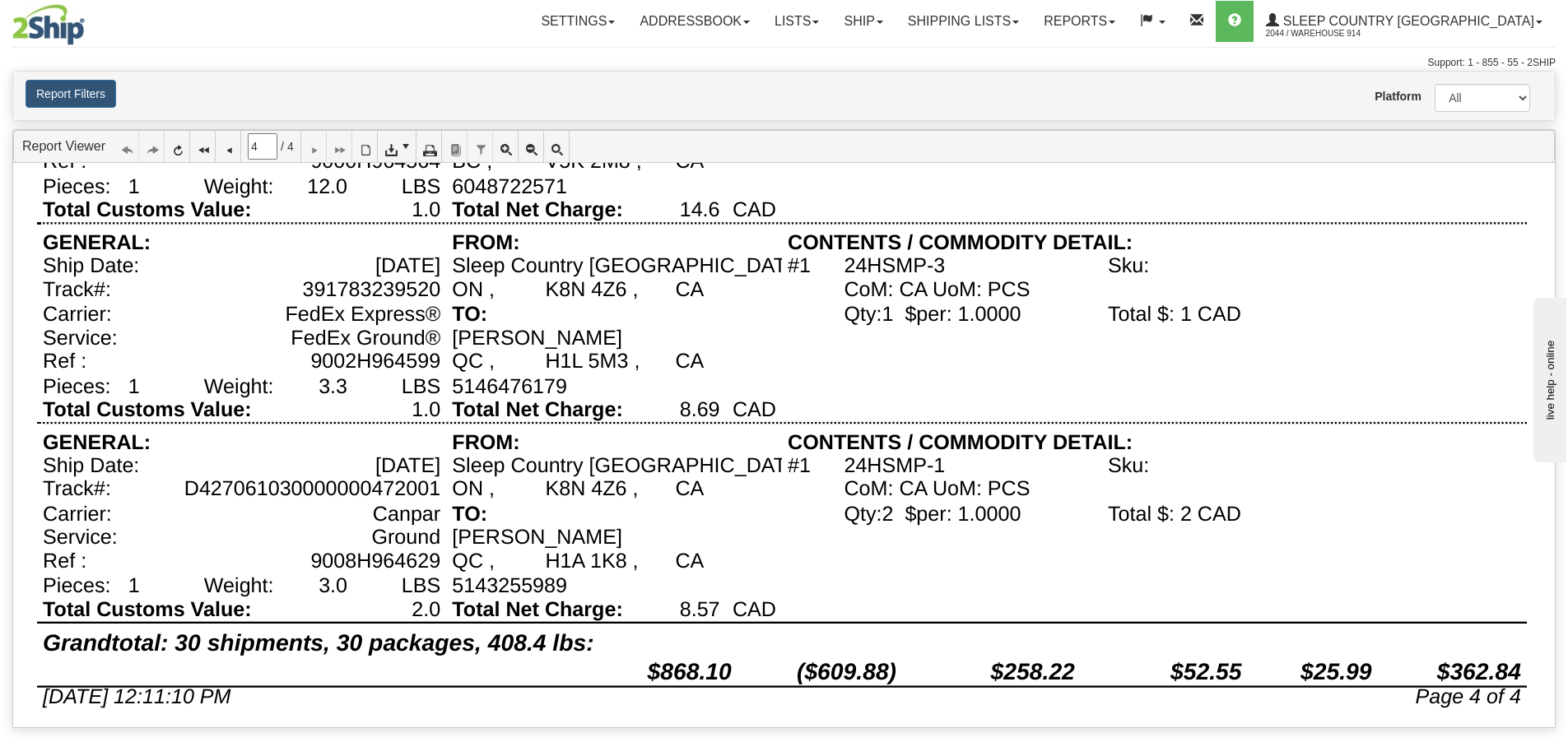
scroll to position [1071, 0]
